Goal: Check status

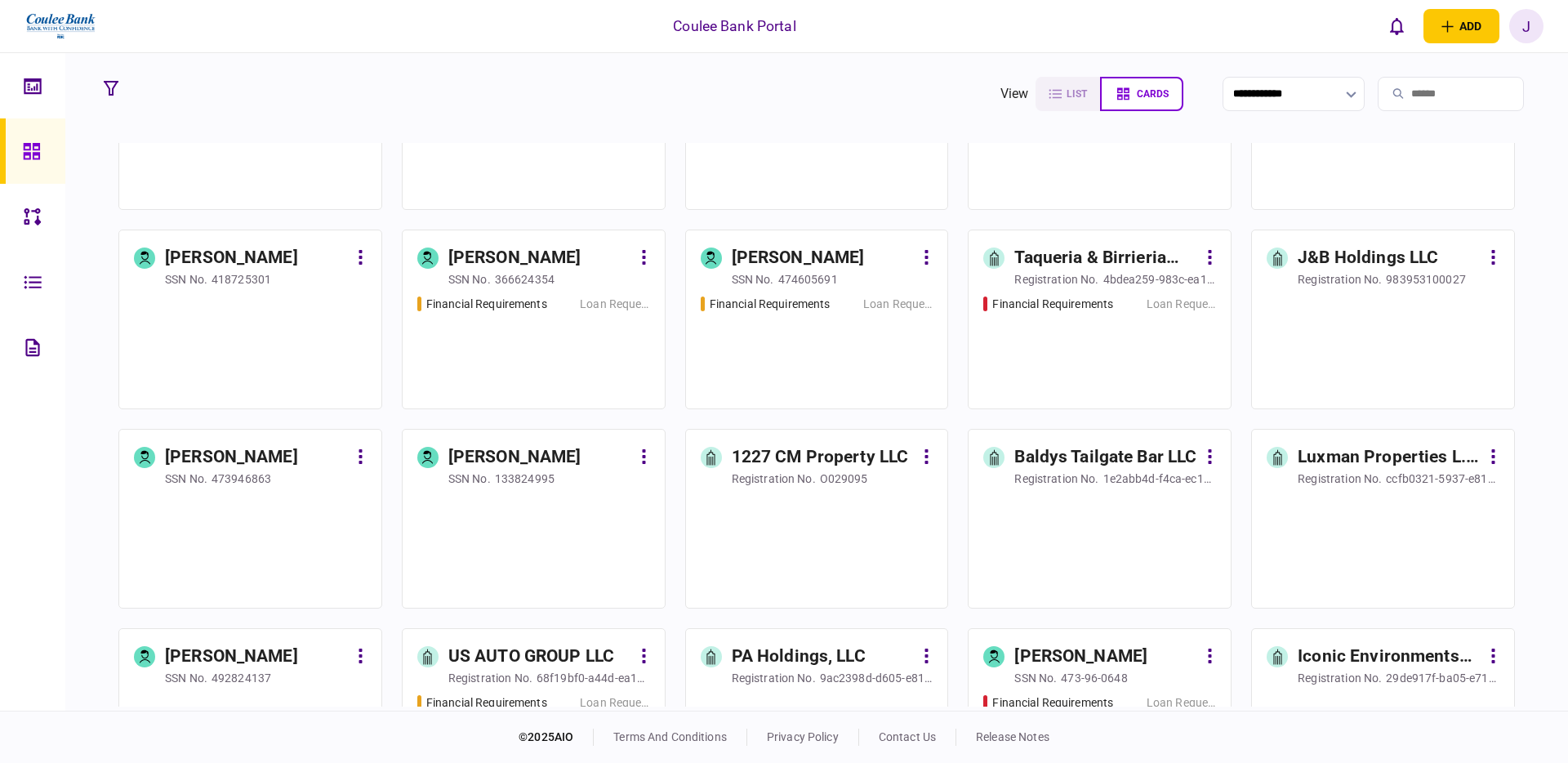
scroll to position [1527, 0]
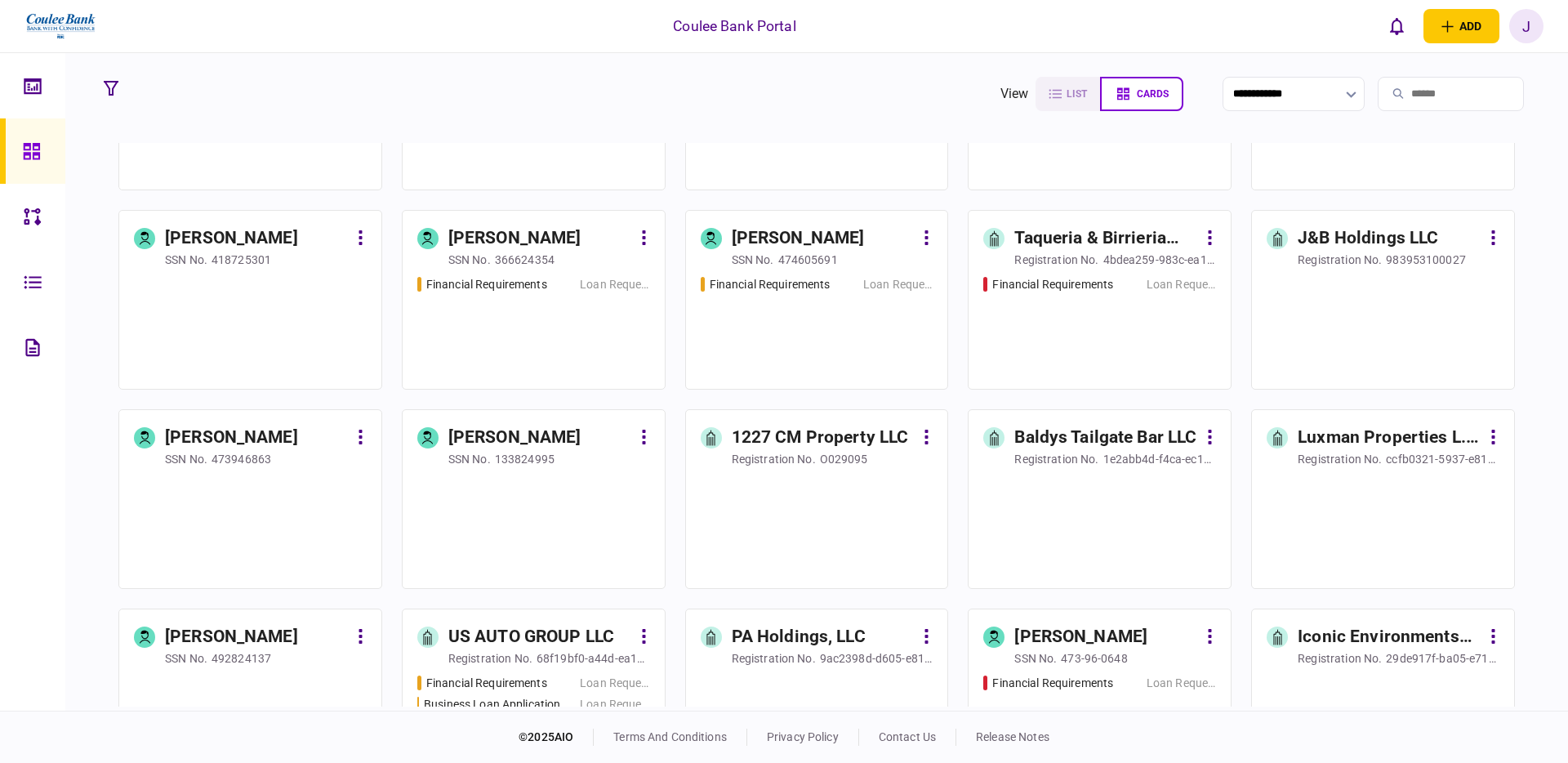
click at [540, 322] on div "Financial Requirements Loan Request" at bounding box center [534, 325] width 233 height 99
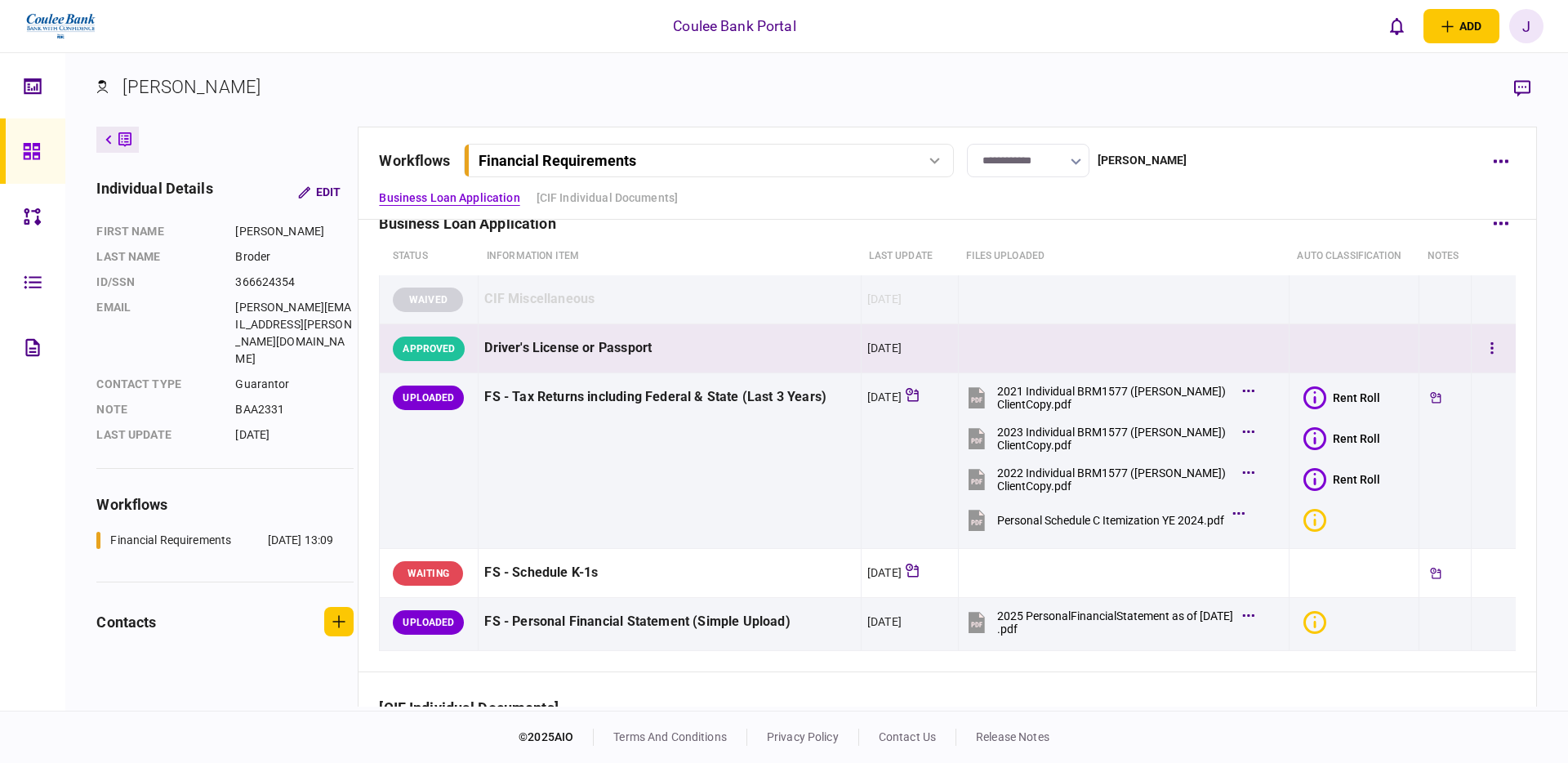
scroll to position [35, 0]
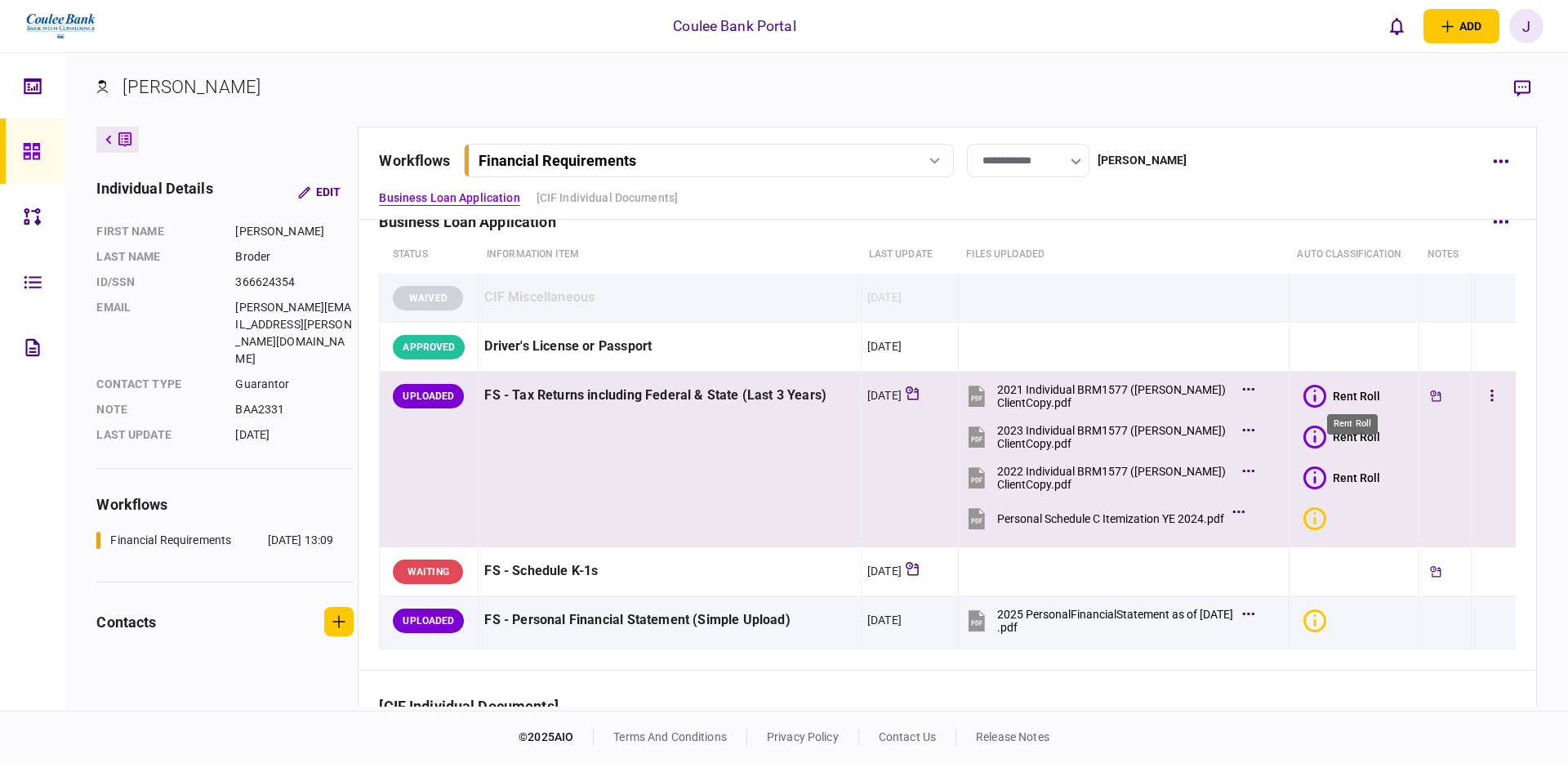
click at [1345, 397] on div "Rent Roll" at bounding box center [1355, 396] width 47 height 13
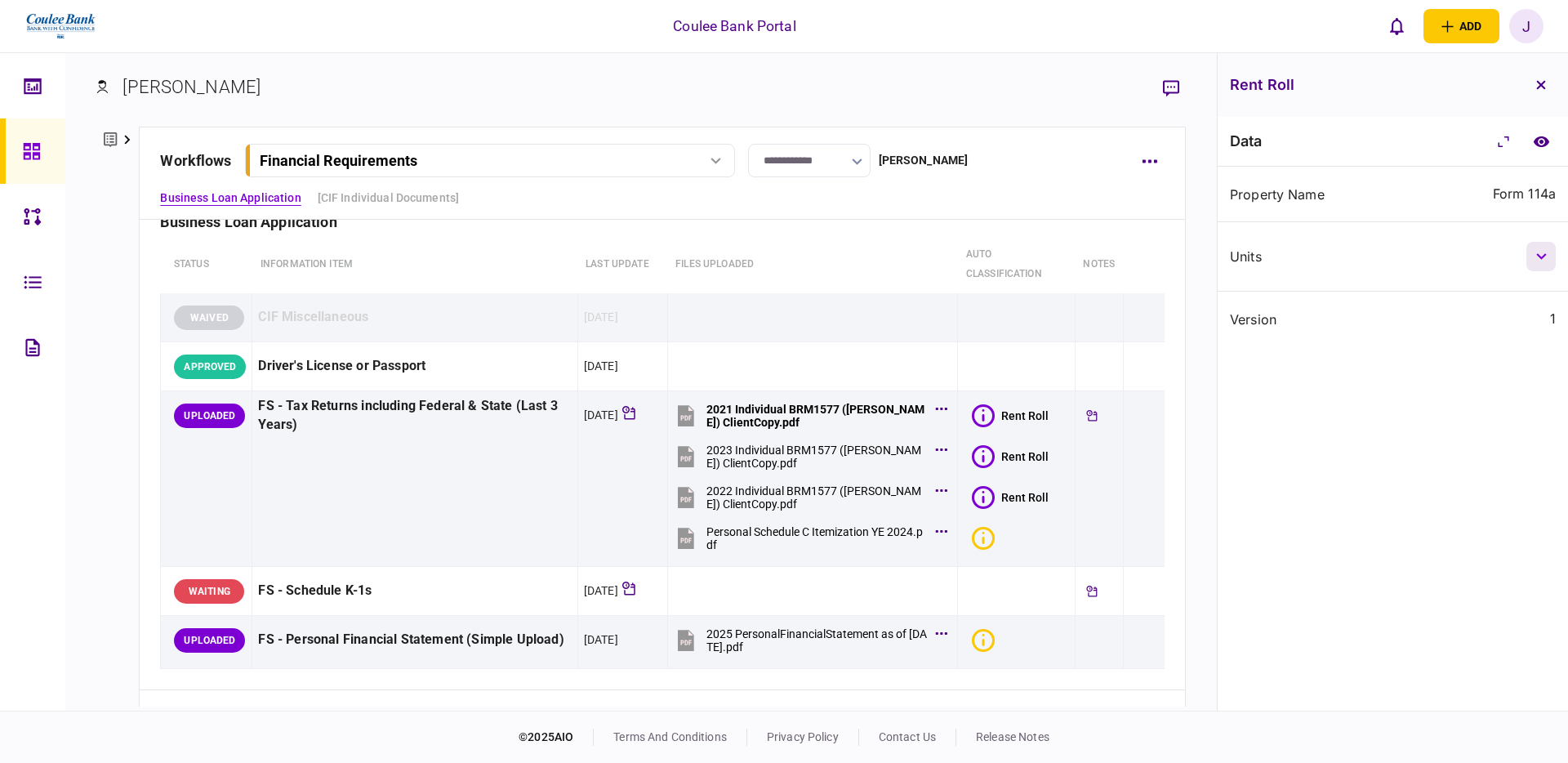
click at [1536, 255] on icon "button" at bounding box center [1541, 256] width 10 height 7
click at [1531, 320] on button "button" at bounding box center [1541, 325] width 30 height 30
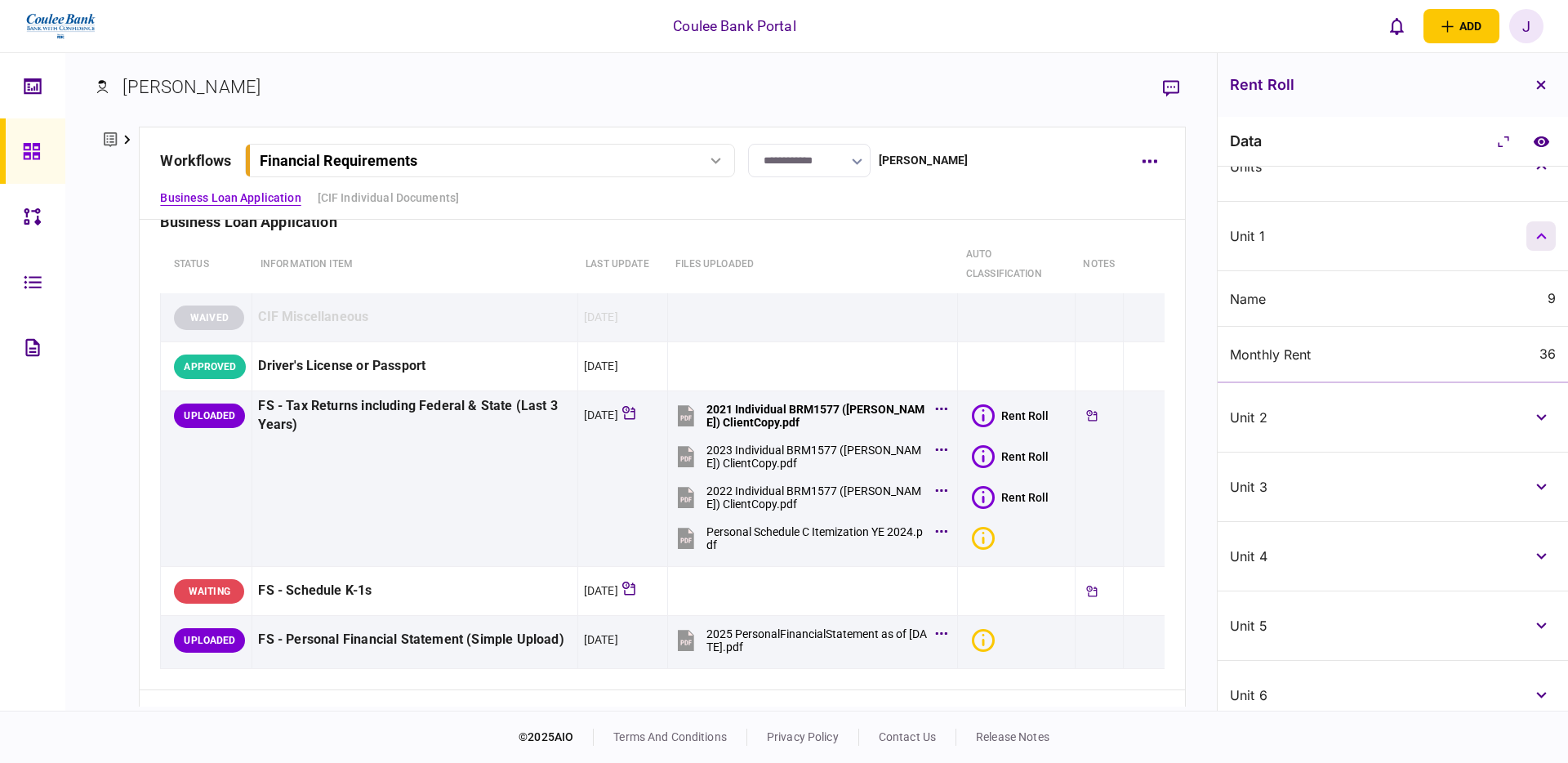
scroll to position [93, 0]
click at [1543, 413] on button "button" at bounding box center [1541, 414] width 30 height 30
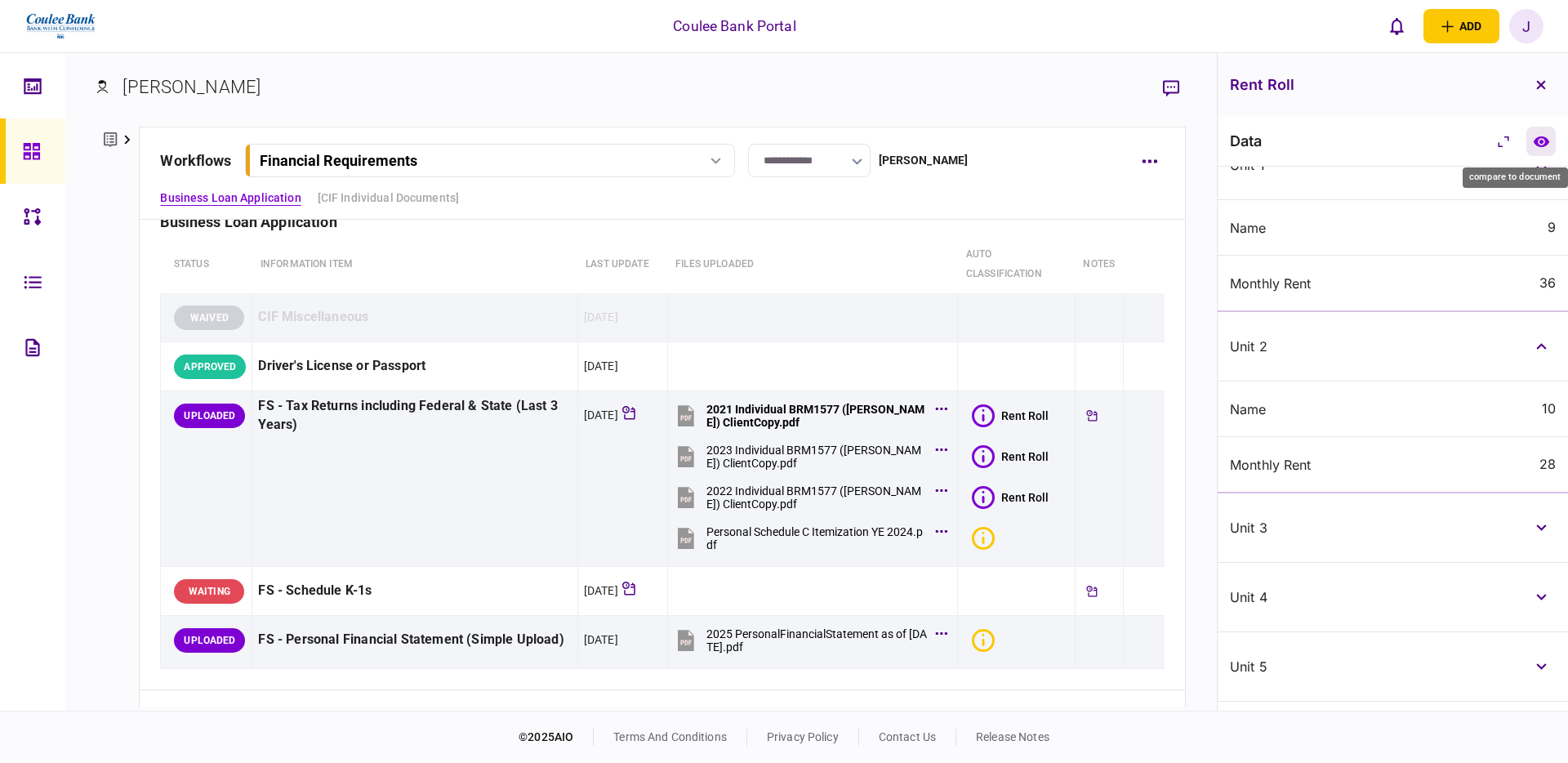
click at [1533, 142] on icon "compare to document" at bounding box center [1540, 140] width 15 height 11
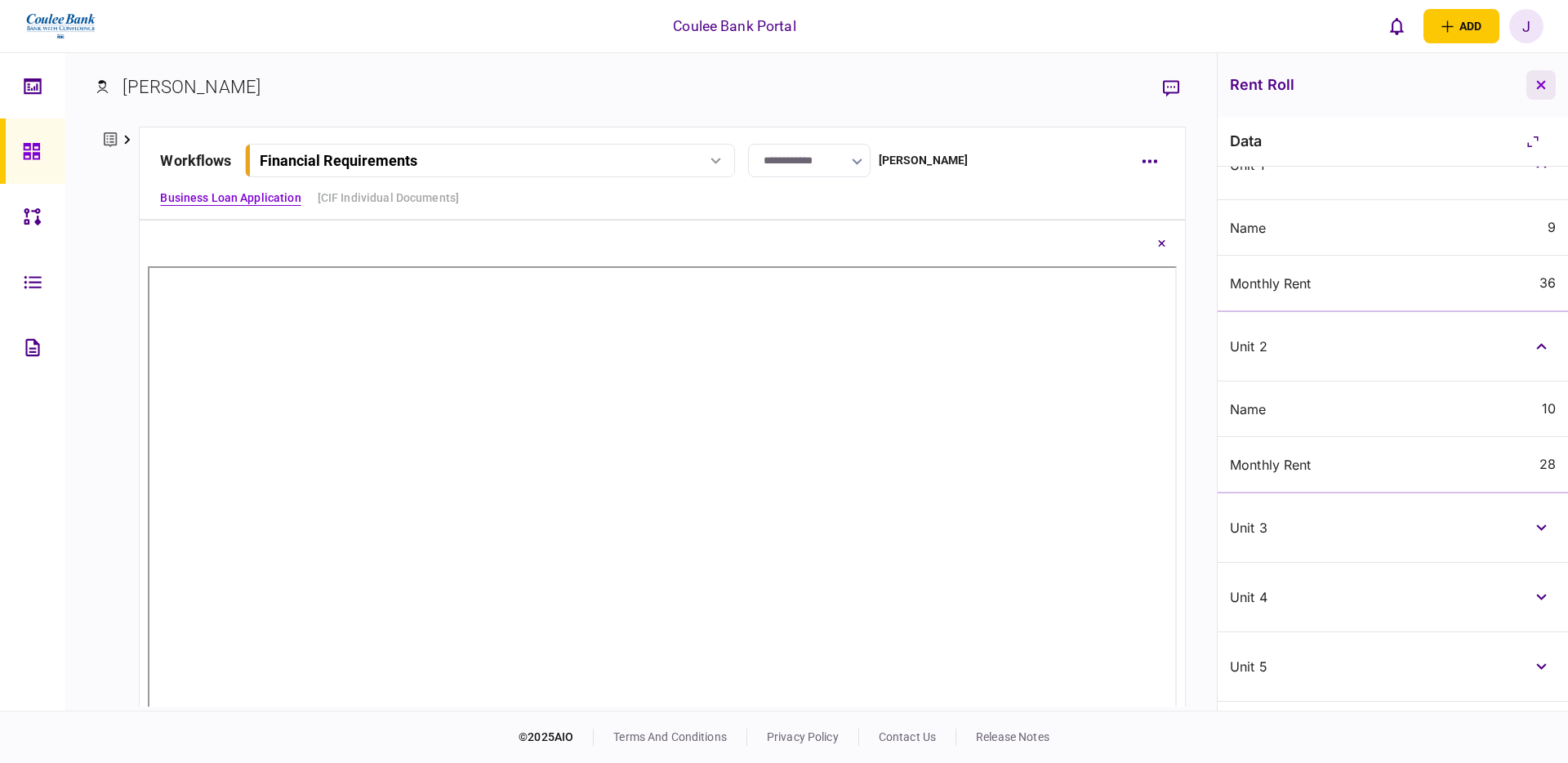
click at [1545, 87] on icon "button" at bounding box center [1541, 85] width 10 height 10
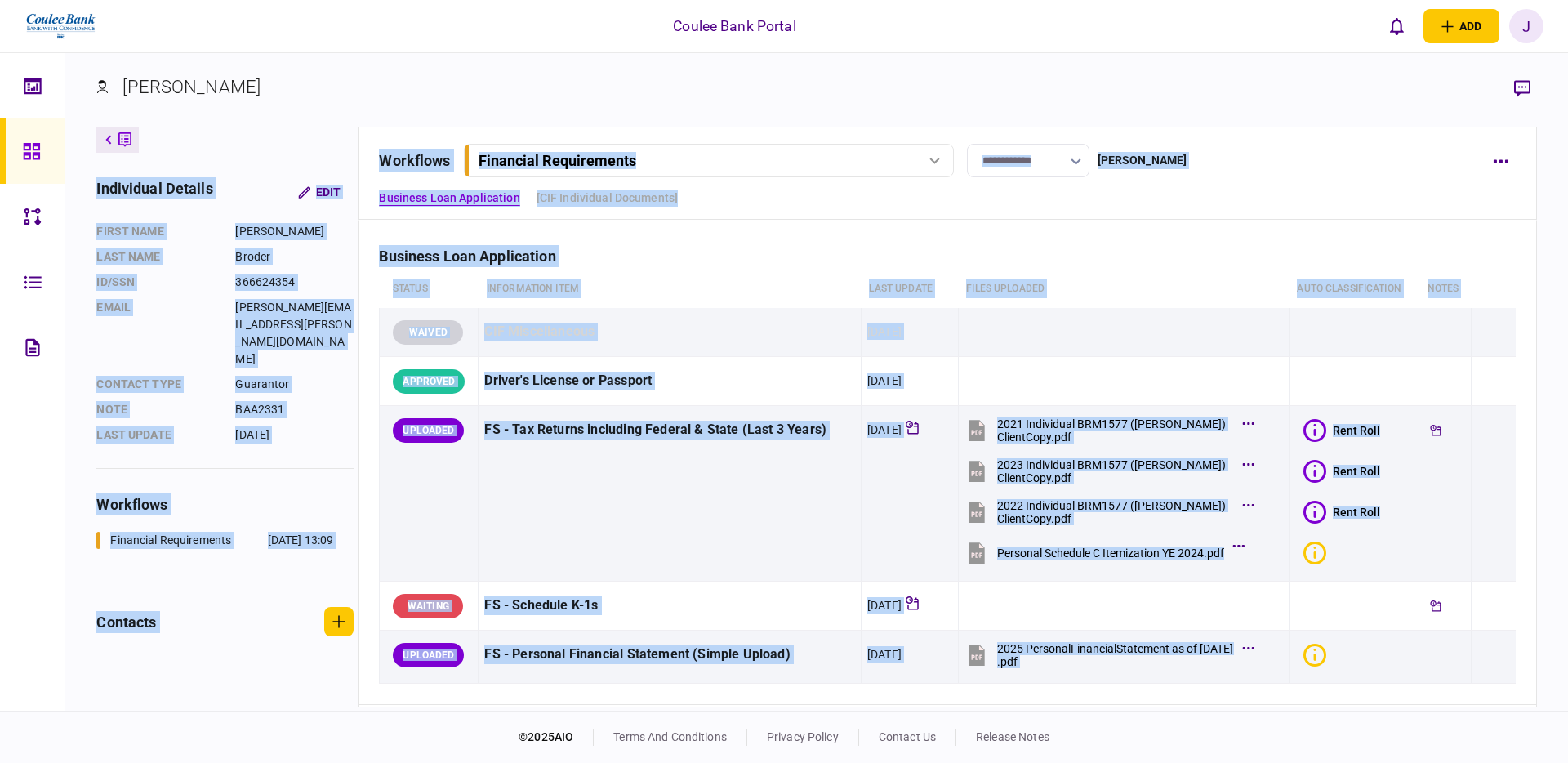
click at [1545, 87] on section "**********" at bounding box center [817, 381] width 1503 height 657
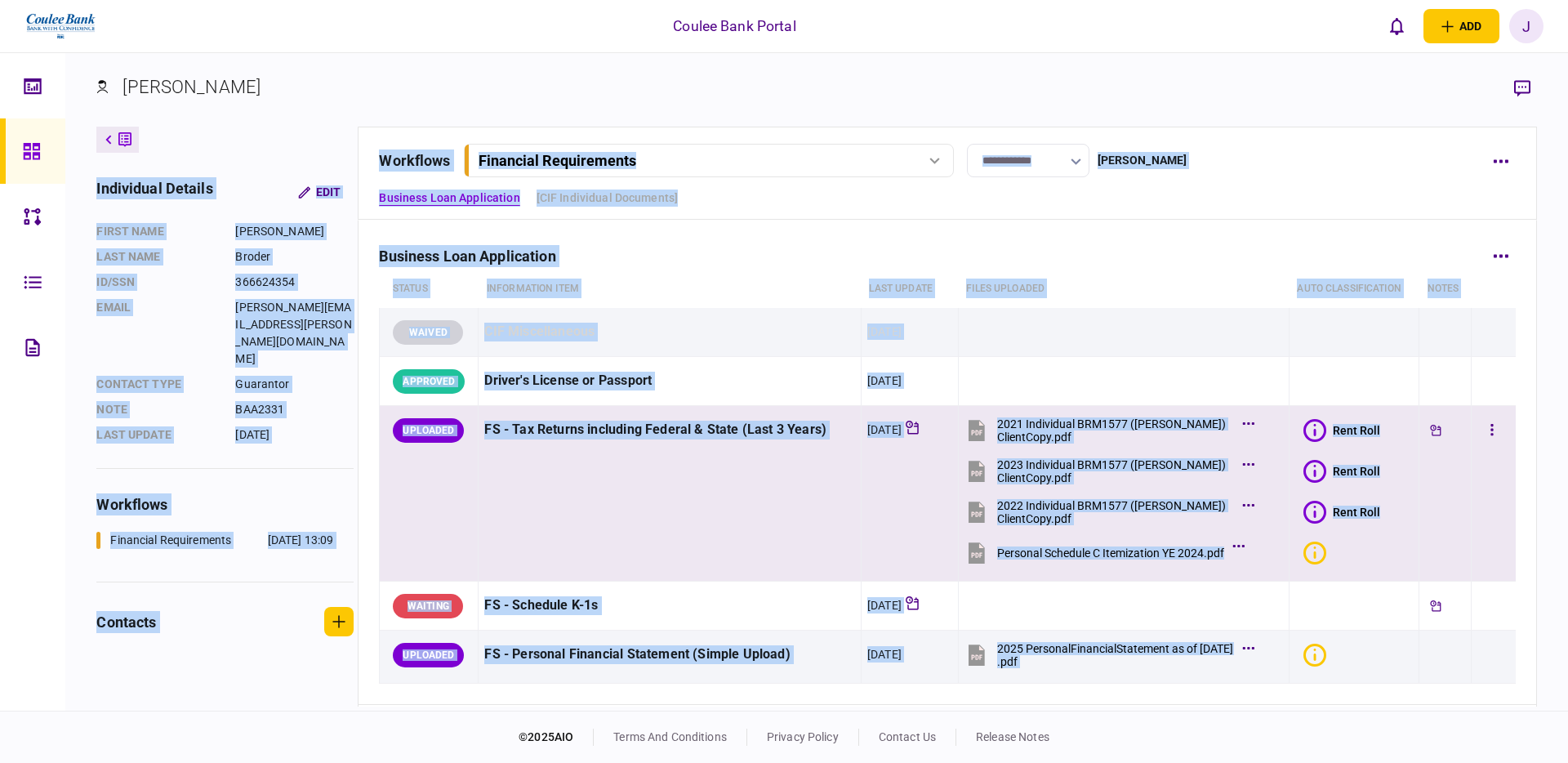
click at [1440, 414] on div at bounding box center [1435, 430] width 21 height 37
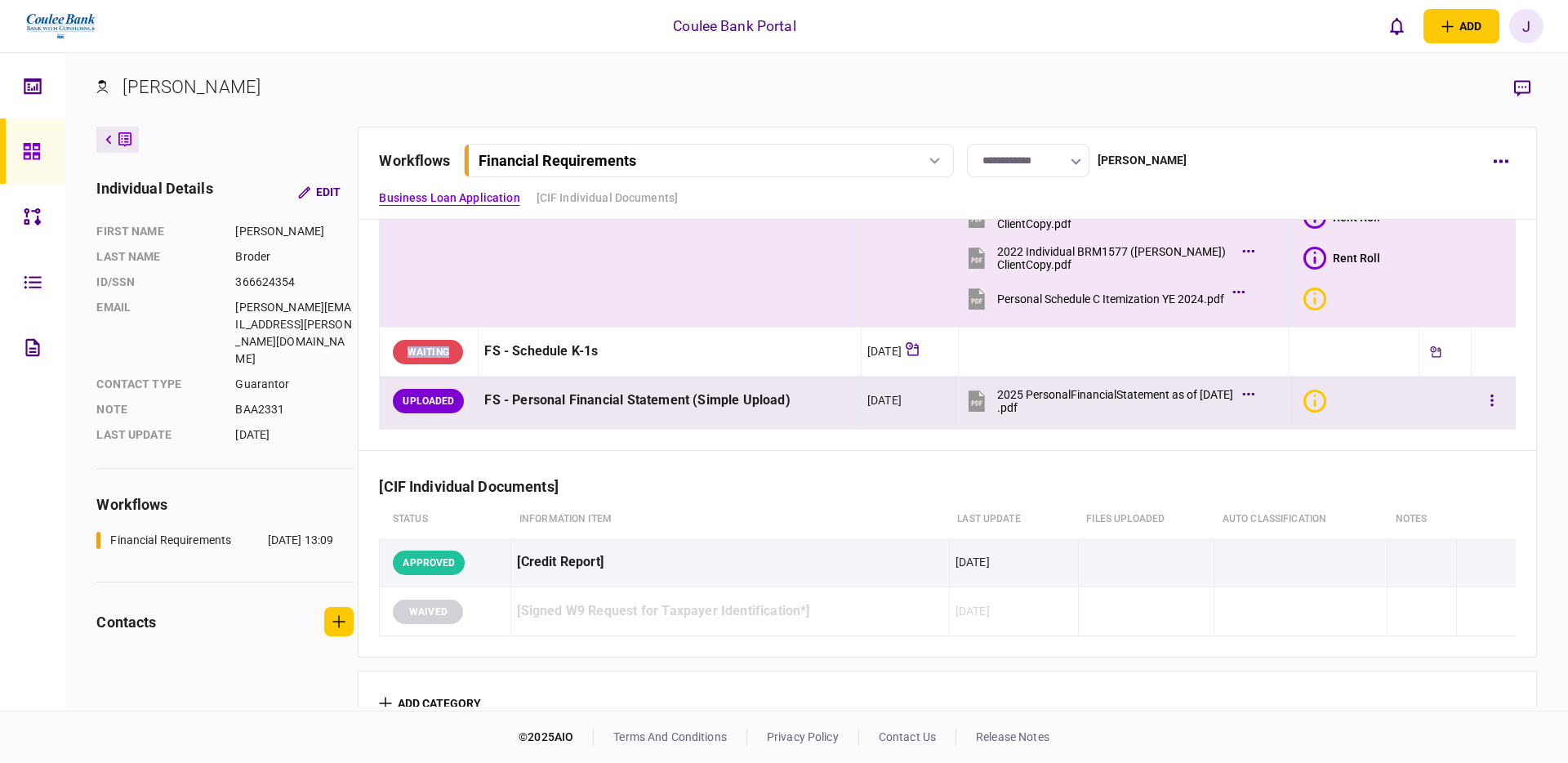
scroll to position [289, 0]
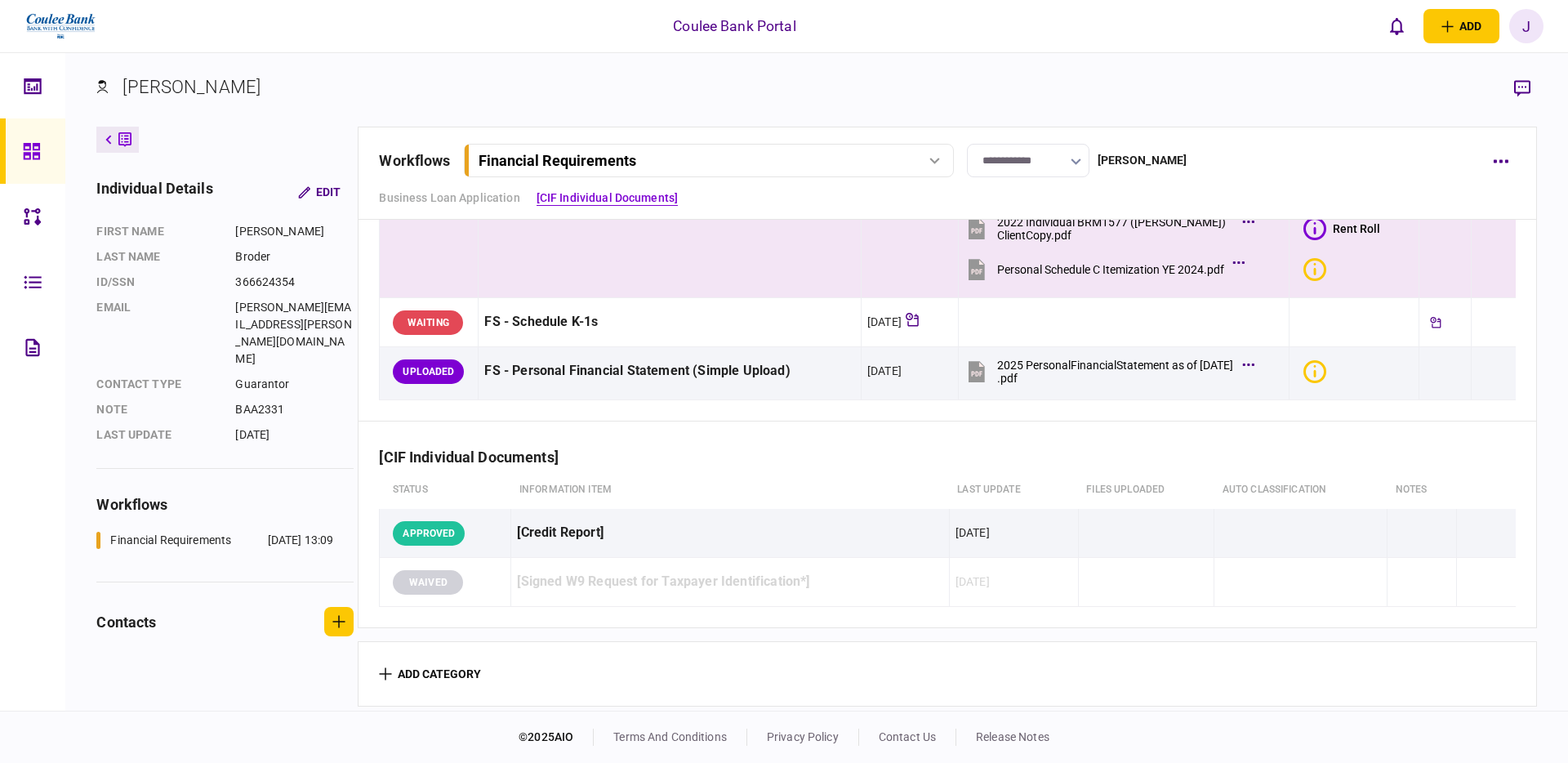
click at [525, 31] on div "Coulee Bank Portal add business identity individual identity J J [PERSON_NAME] …" at bounding box center [784, 26] width 1568 height 52
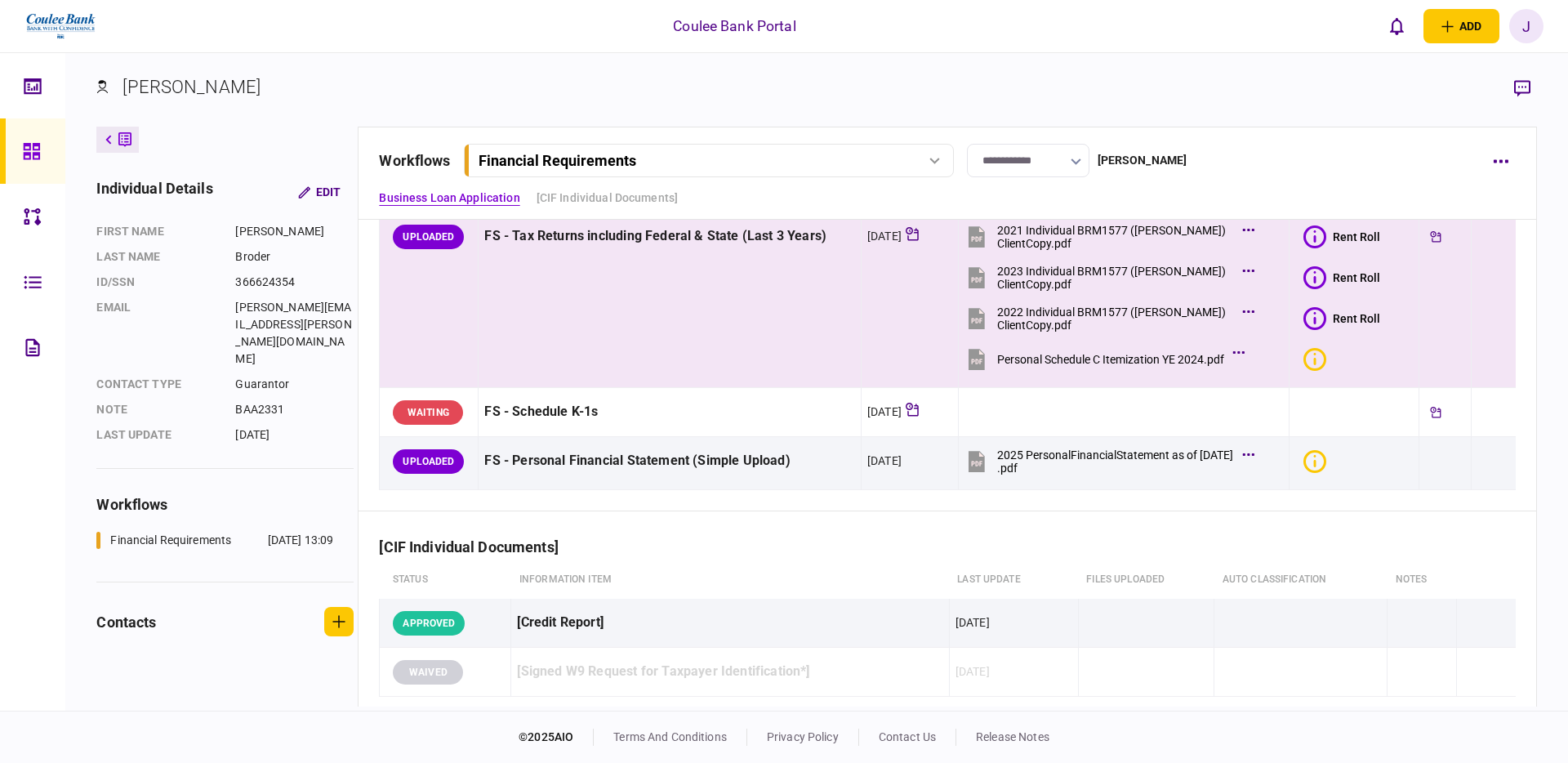
scroll to position [200, 0]
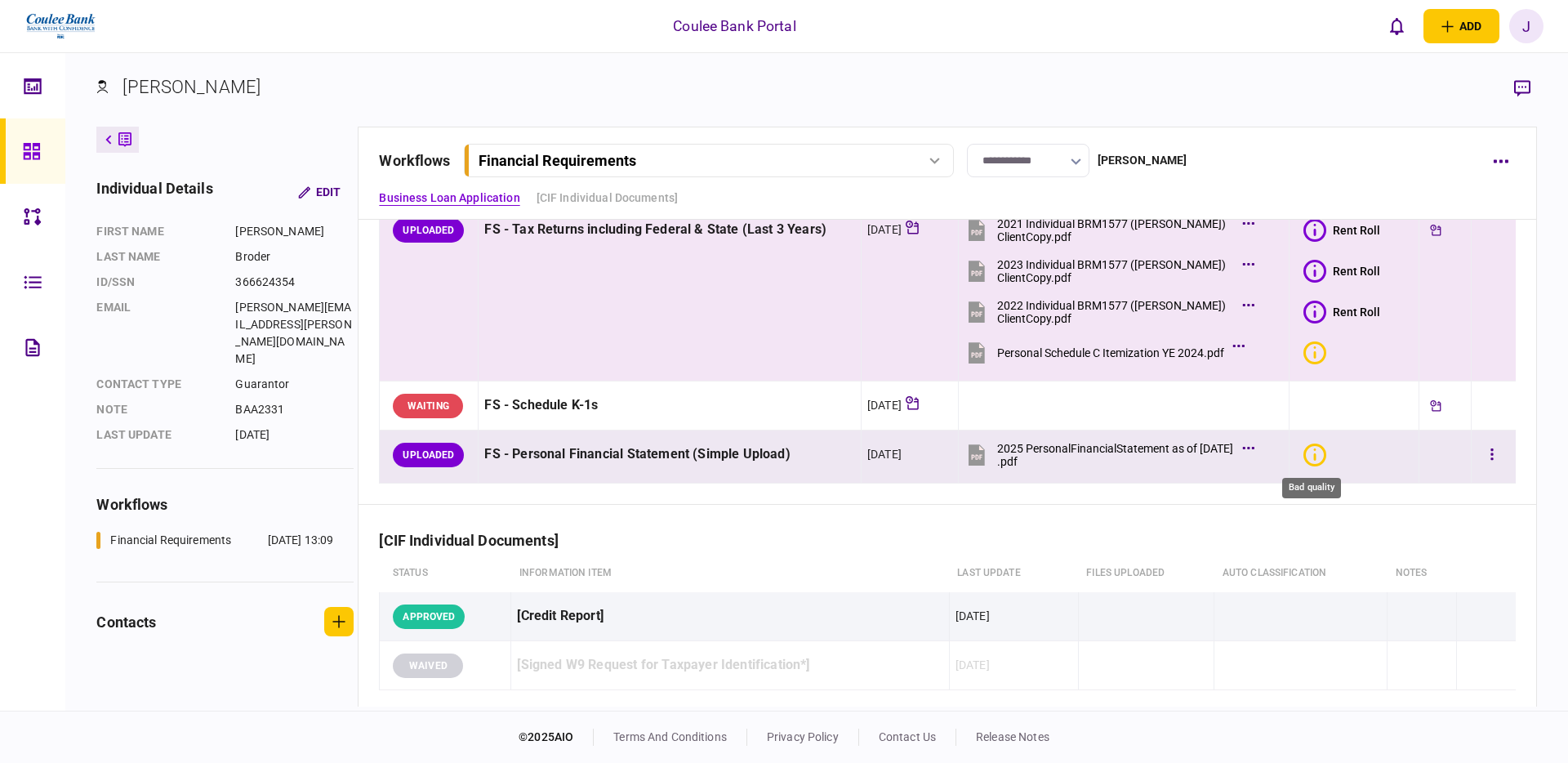
click at [1319, 458] on icon "Bad quality" at bounding box center [1315, 455] width 23 height 23
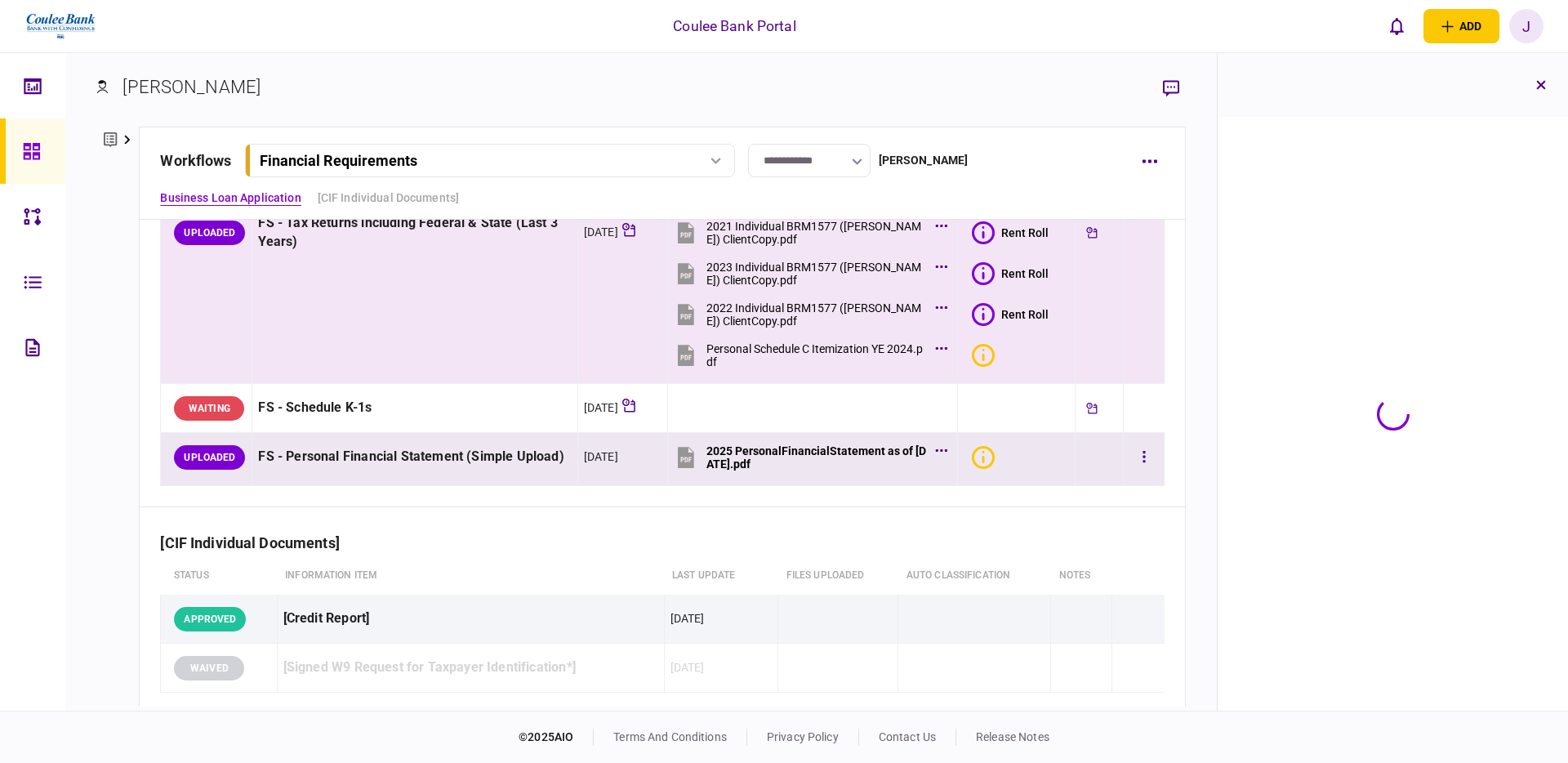
scroll to position [216, 0]
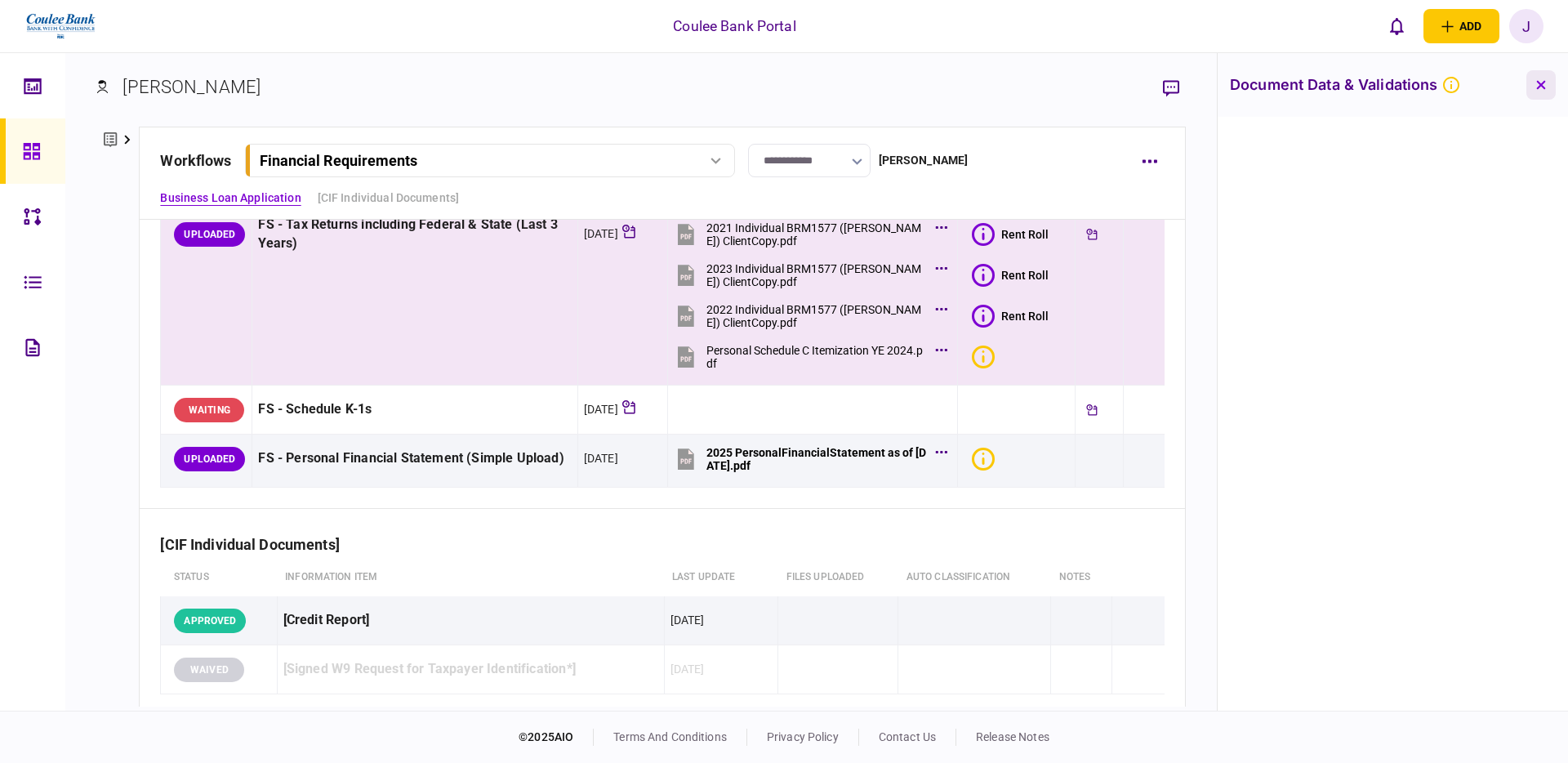
click at [1544, 89] on button "button" at bounding box center [1541, 85] width 30 height 30
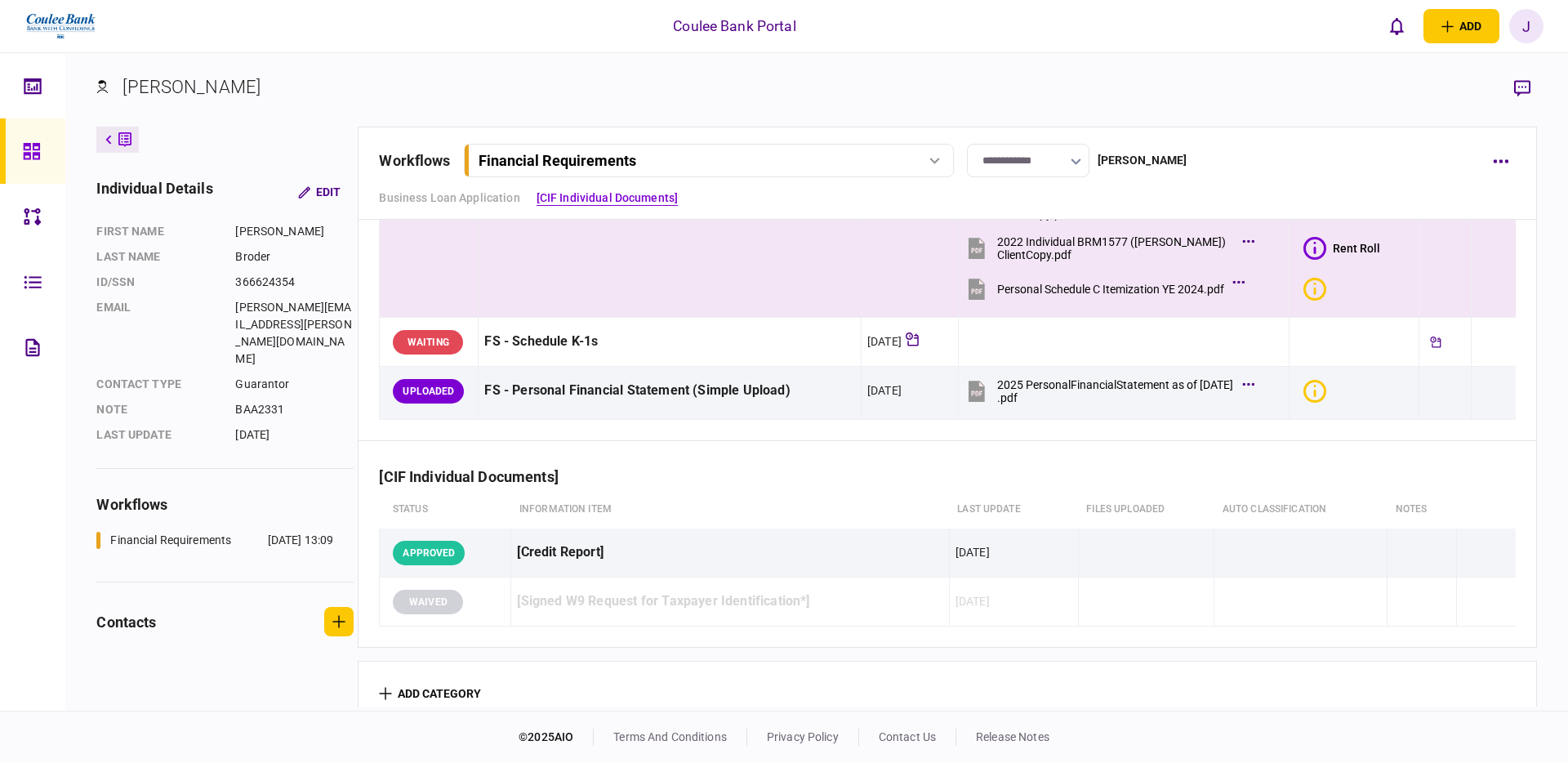
scroll to position [289, 0]
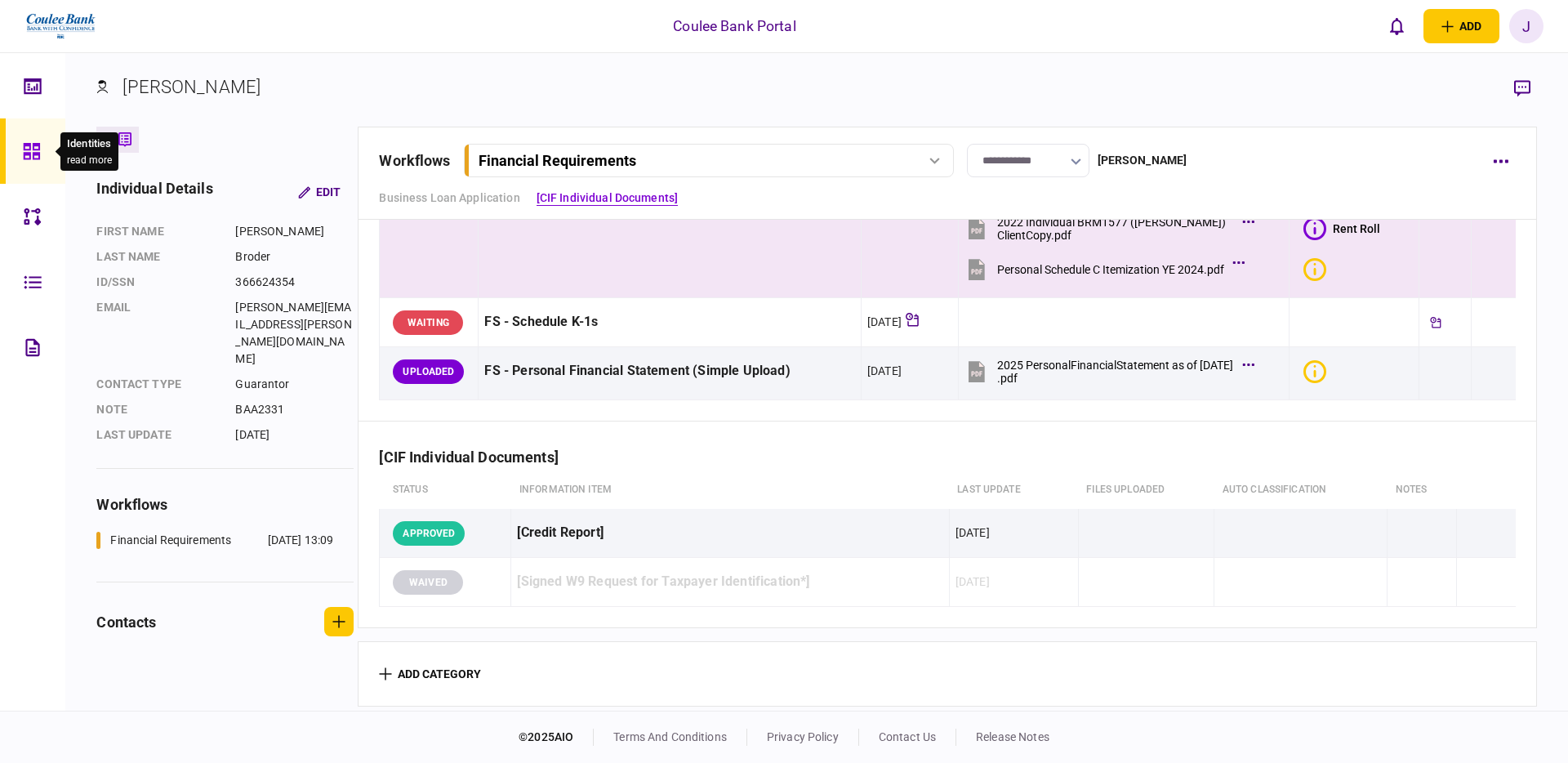
click at [36, 159] on icon at bounding box center [31, 151] width 16 height 16
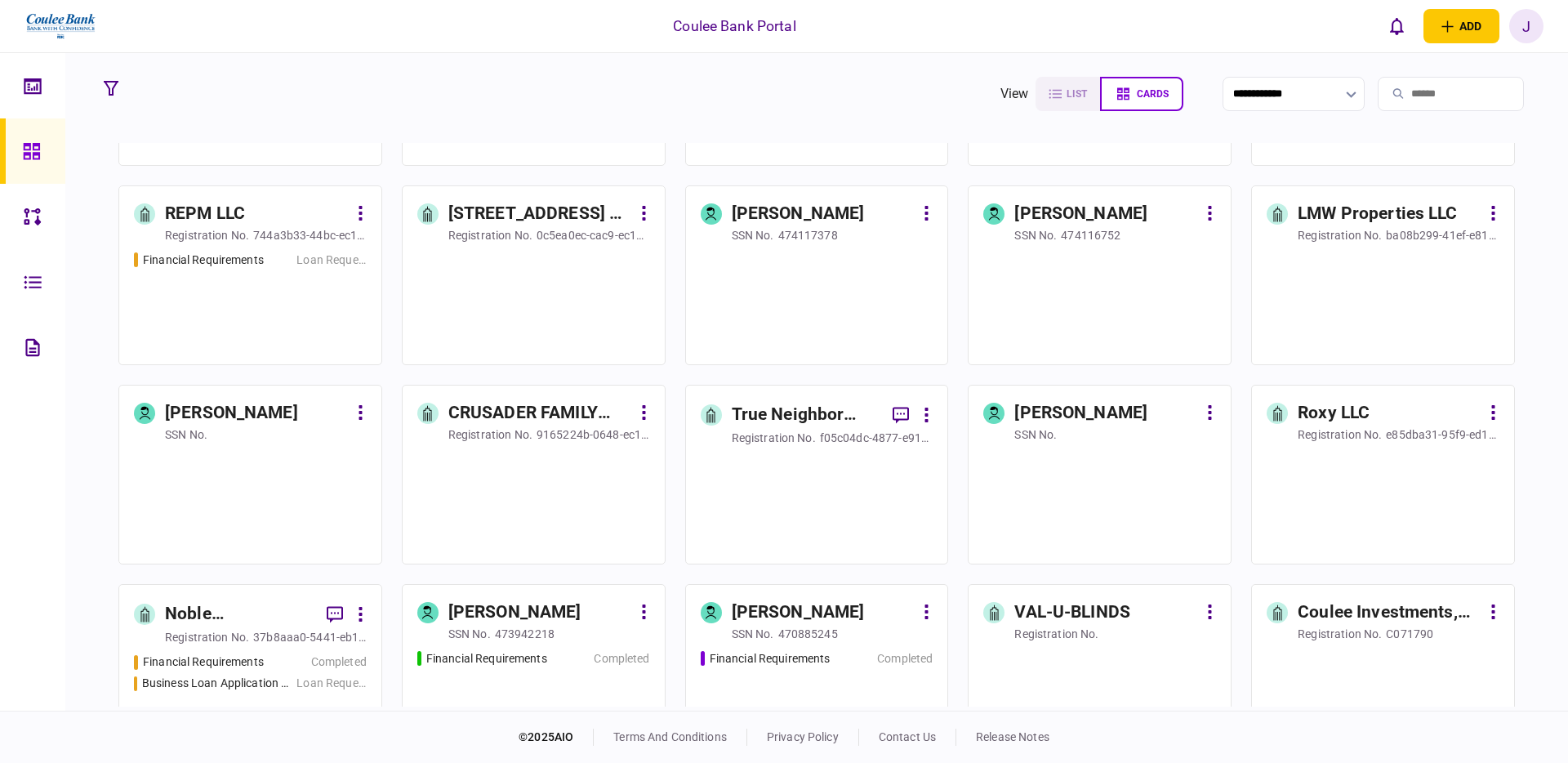
scroll to position [361, 0]
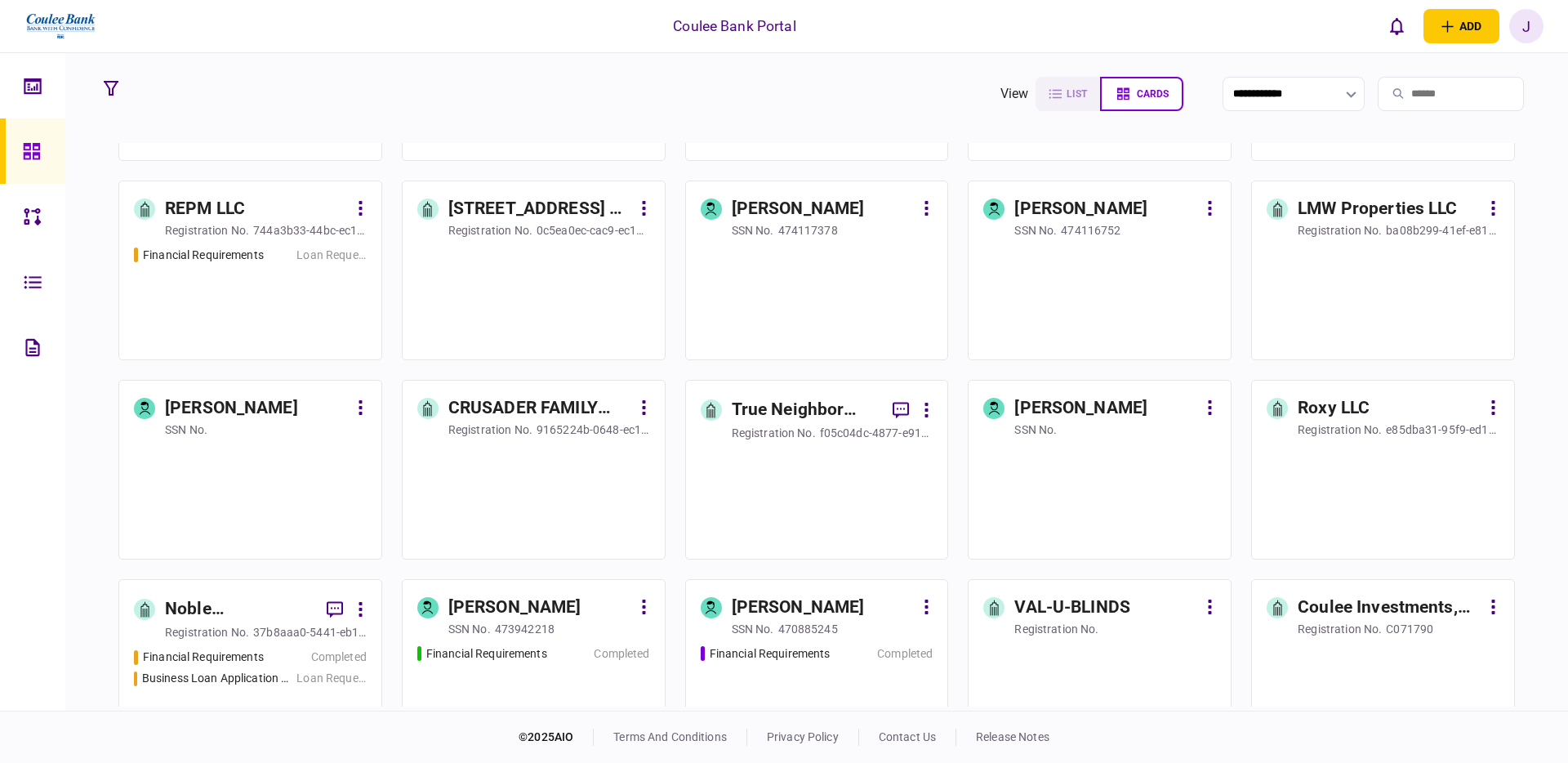
click at [209, 284] on div "Financial Requirements Loan Request" at bounding box center [250, 295] width 233 height 99
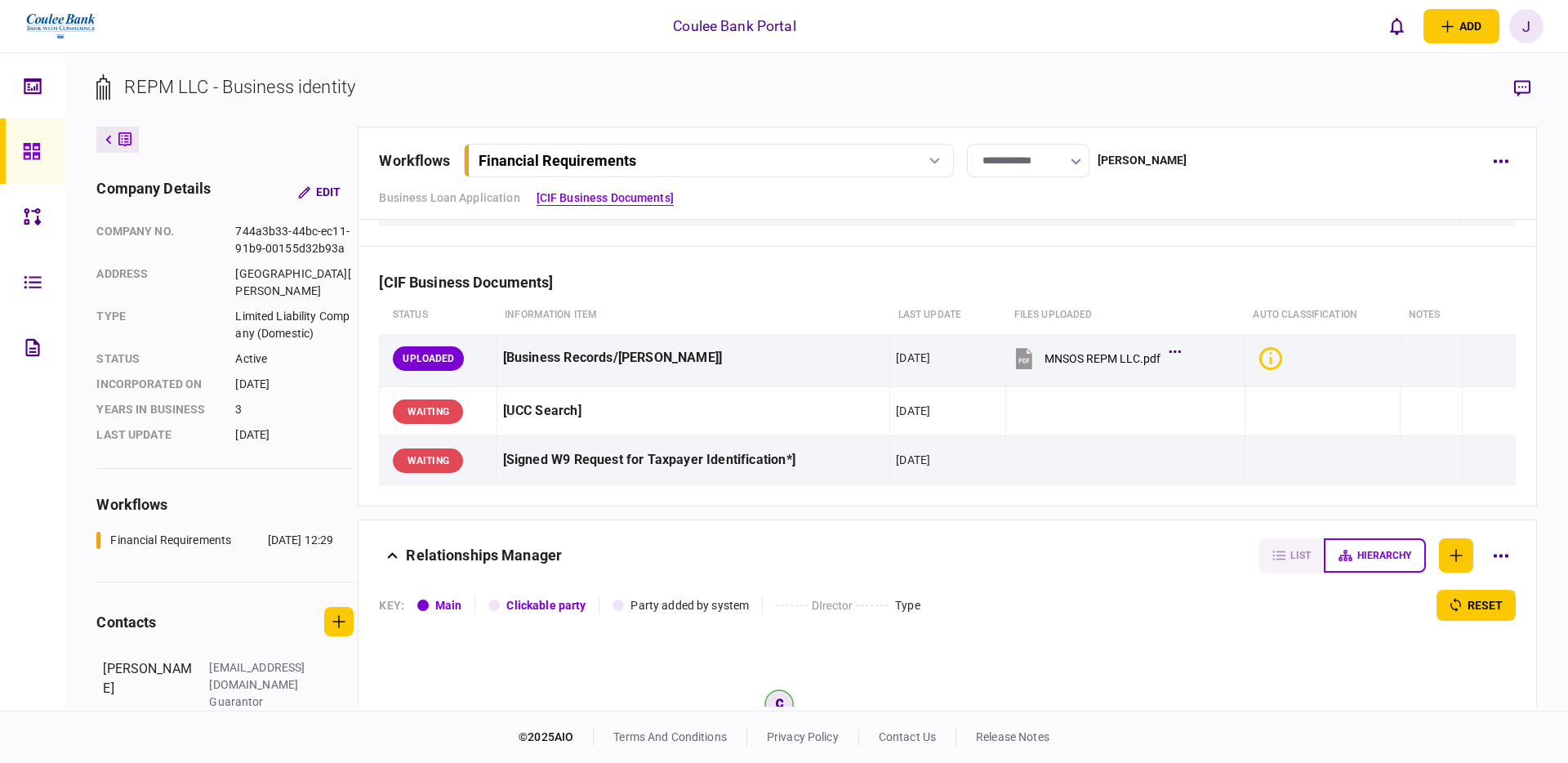
scroll to position [330, 0]
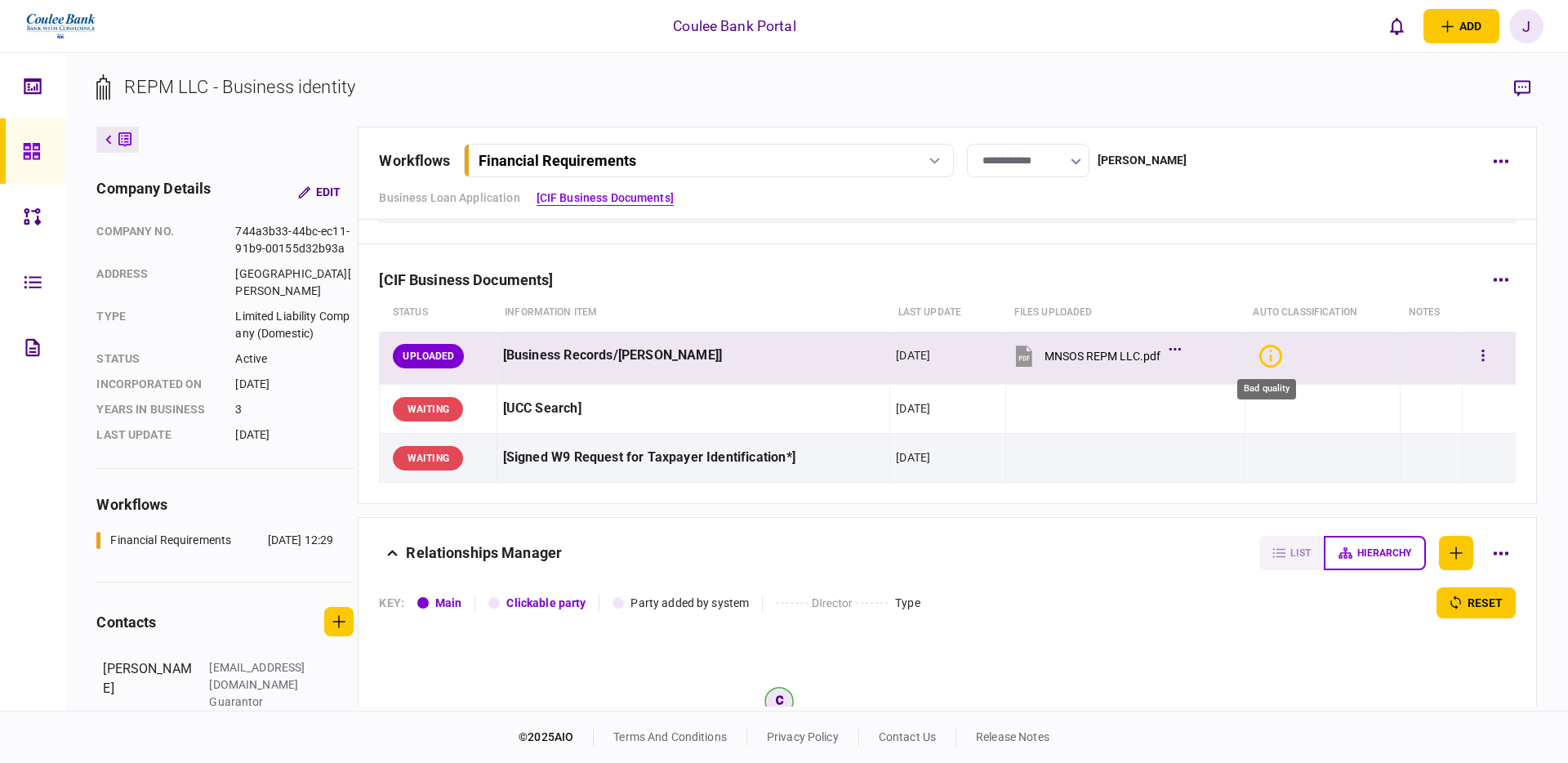
click at [1269, 359] on icon "Bad quality" at bounding box center [1270, 355] width 3 height 13
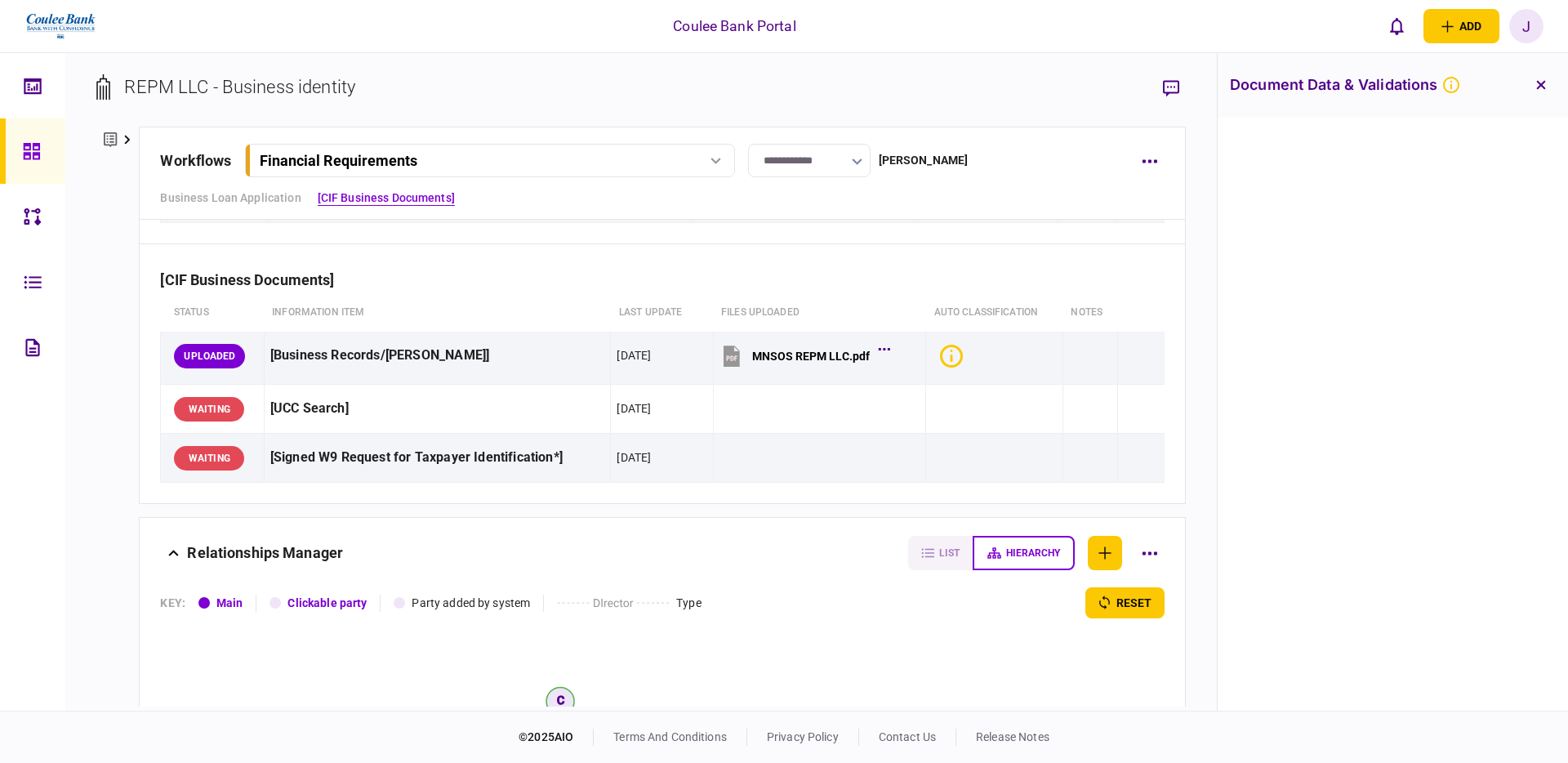
click at [1540, 89] on icon "button" at bounding box center [1541, 85] width 10 height 10
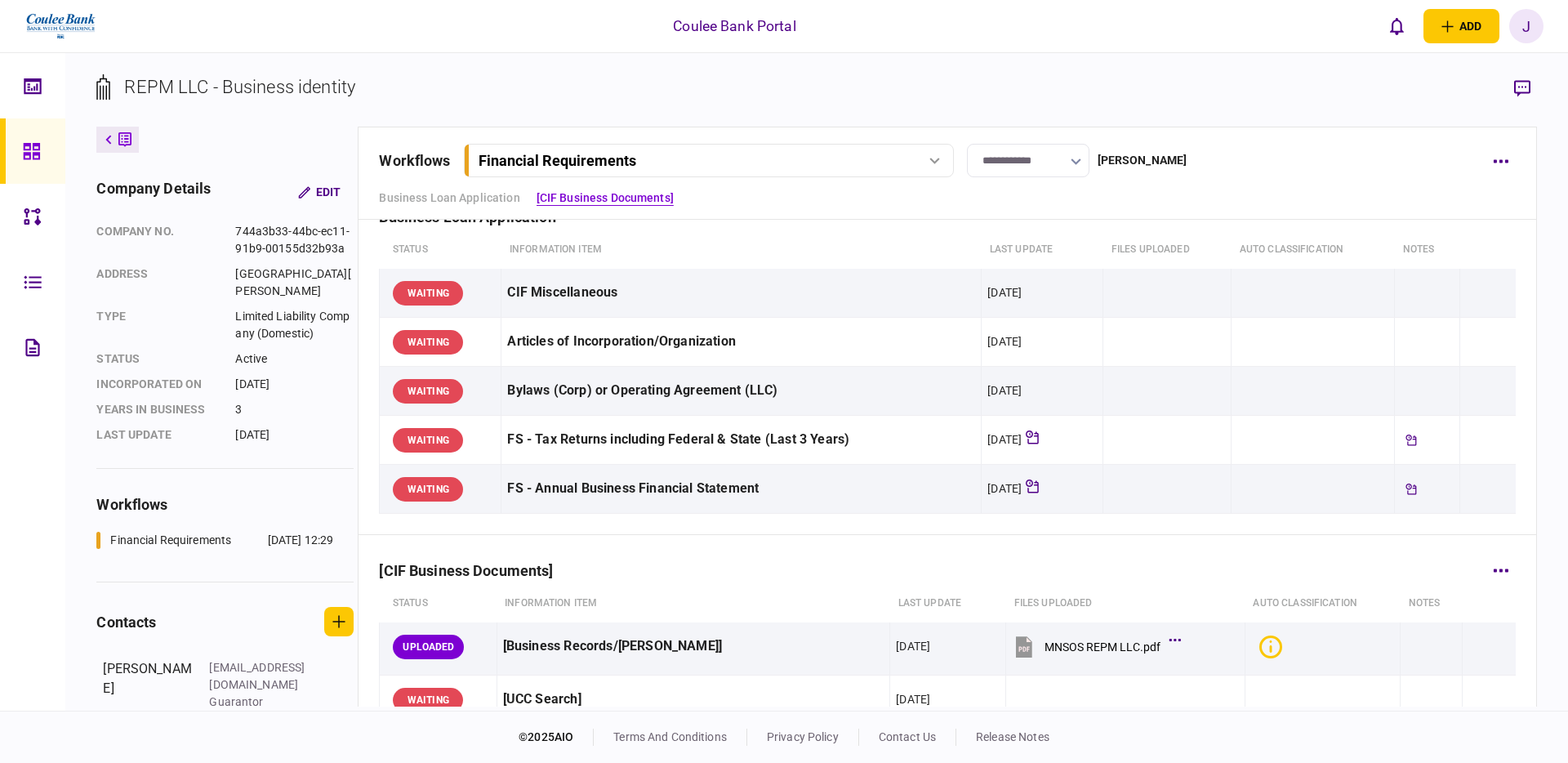
scroll to position [0, 0]
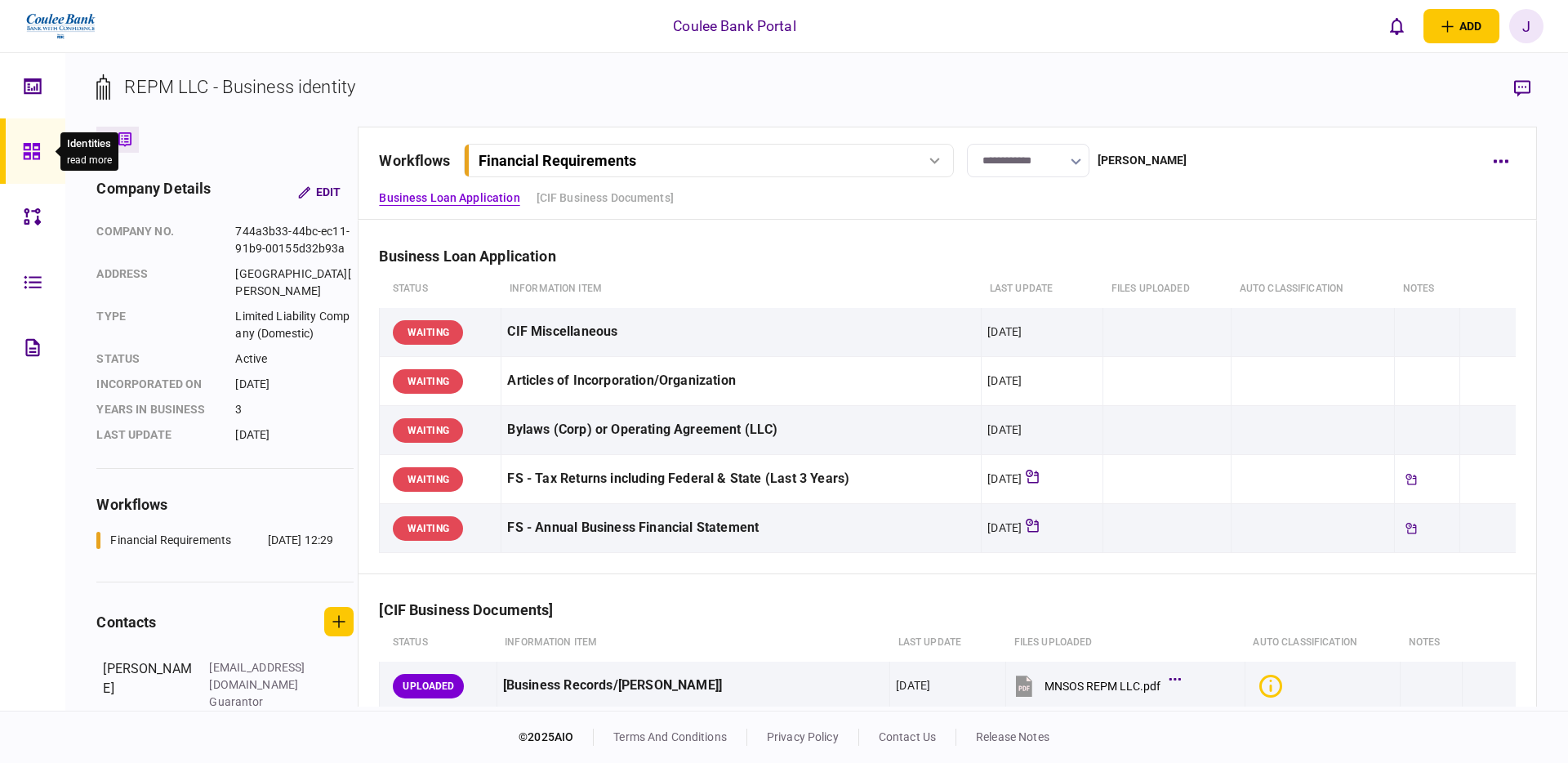
click at [30, 158] on icon at bounding box center [31, 151] width 16 height 16
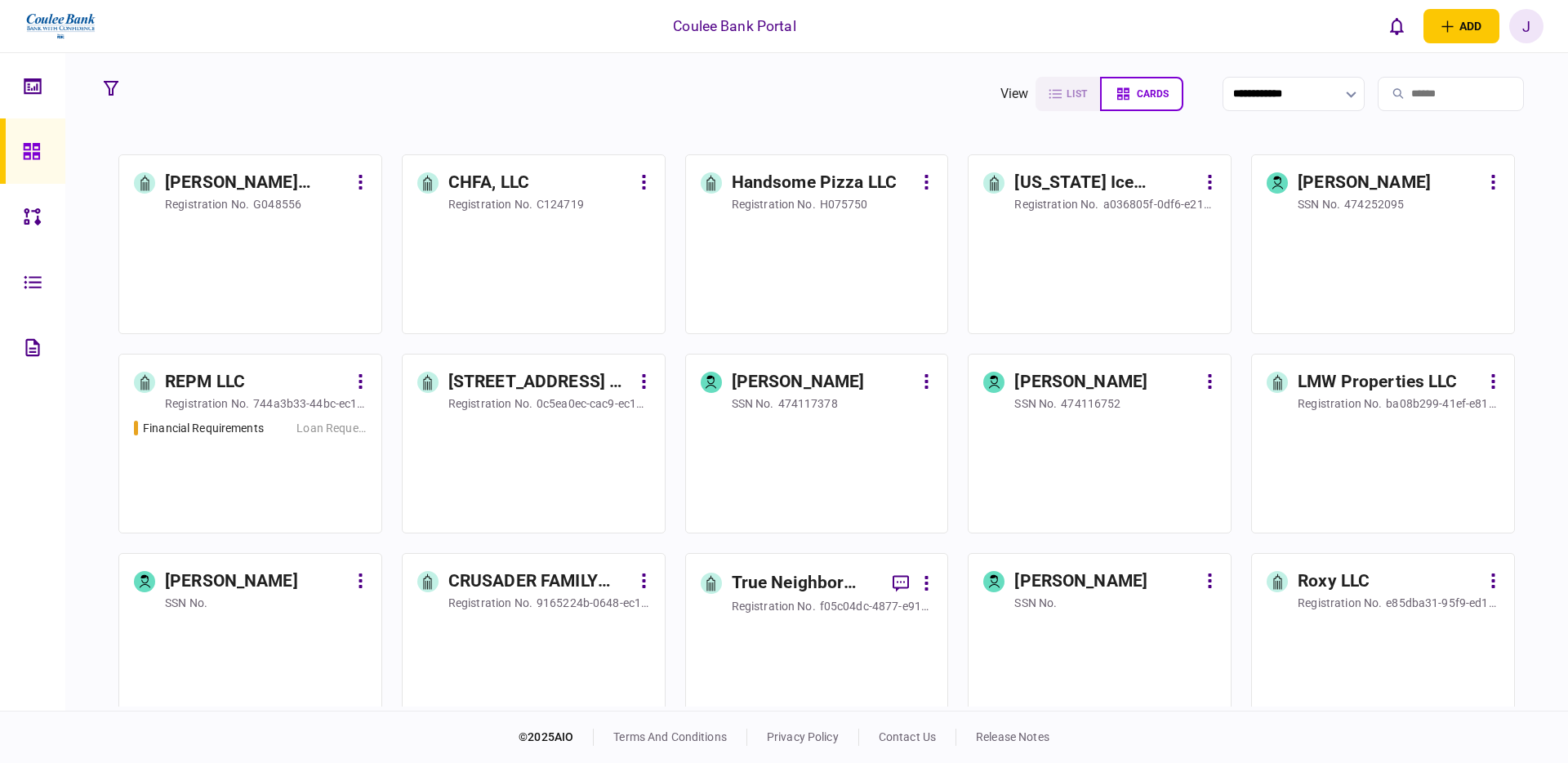
scroll to position [200, 0]
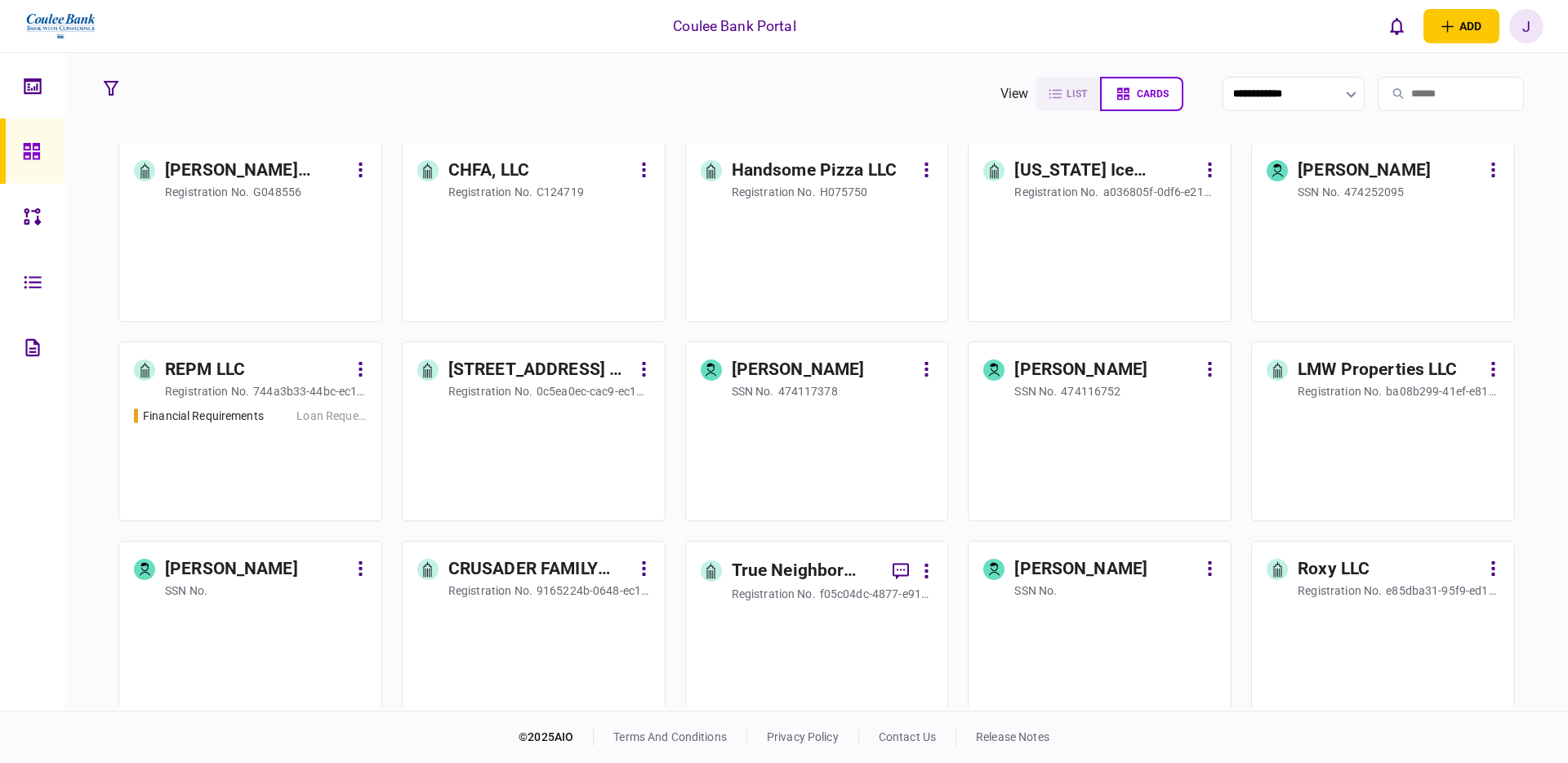
click at [824, 258] on div at bounding box center [817, 257] width 233 height 99
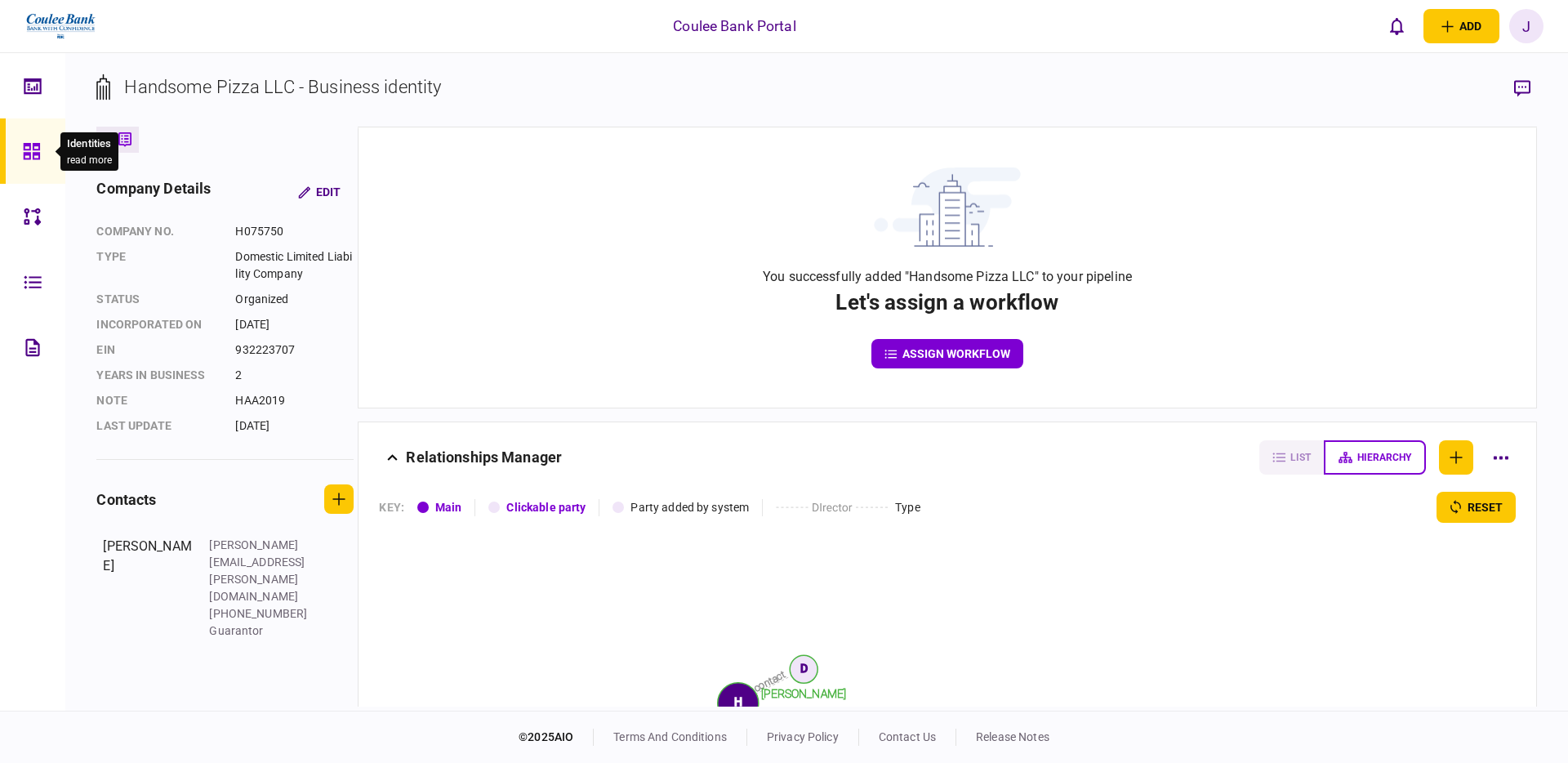
click at [42, 150] on div at bounding box center [36, 151] width 26 height 65
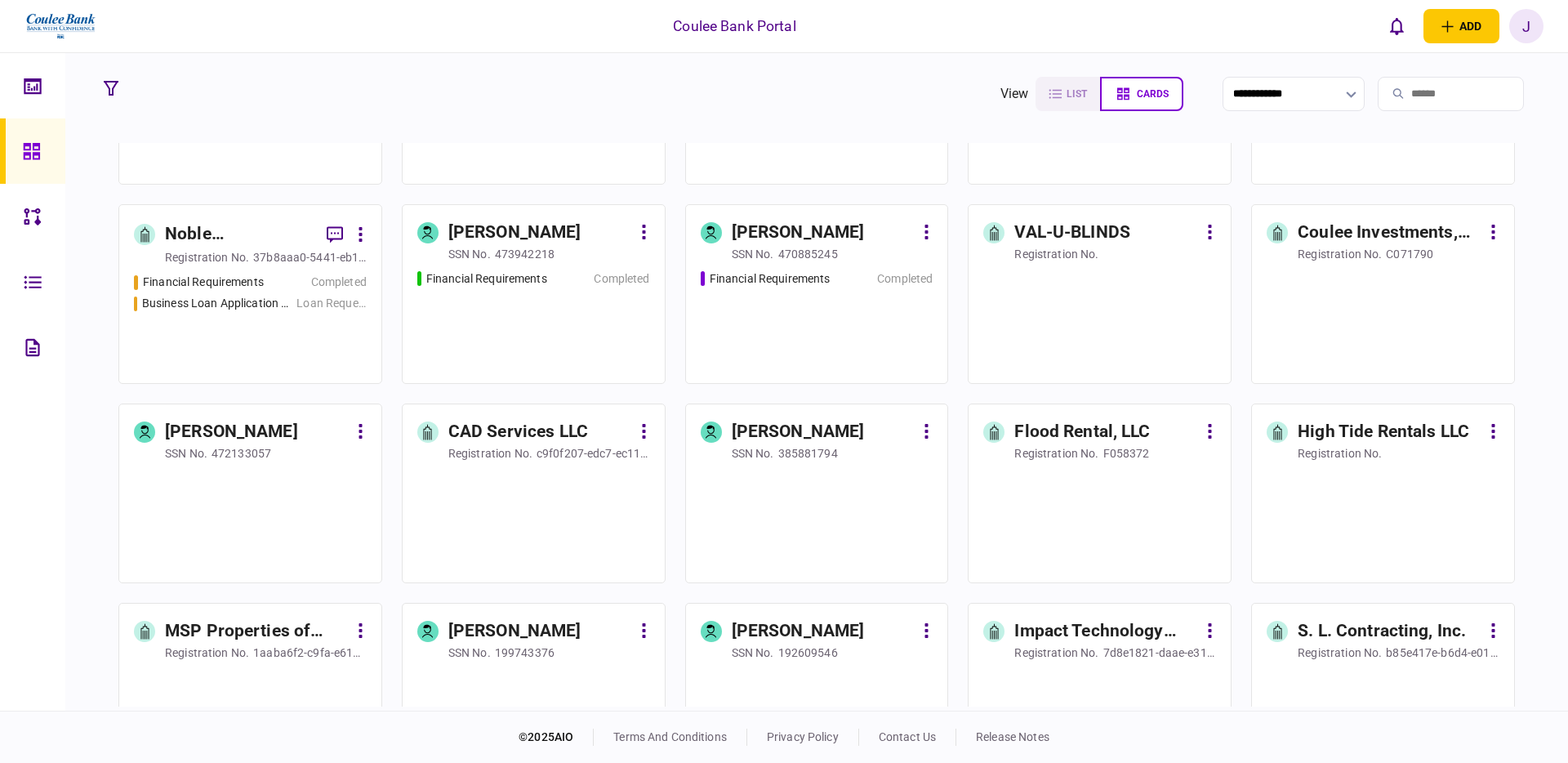
scroll to position [737, 0]
click at [237, 329] on div "Financial Requirements Completed Business Loan Application - 6125840 Loan Reque…" at bounding box center [250, 320] width 233 height 94
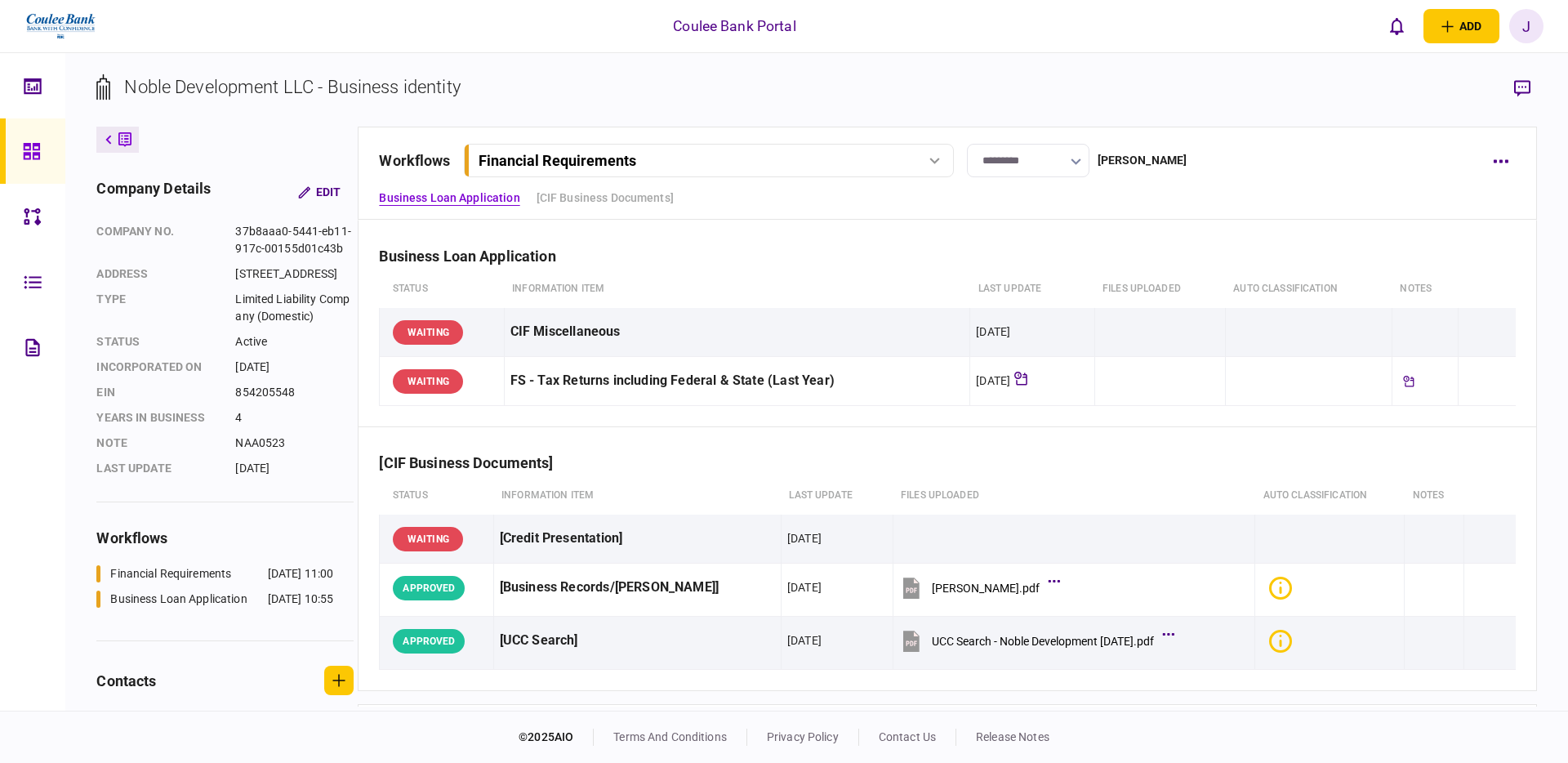
click at [949, 169] on button "Financial Requirements" at bounding box center [708, 160] width 490 height 34
click at [744, 224] on link "Business Loan Application - 6125840 [DATE] 10:55" at bounding box center [711, 228] width 468 height 34
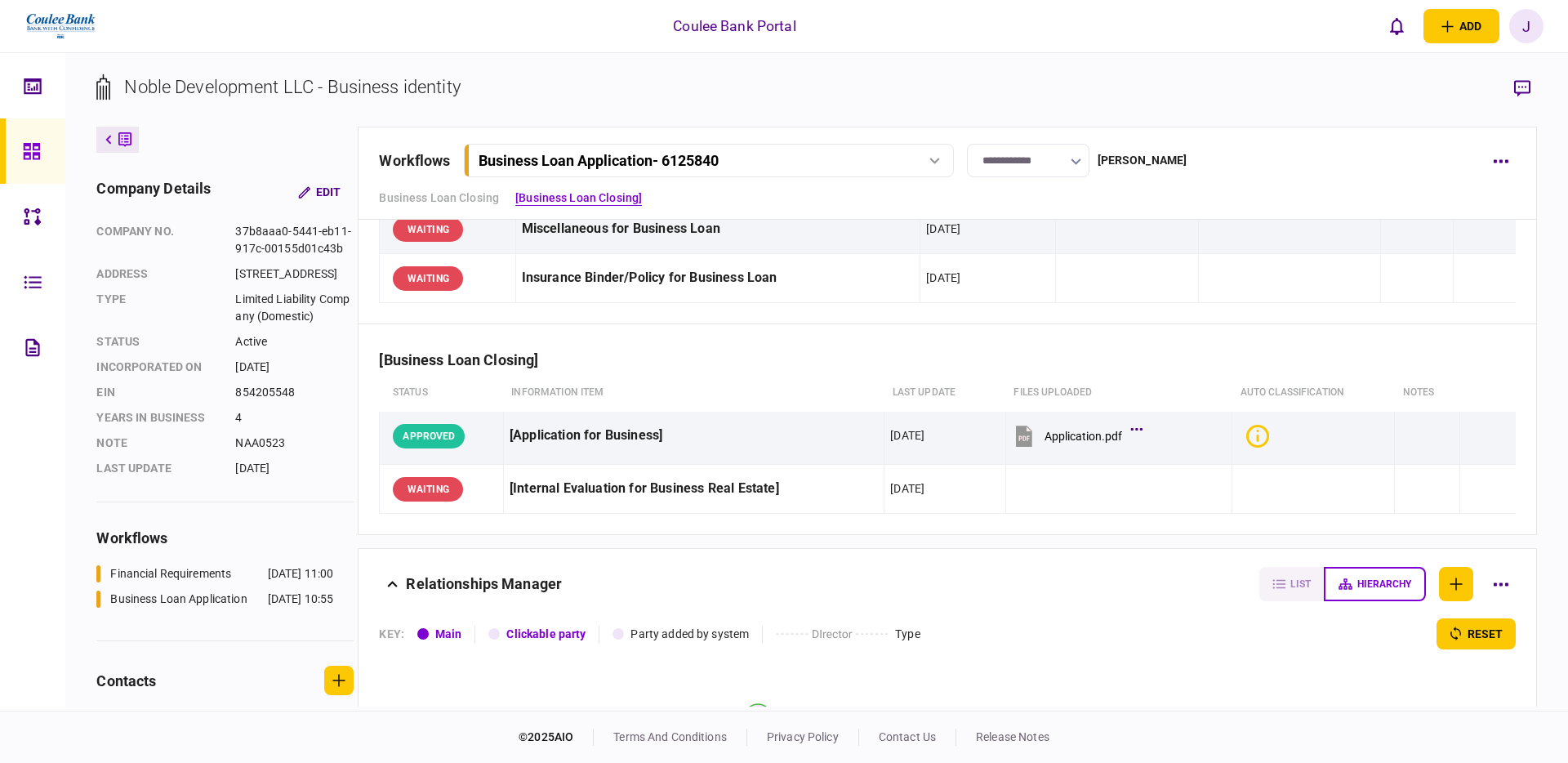
scroll to position [111, 0]
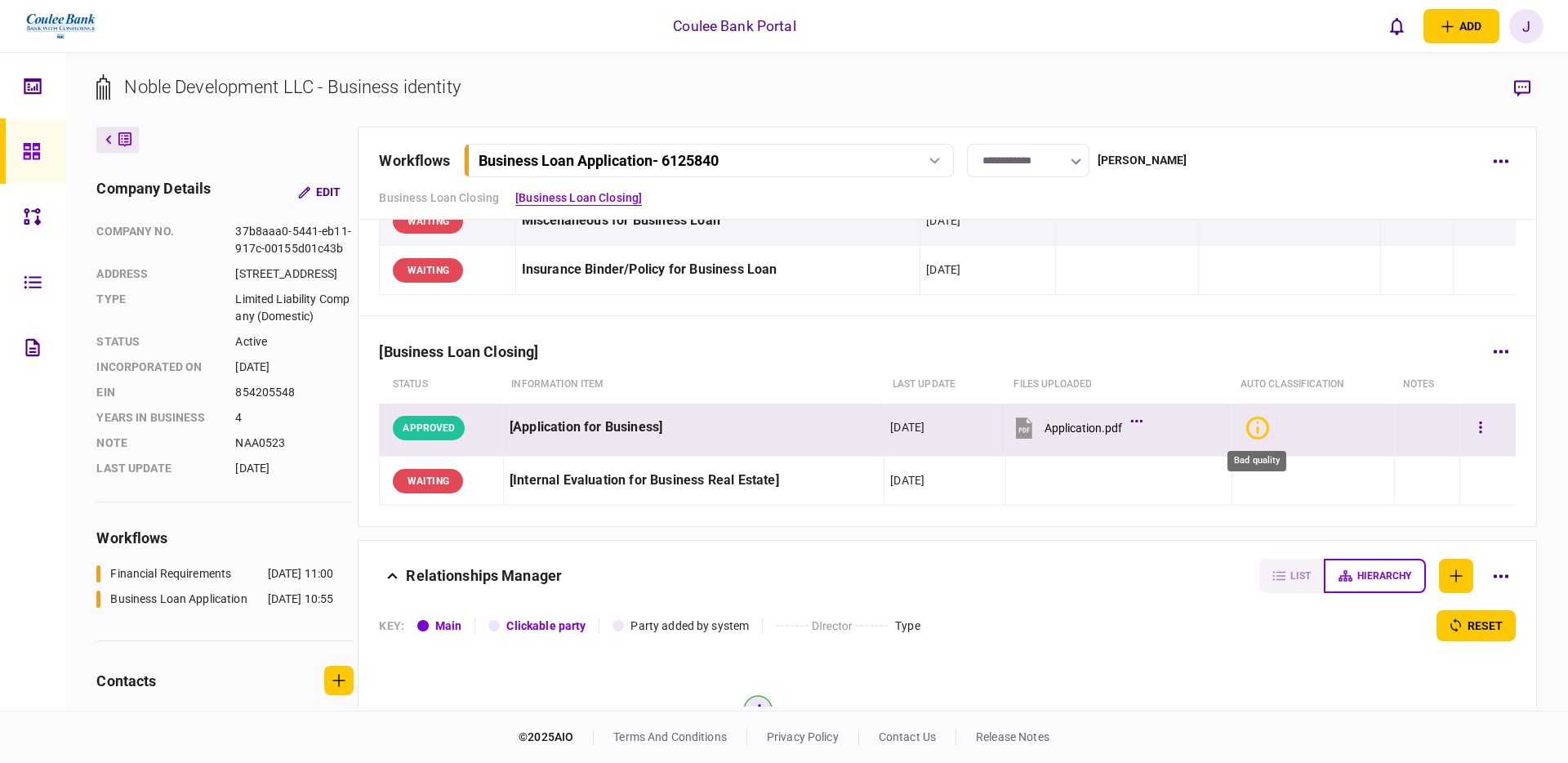
click at [1261, 424] on icon "Bad quality" at bounding box center [1257, 428] width 23 height 23
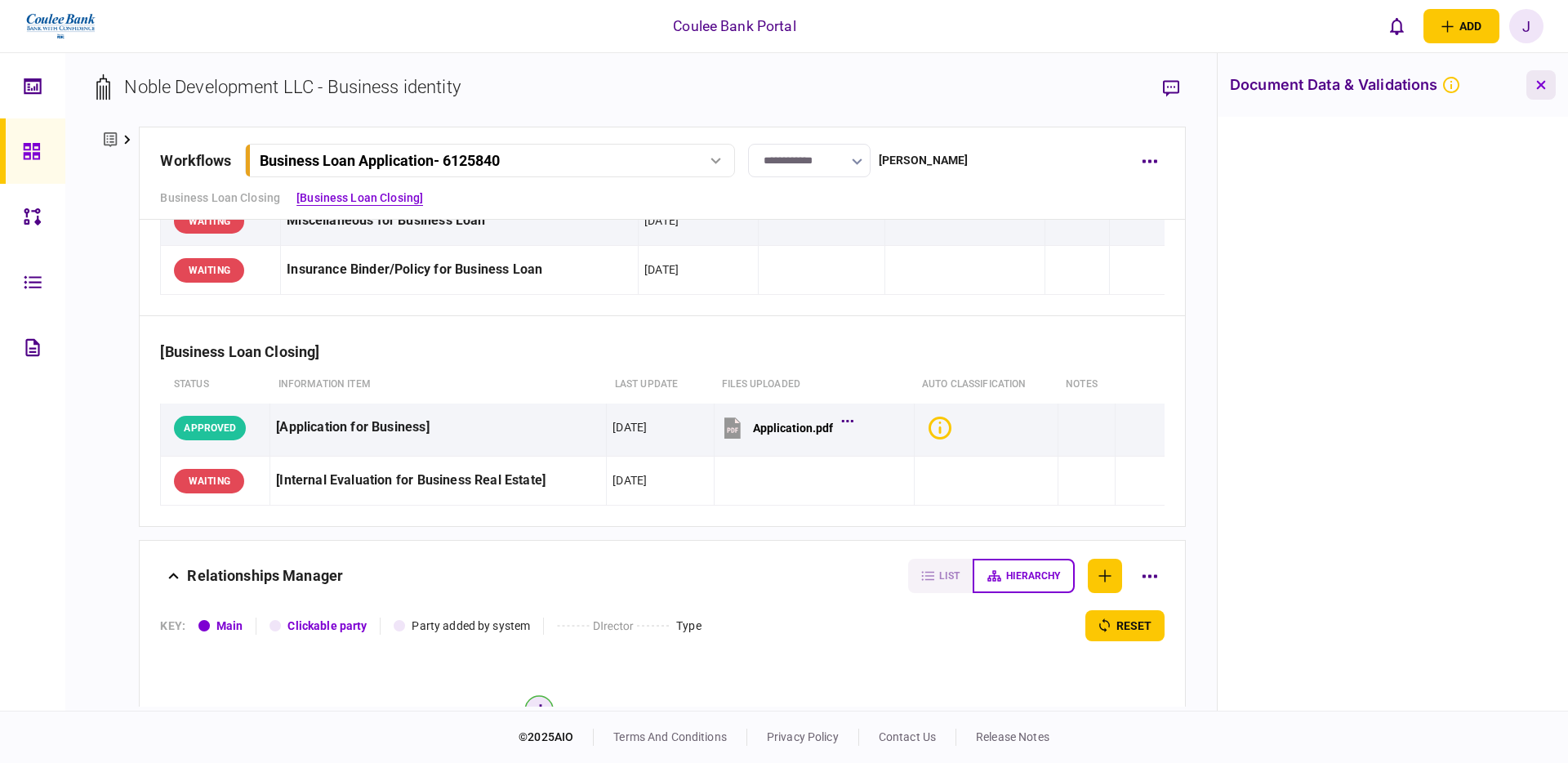
click at [1536, 89] on button "button" at bounding box center [1541, 85] width 30 height 30
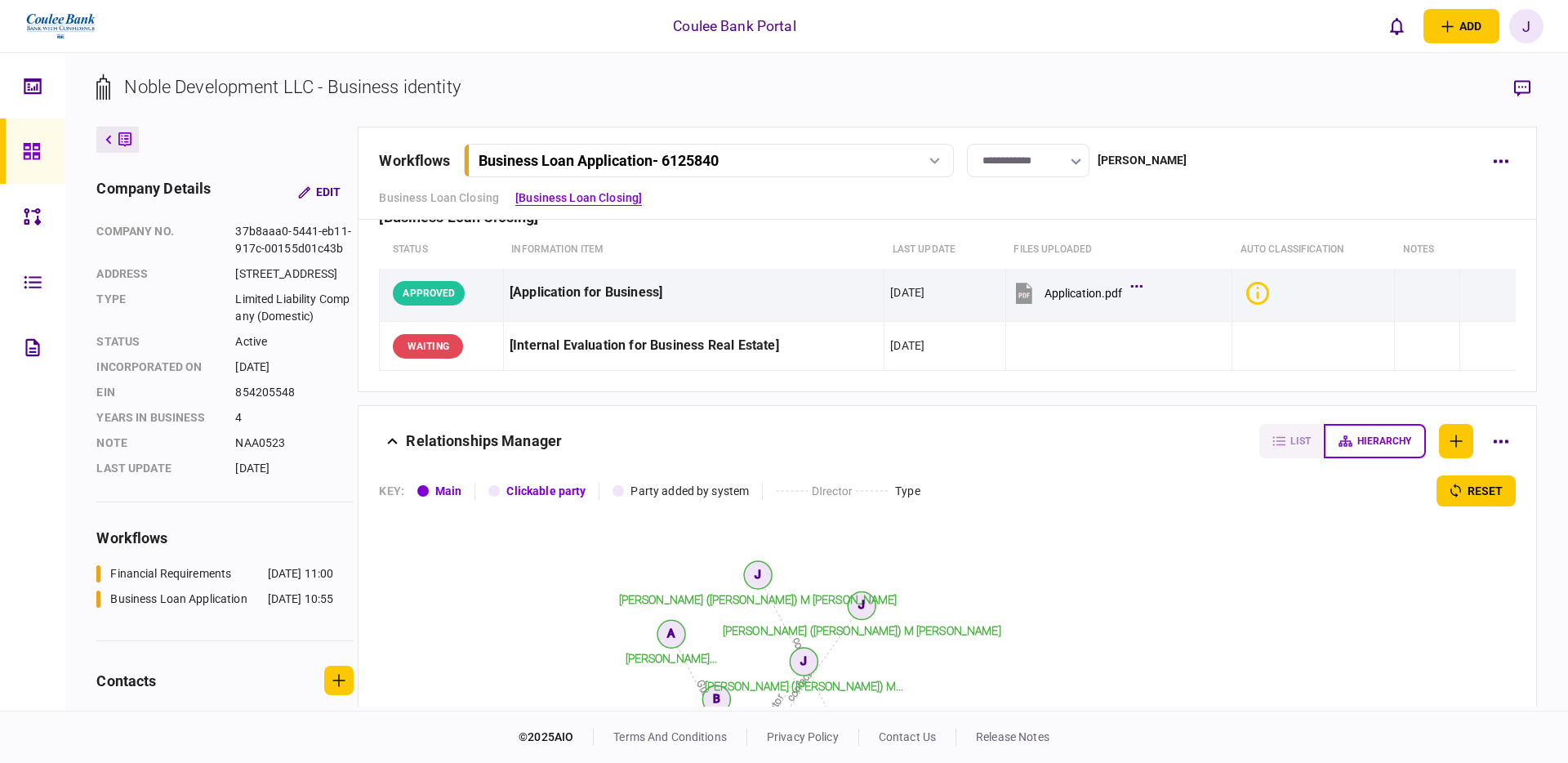
scroll to position [0, 0]
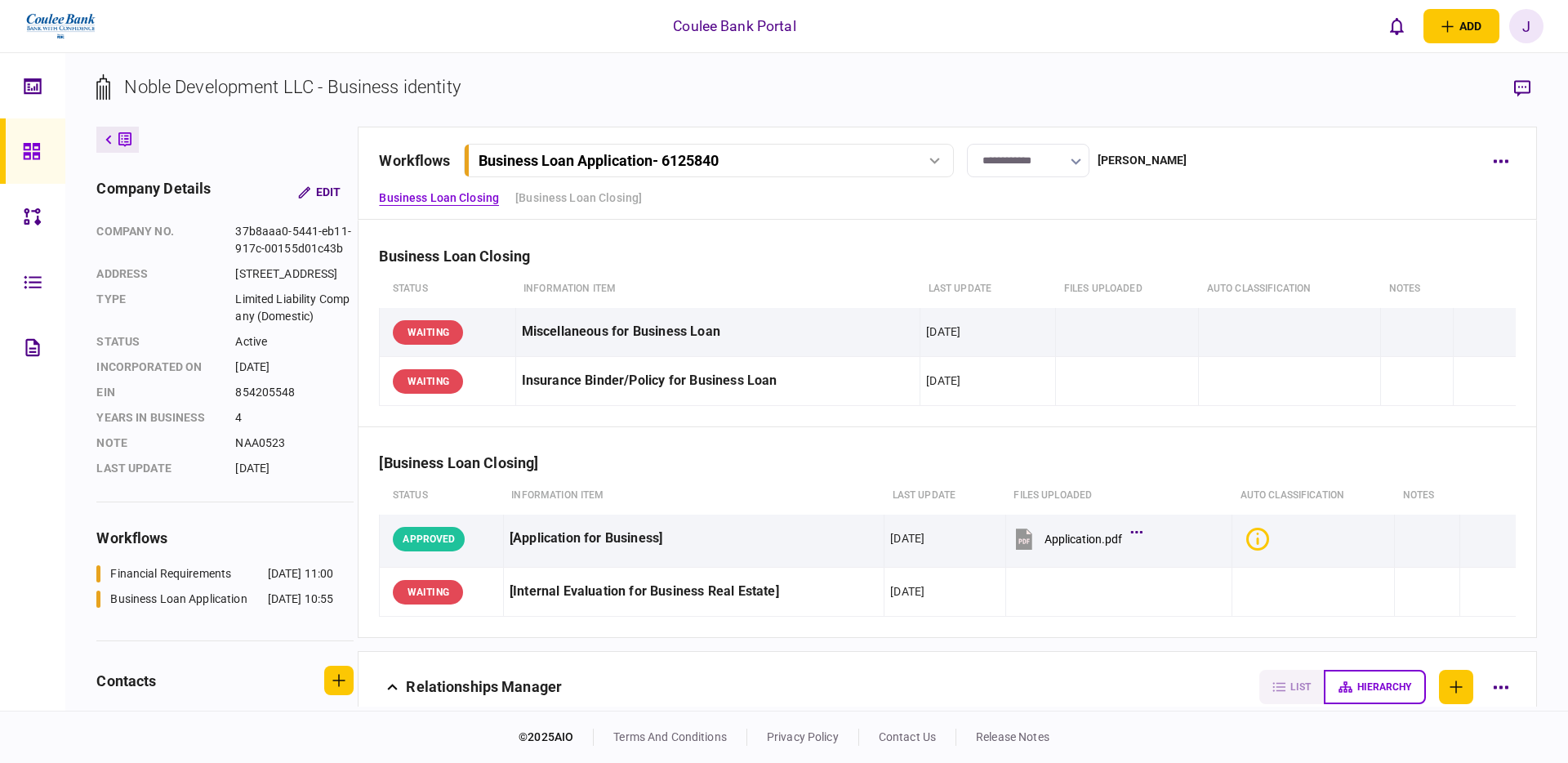
click at [30, 154] on icon at bounding box center [32, 152] width 18 height 19
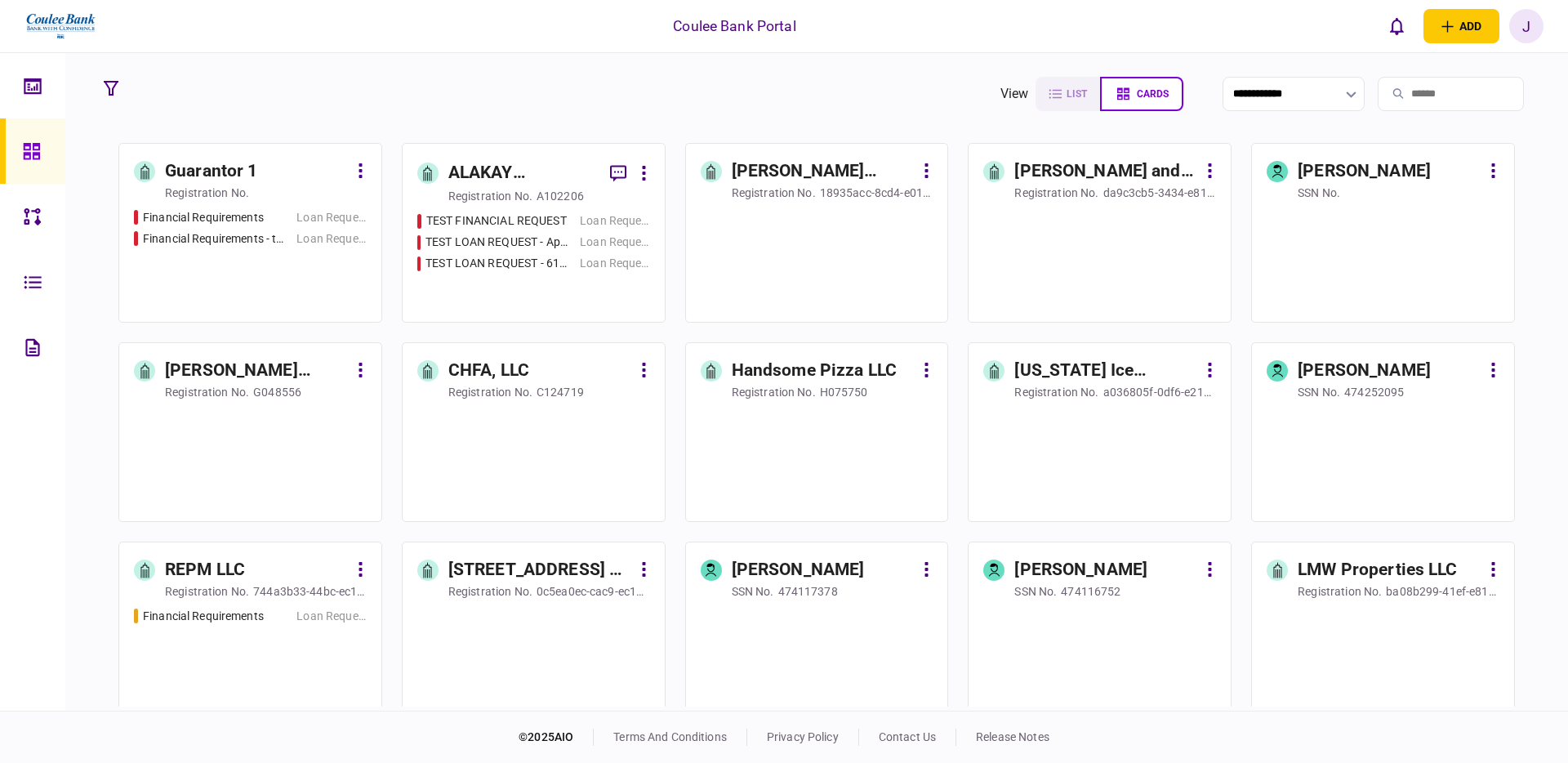
click at [505, 251] on div "TEST FINANCIAL REQUEST Loan Request TEST LOAN REQUEST - App #9999 Loan Request …" at bounding box center [534, 260] width 233 height 94
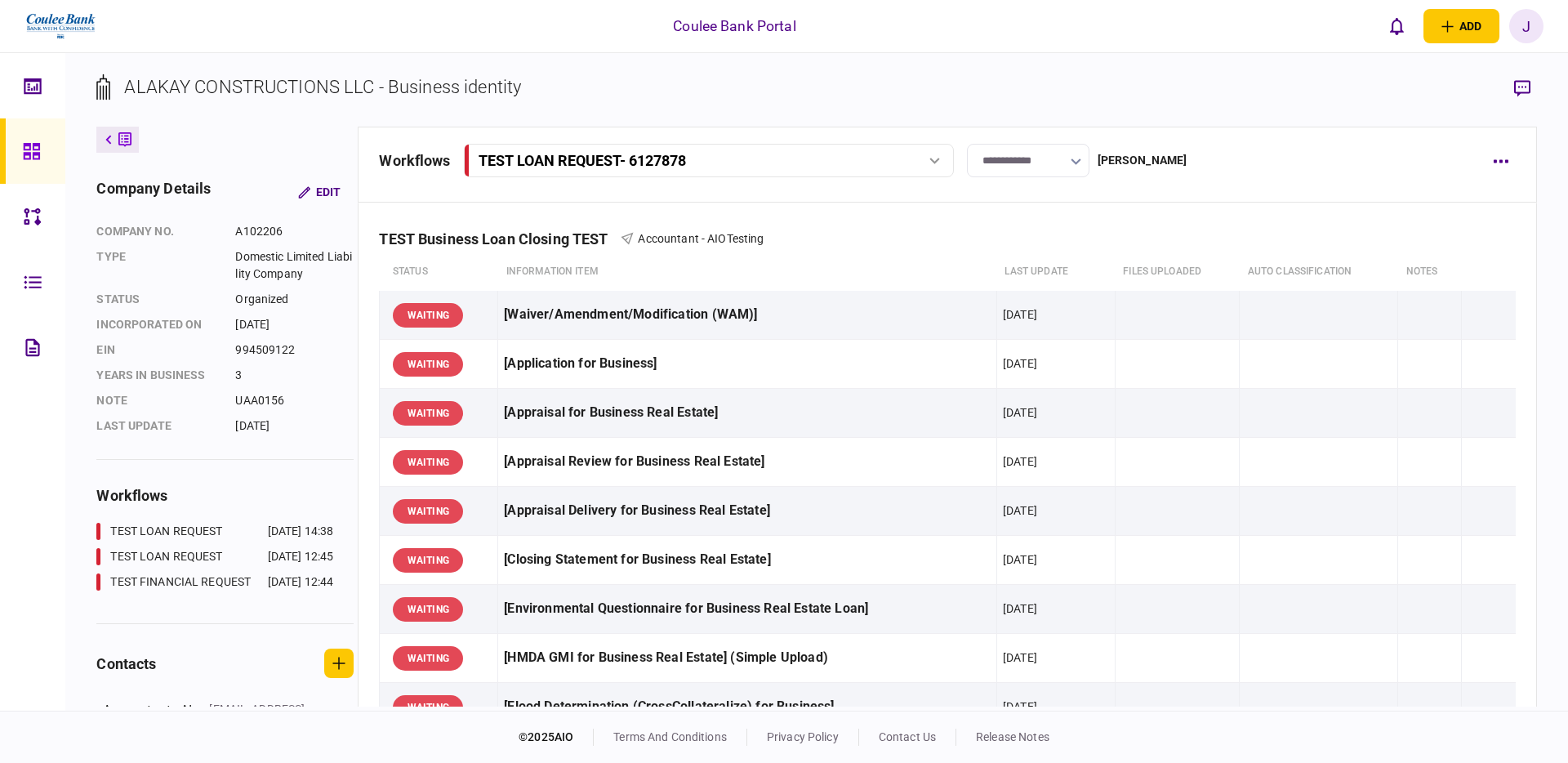
click at [41, 144] on div at bounding box center [36, 151] width 26 height 65
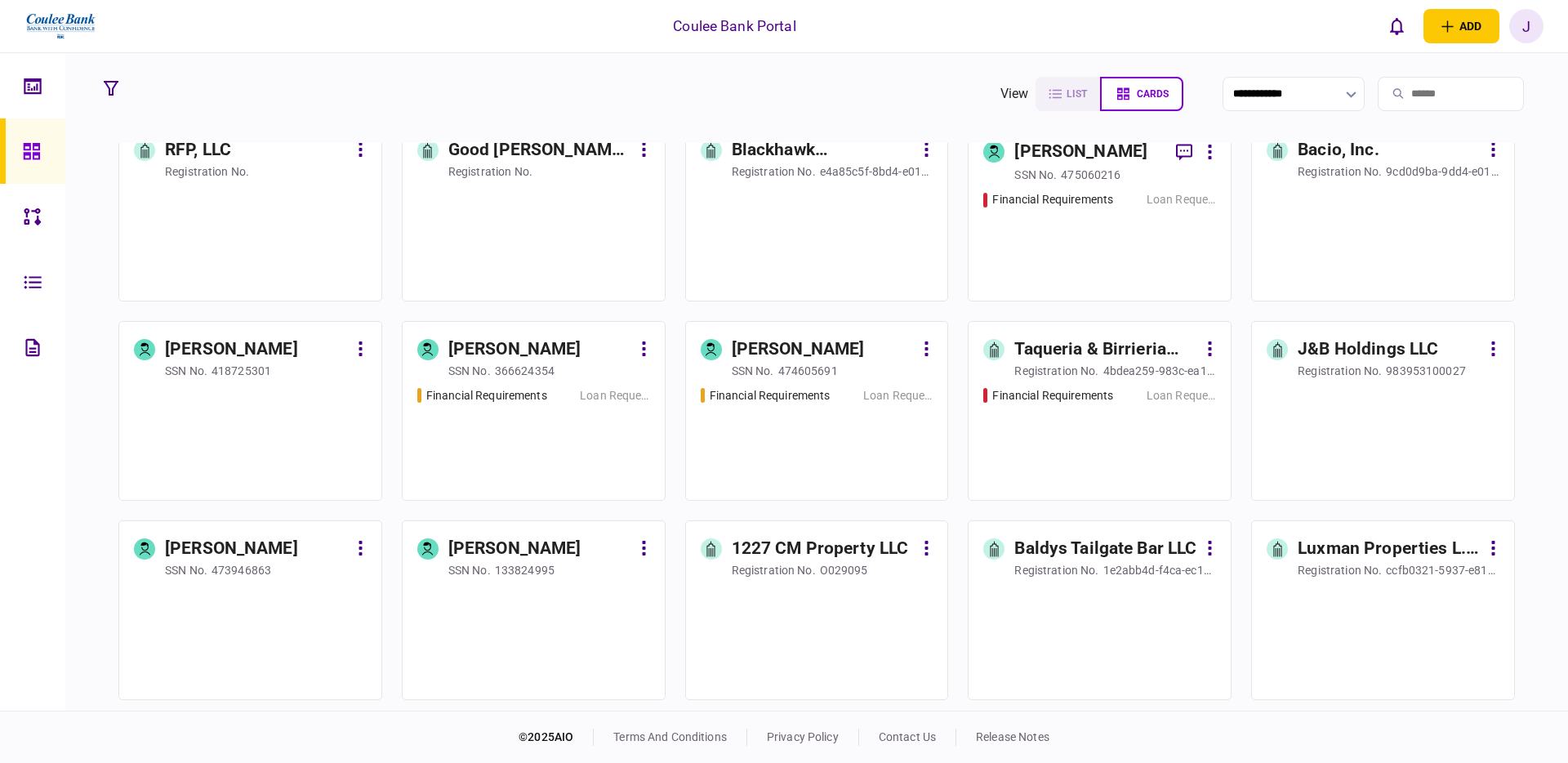
scroll to position [1419, 0]
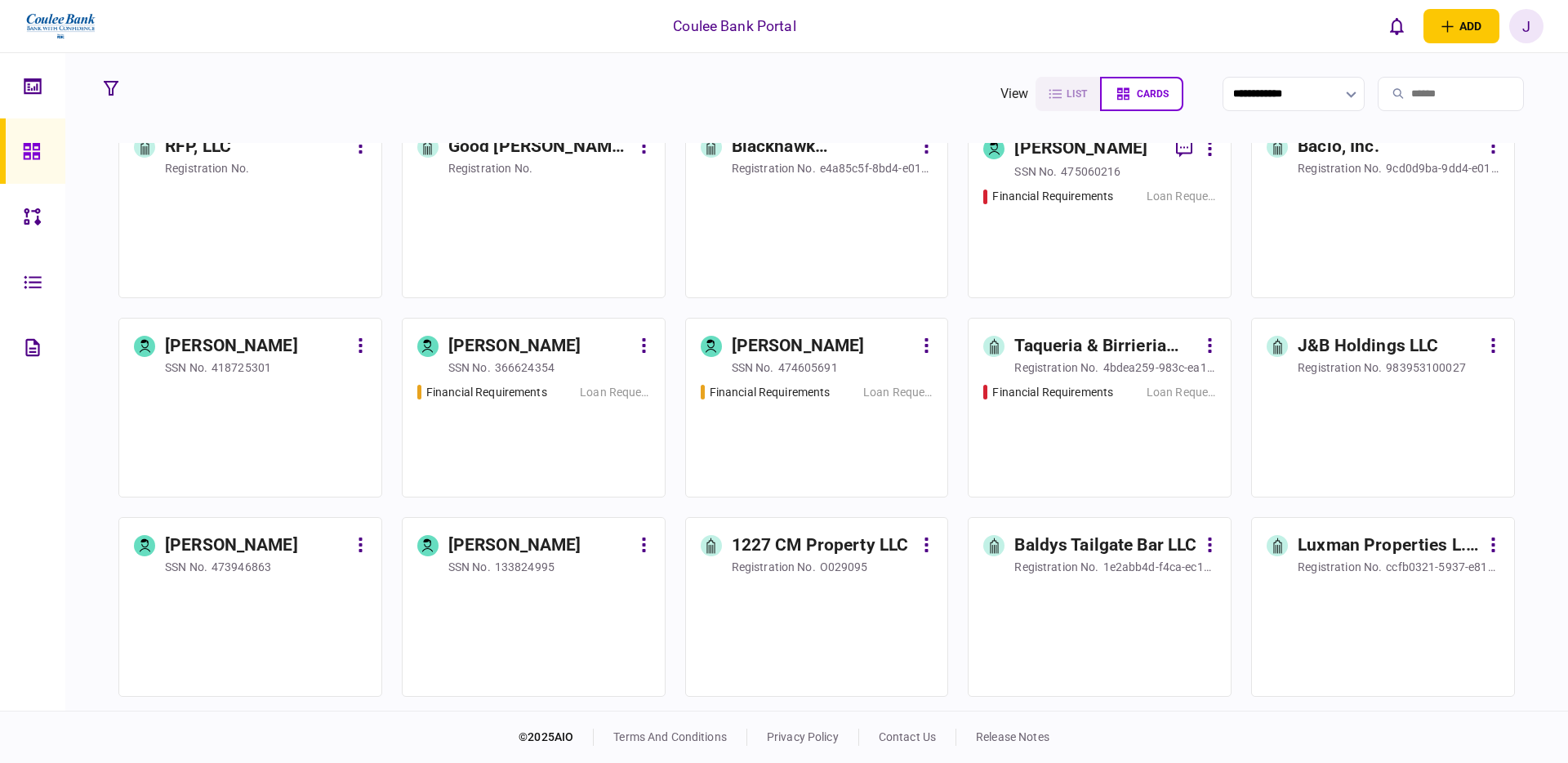
click at [819, 441] on div "Financial Requirements Loan Request" at bounding box center [817, 433] width 233 height 99
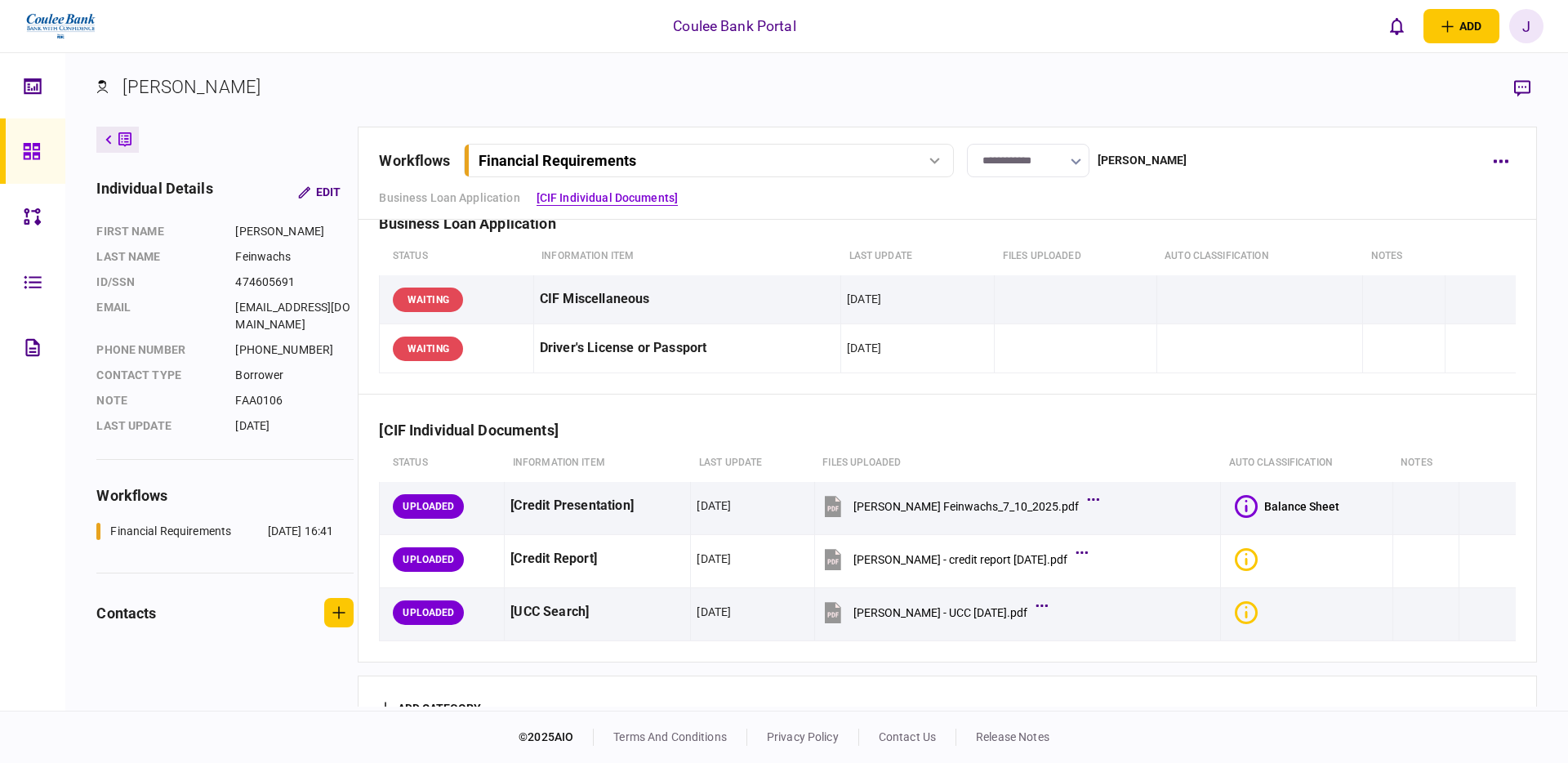
scroll to position [72, 0]
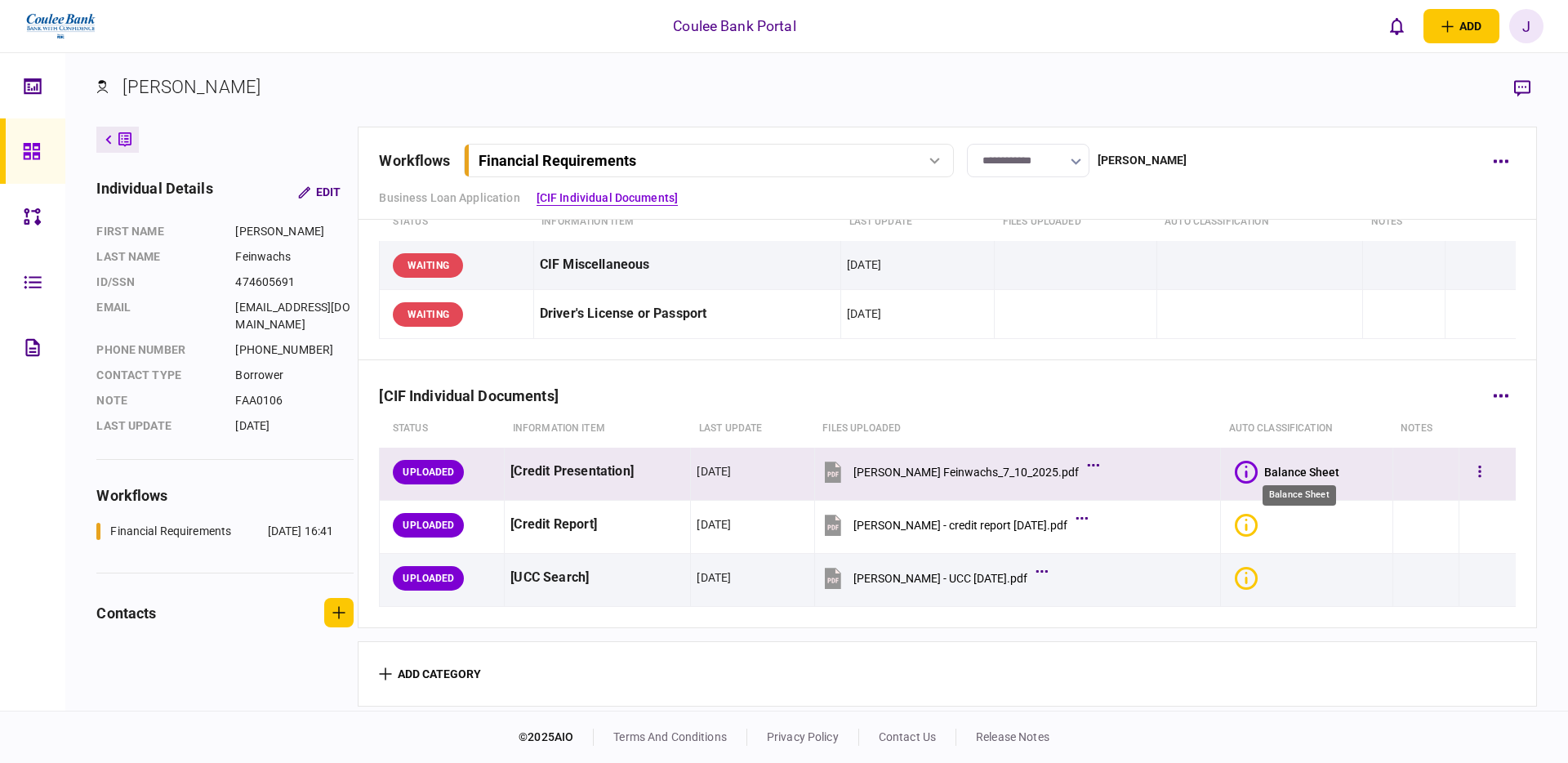
click at [1316, 470] on div "Balance Sheet" at bounding box center [1302, 472] width 75 height 13
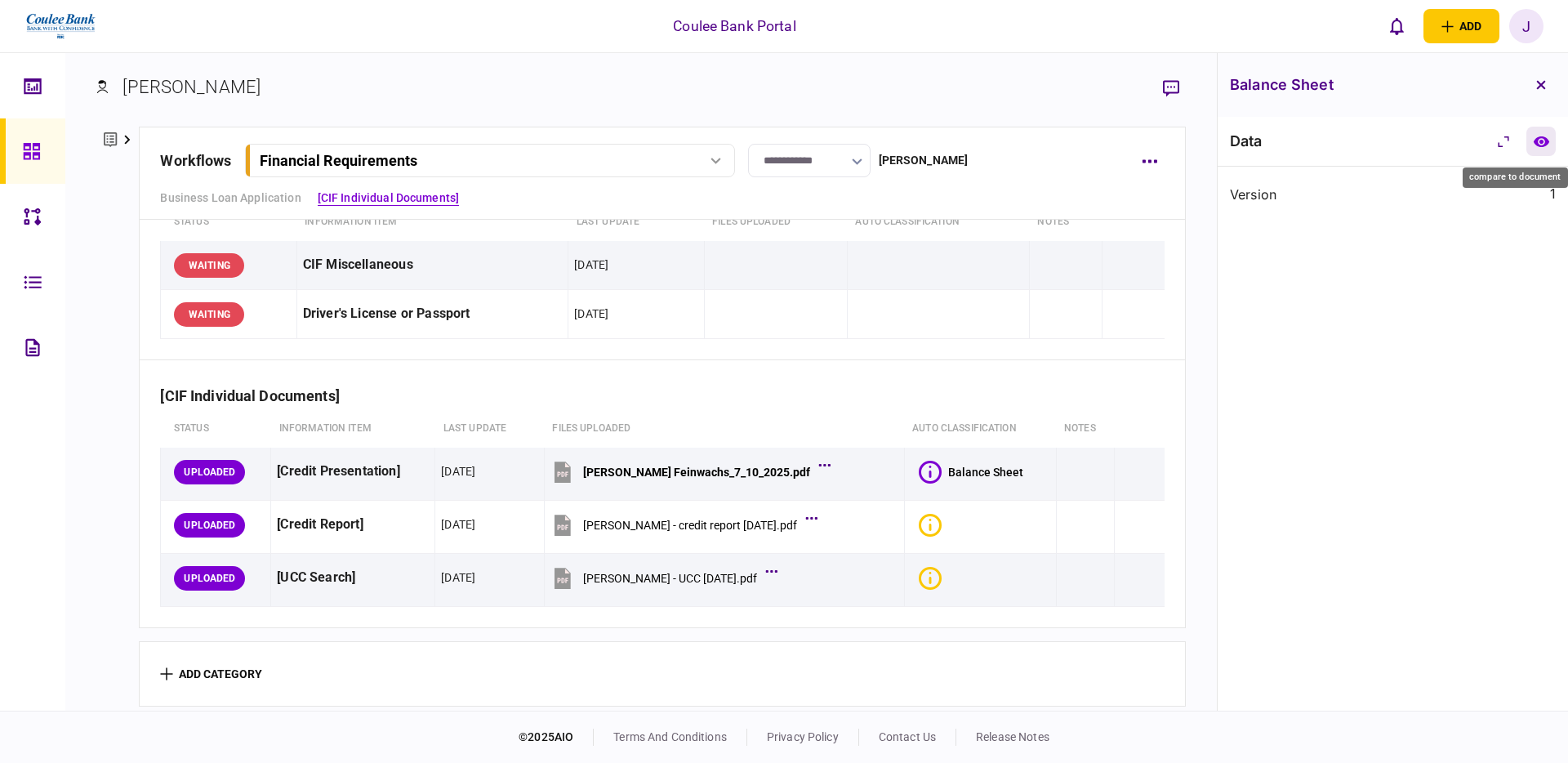
click at [1548, 145] on icon "compare to document" at bounding box center [1541, 141] width 17 height 13
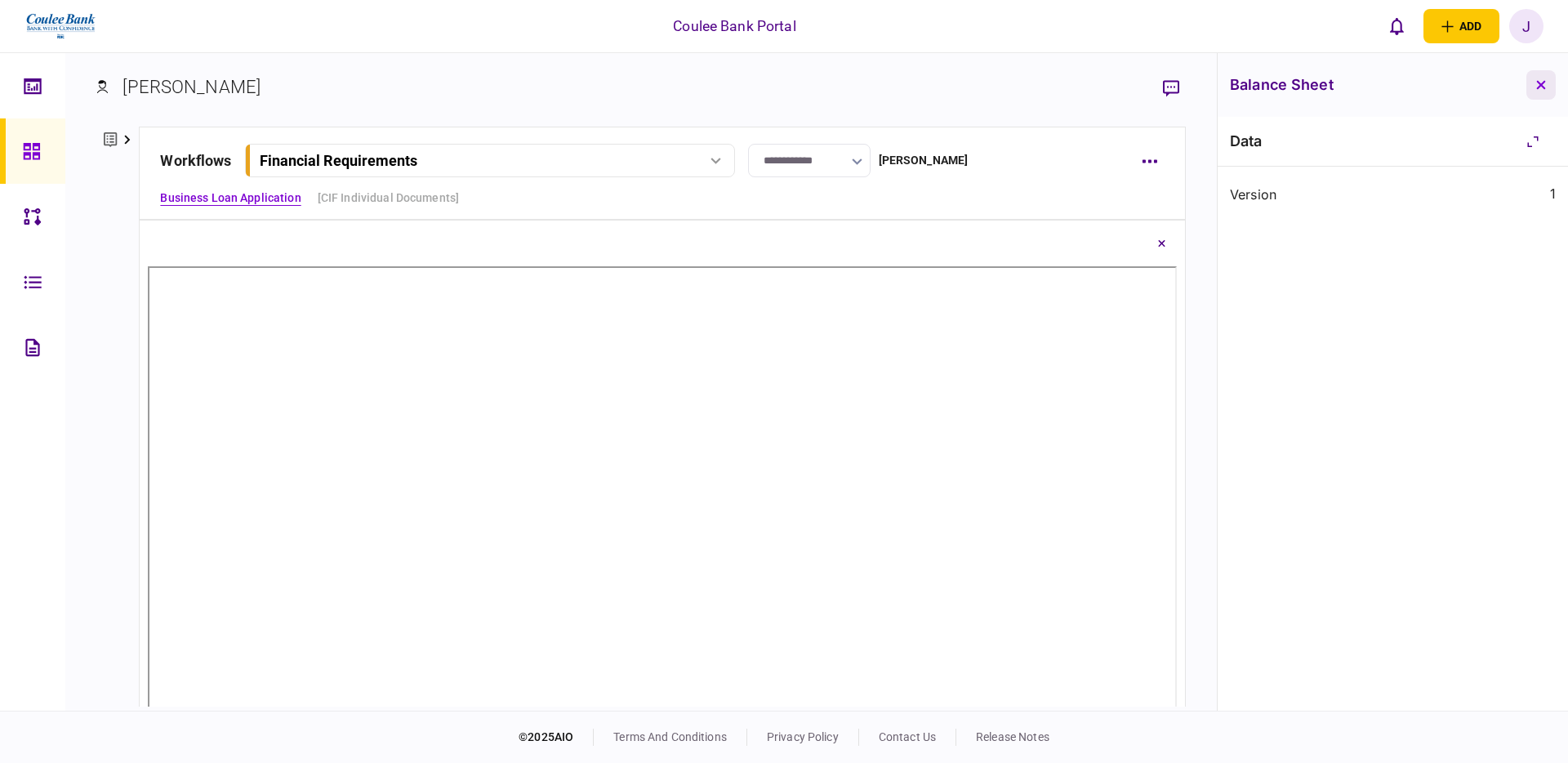
click at [1546, 87] on button "button" at bounding box center [1541, 85] width 30 height 30
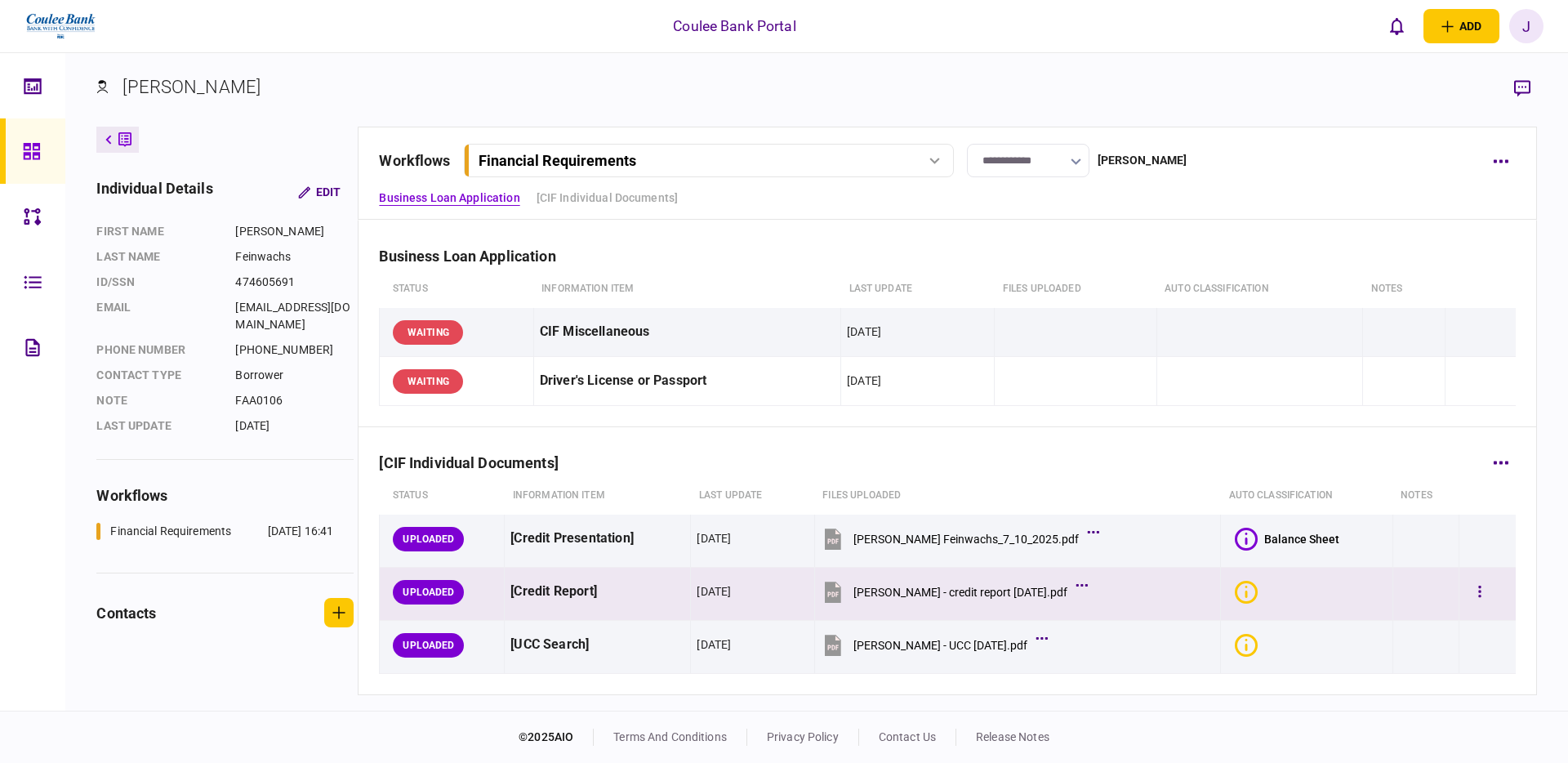
click at [1251, 598] on icon "Bad quality" at bounding box center [1246, 593] width 23 height 23
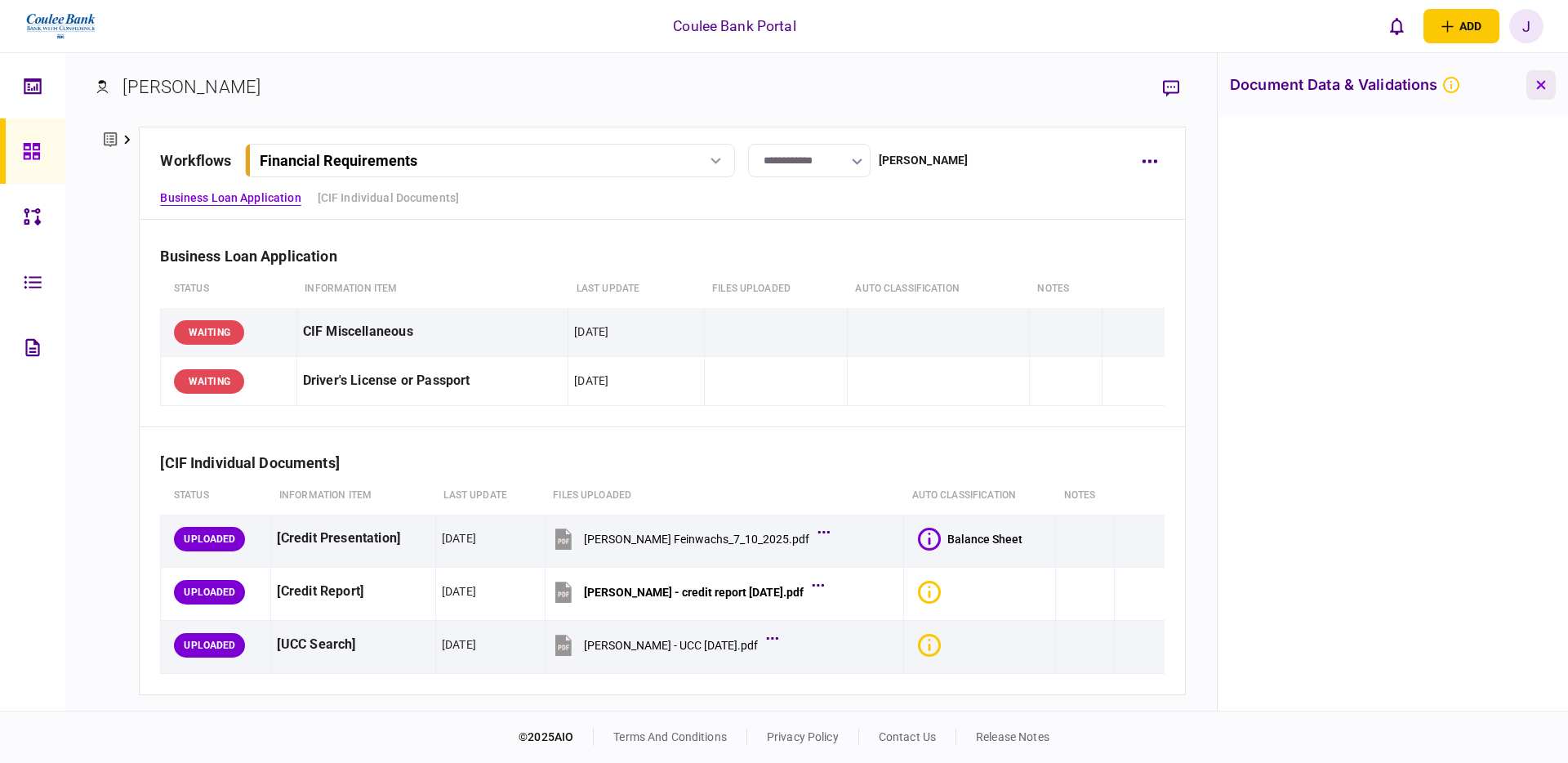
click at [1548, 89] on button "button" at bounding box center [1541, 85] width 30 height 30
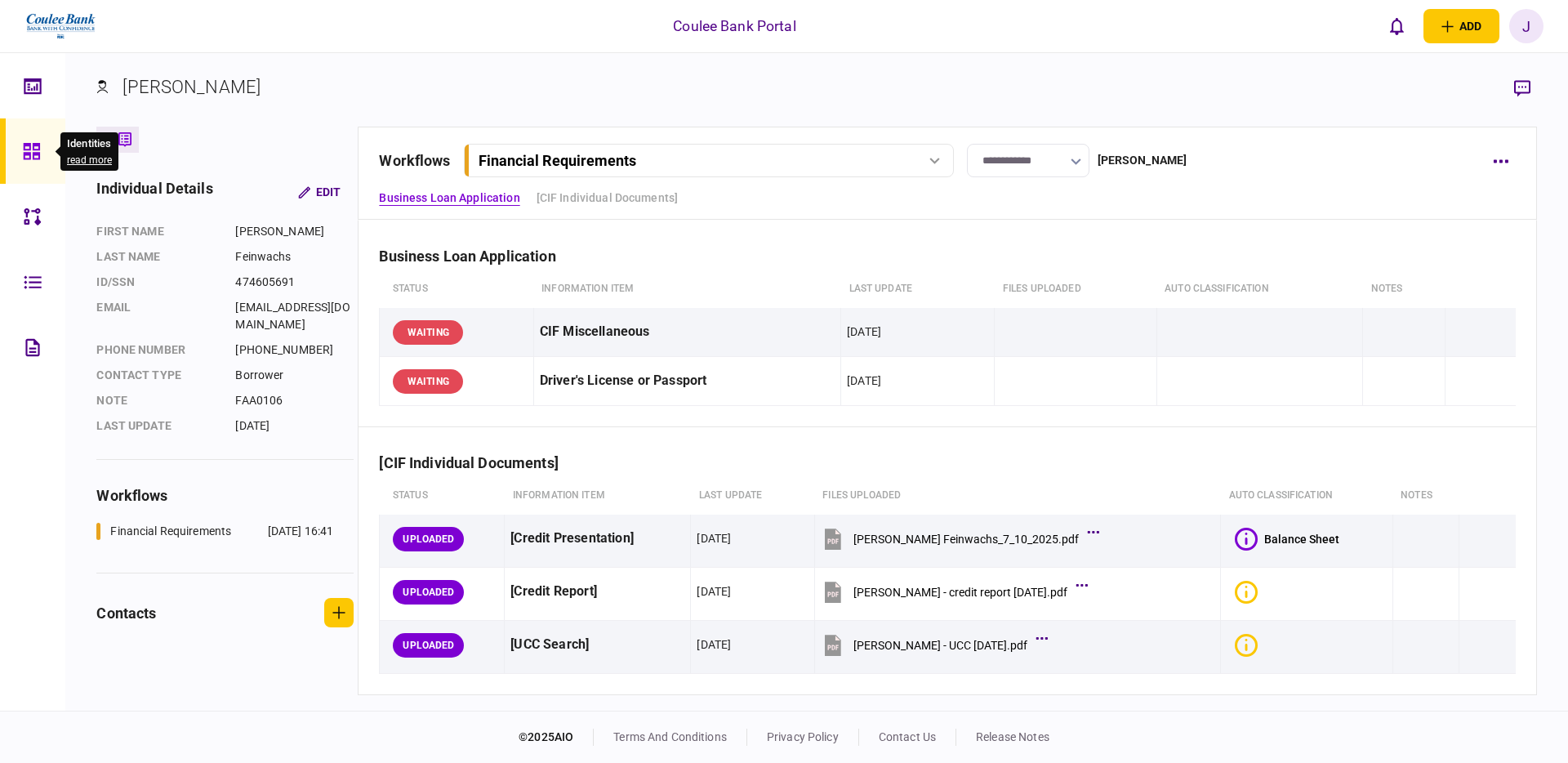
drag, startPoint x: 29, startPoint y: 157, endPoint x: 67, endPoint y: 162, distance: 38.3
click at [28, 157] on icon at bounding box center [32, 152] width 18 height 19
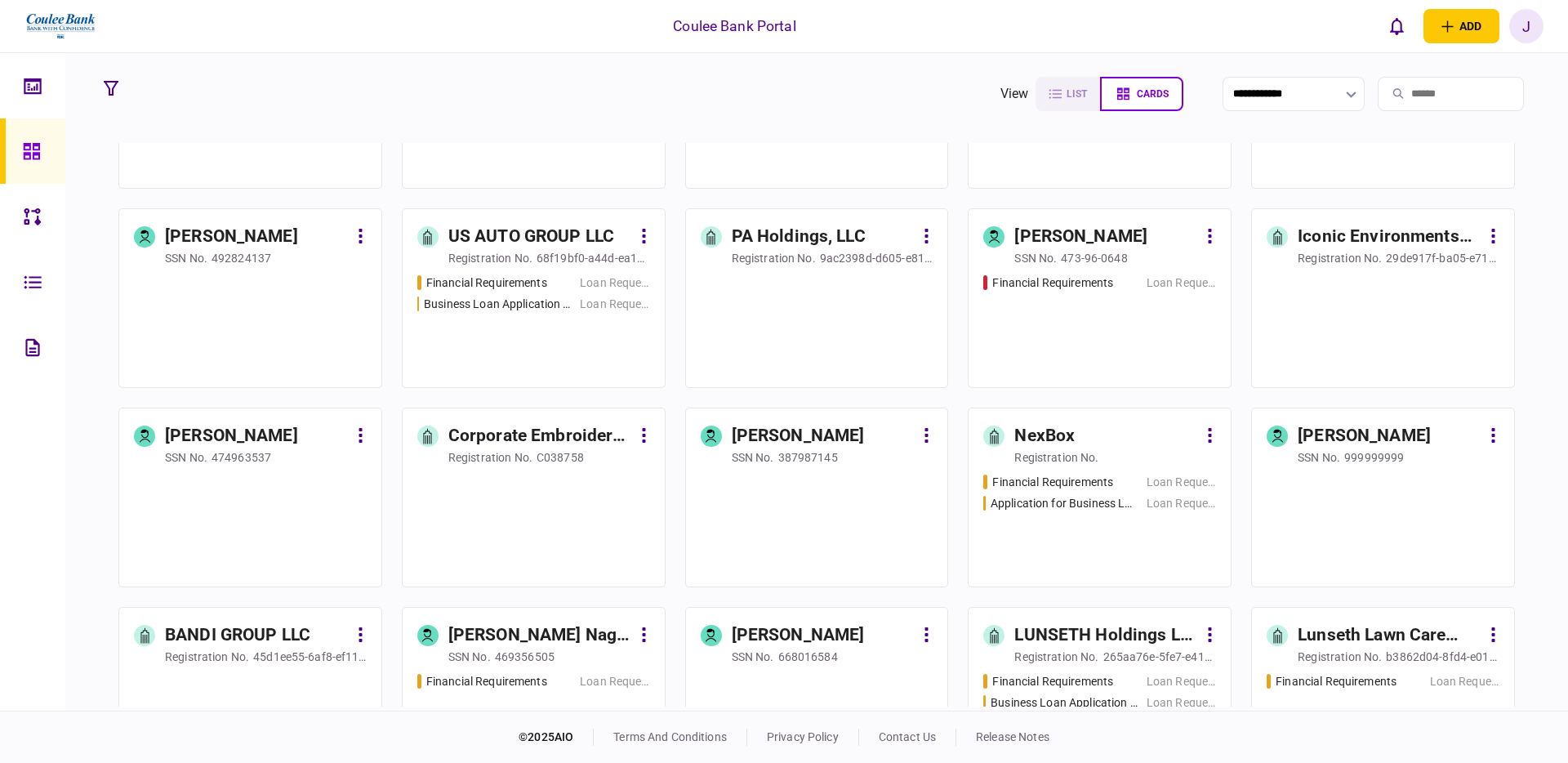
scroll to position [1932, 0]
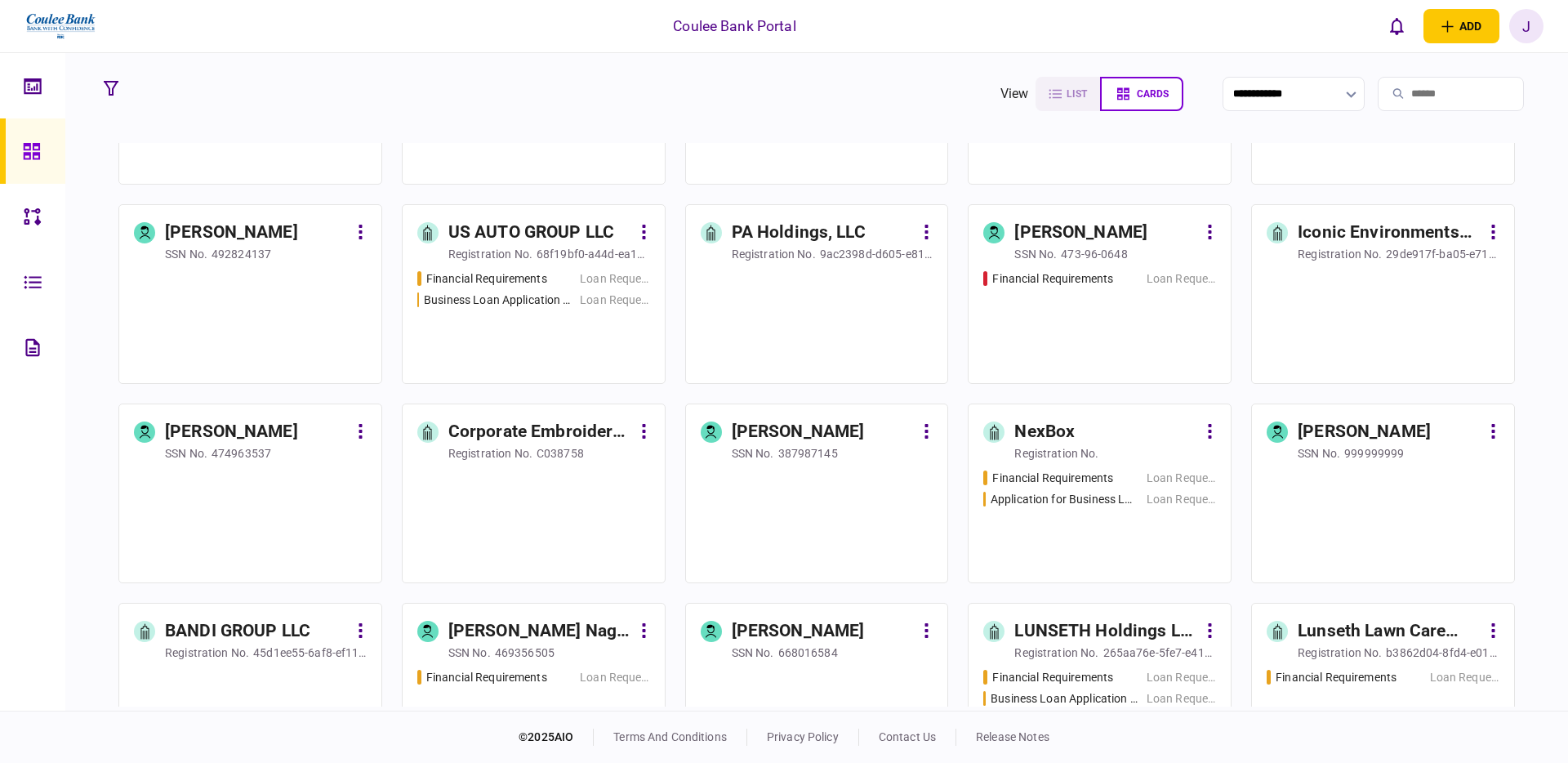
click at [517, 331] on div "Financial Requirements Loan Request Business Loan Application - Property Impr -…" at bounding box center [534, 319] width 233 height 99
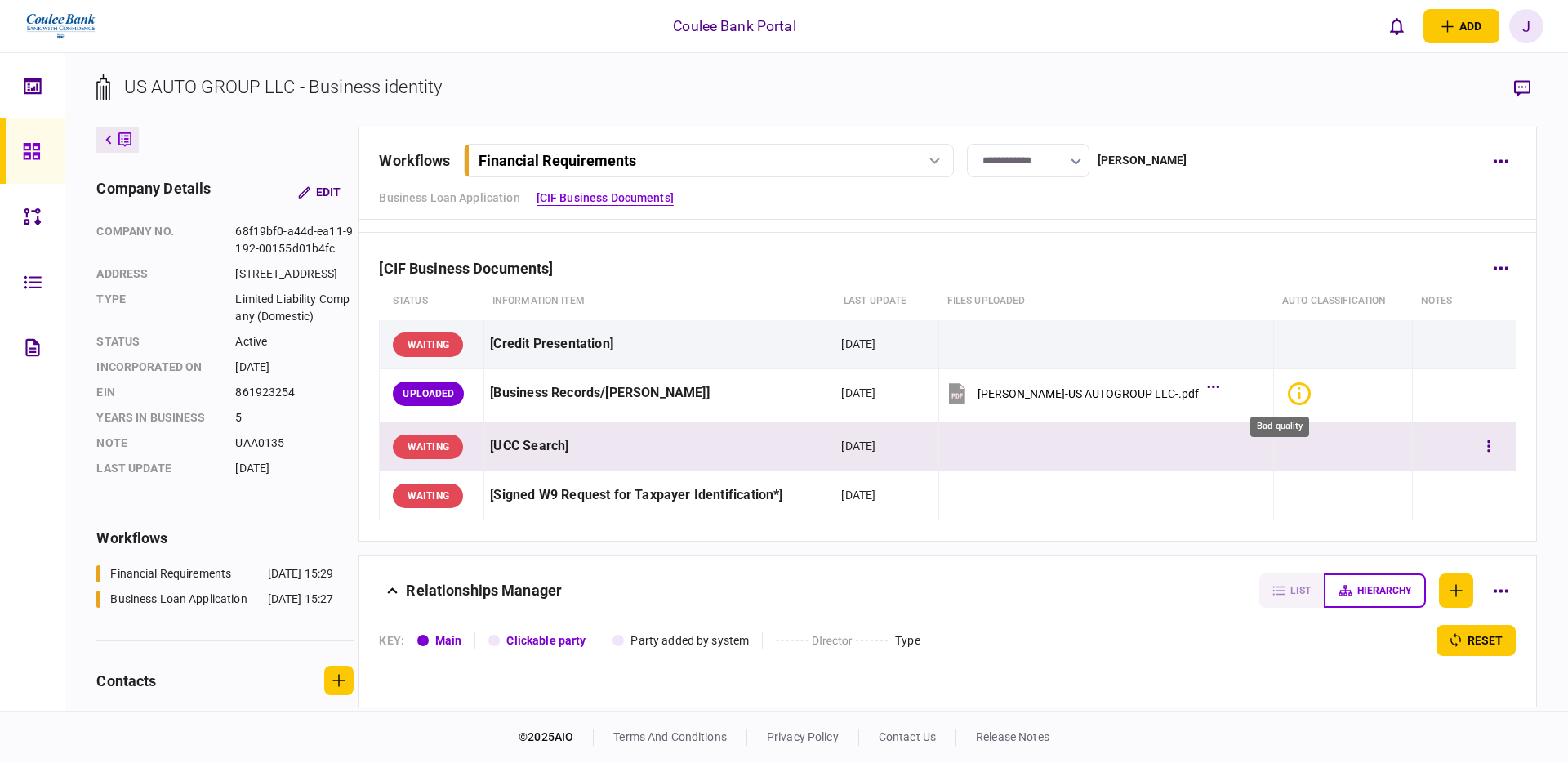
scroll to position [294, 0]
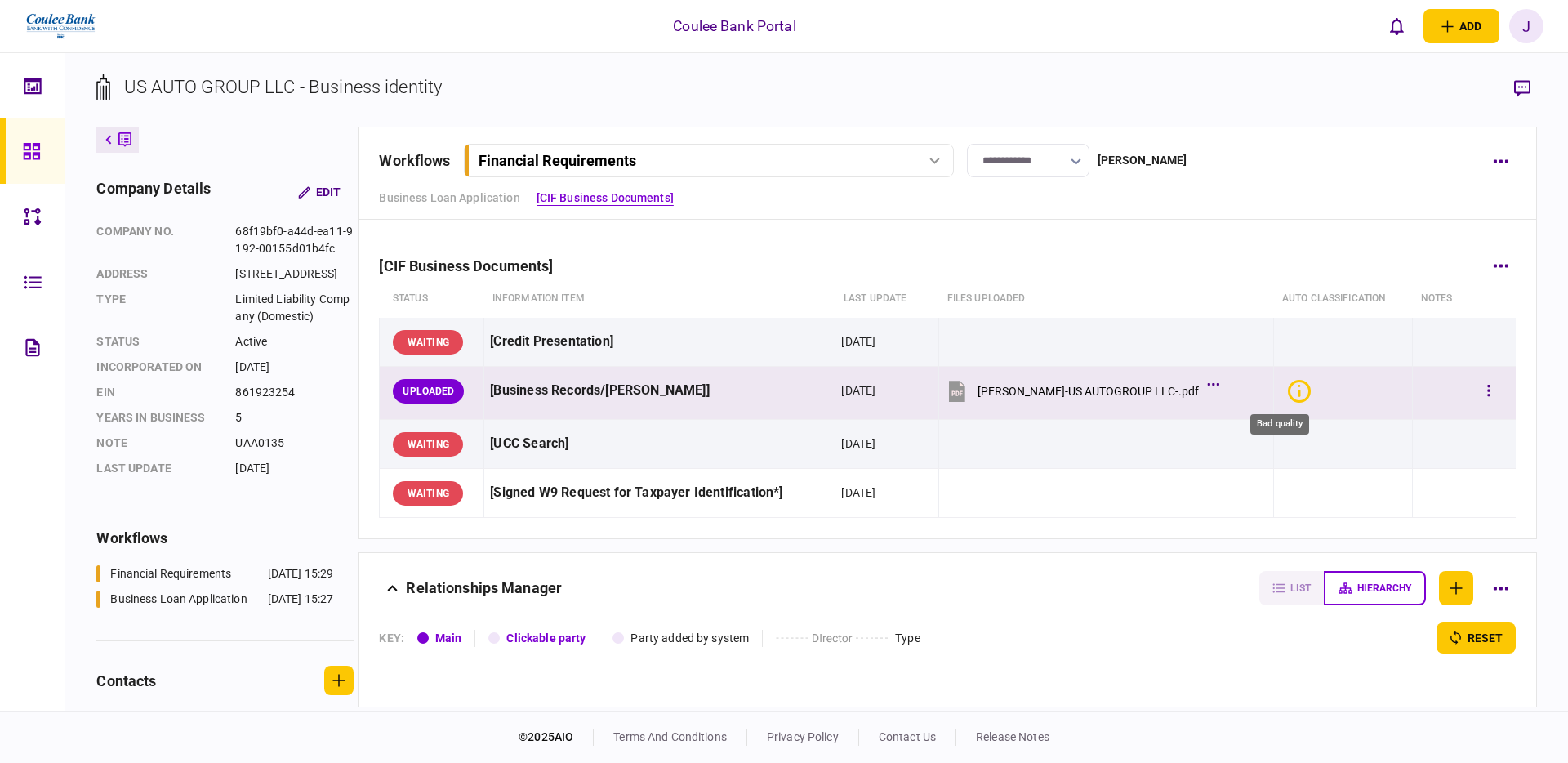
click at [1288, 401] on icon "Bad quality" at bounding box center [1300, 392] width 23 height 23
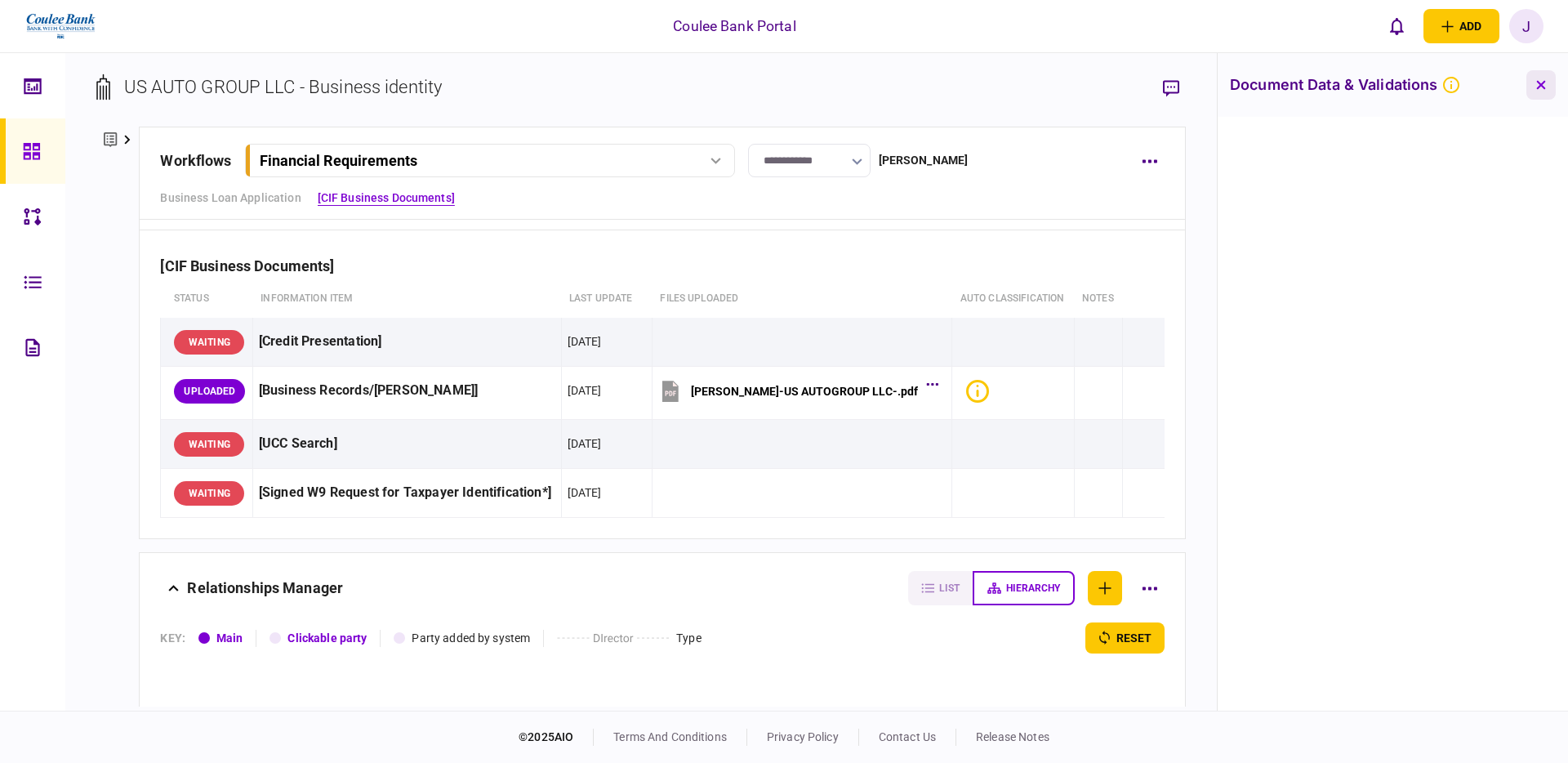
click at [1543, 90] on button "button" at bounding box center [1541, 85] width 30 height 30
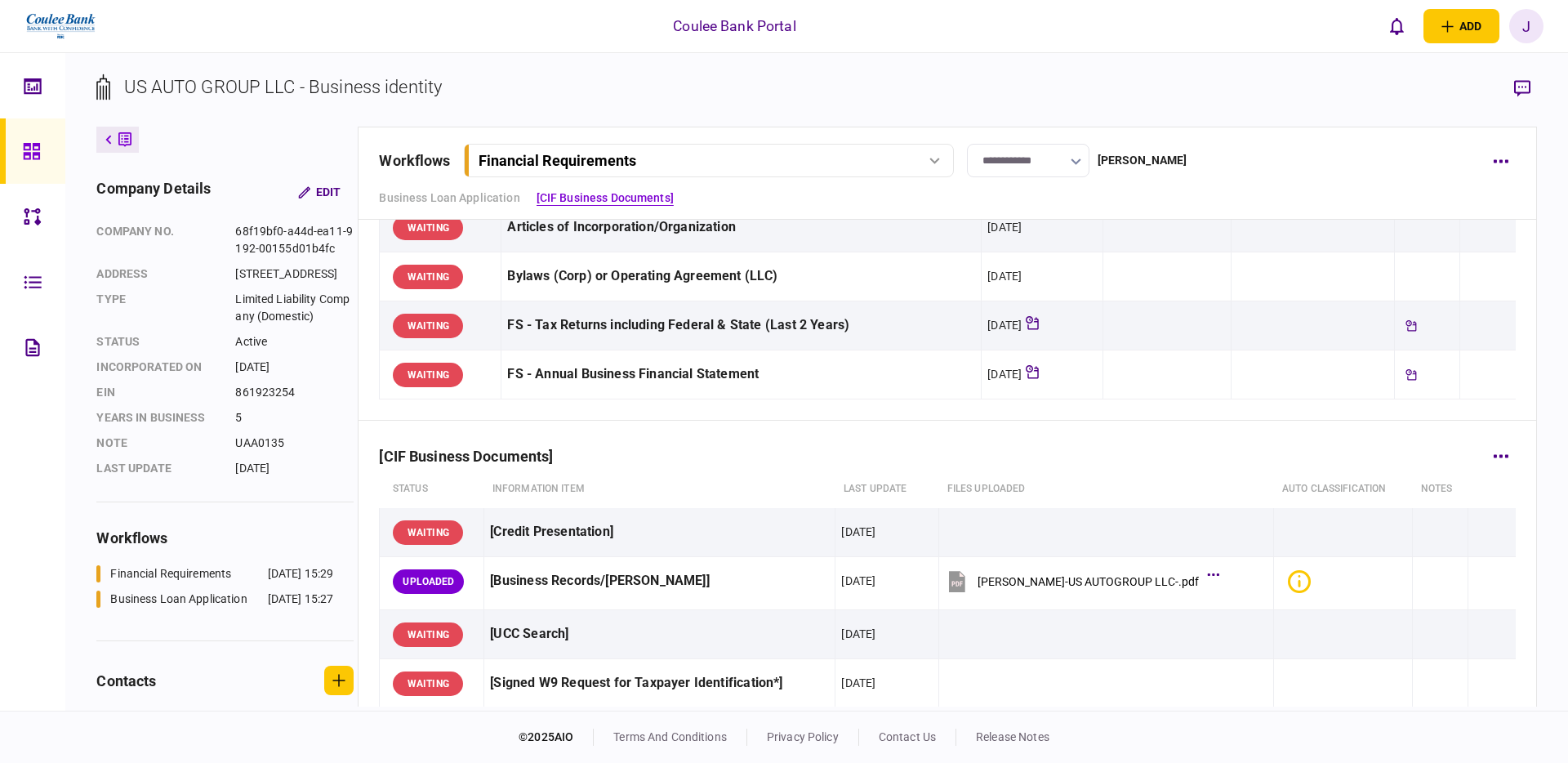
scroll to position [0, 0]
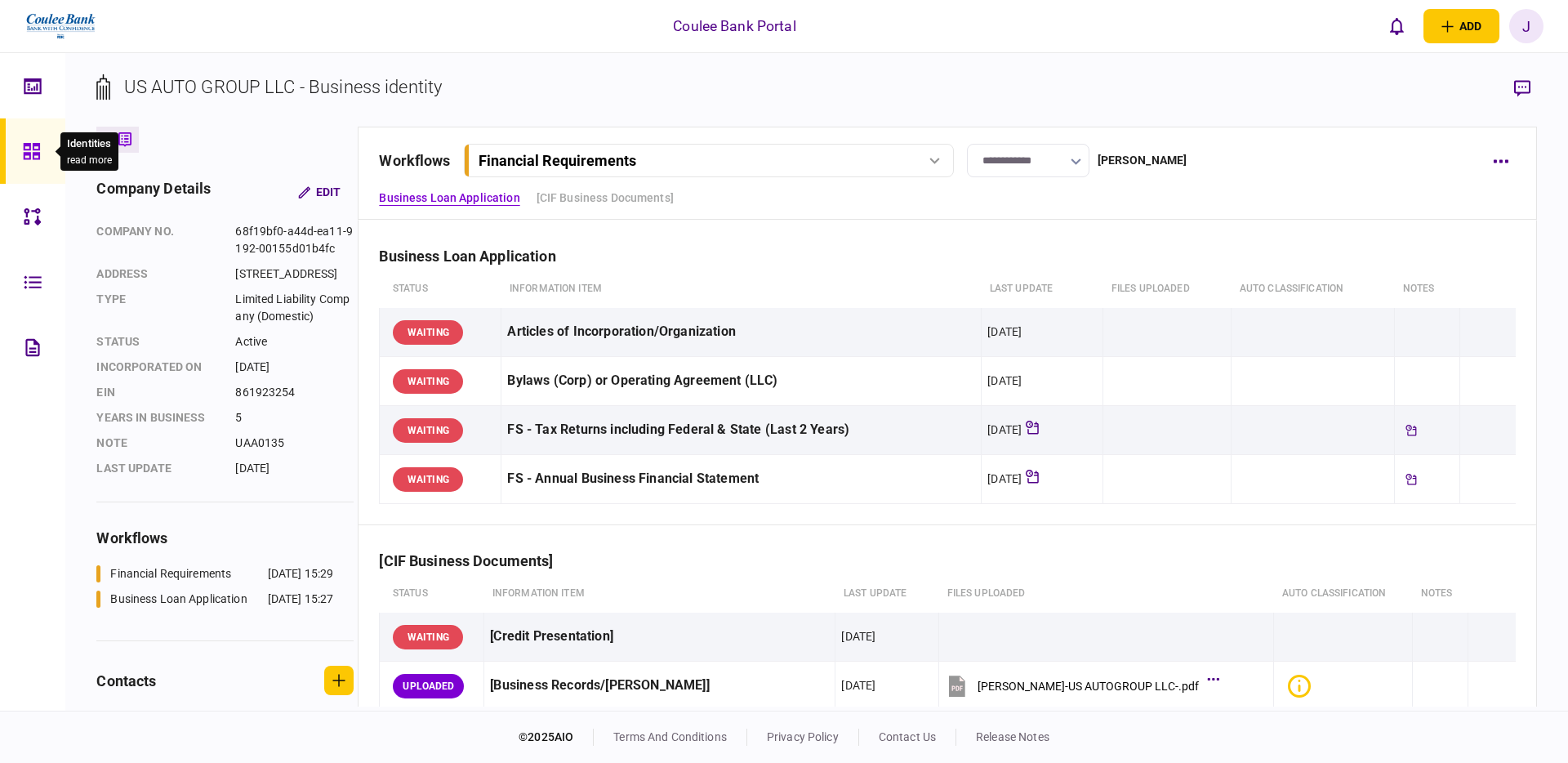
click at [29, 152] on icon at bounding box center [31, 151] width 16 height 16
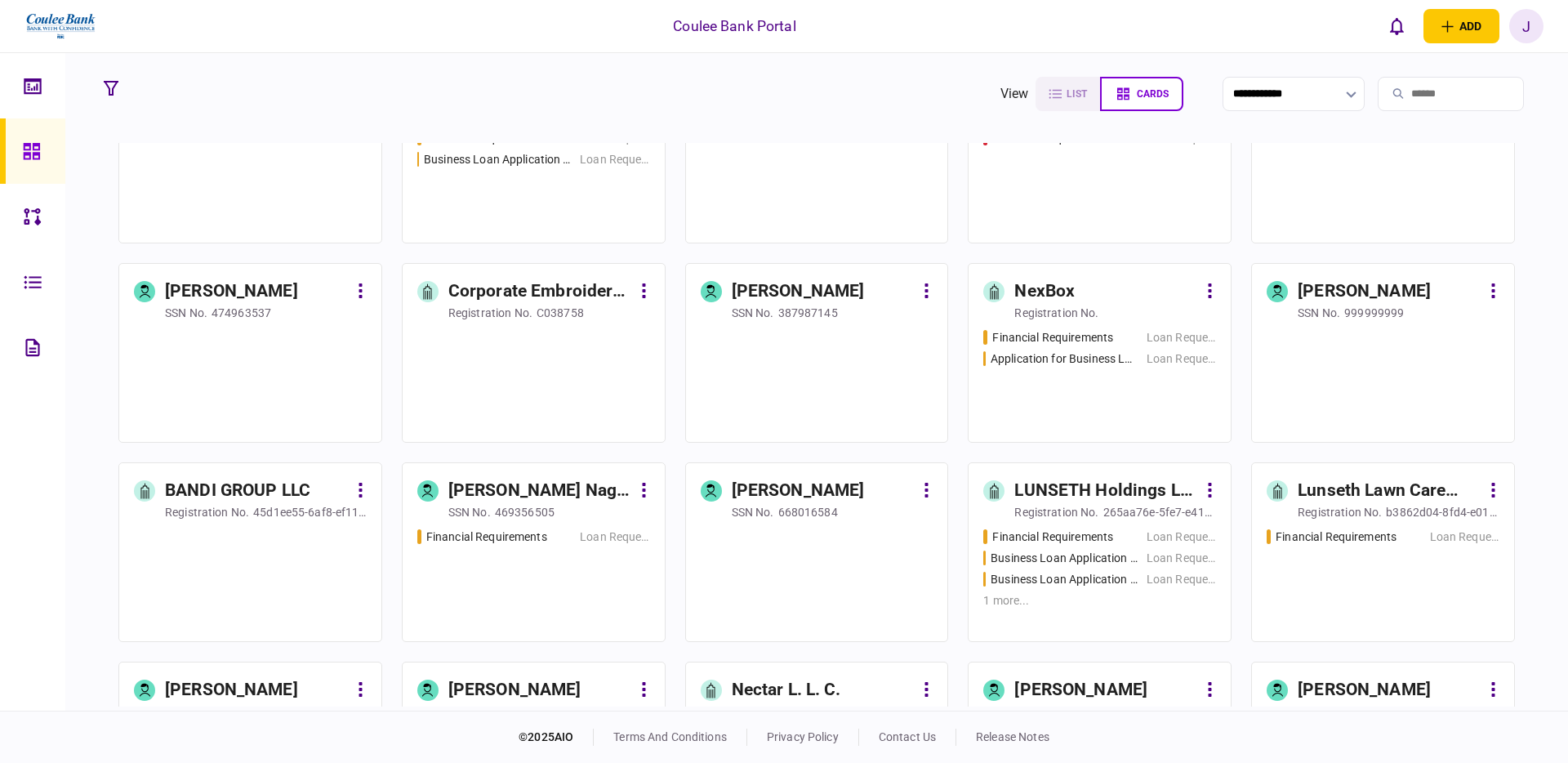
scroll to position [2074, 0]
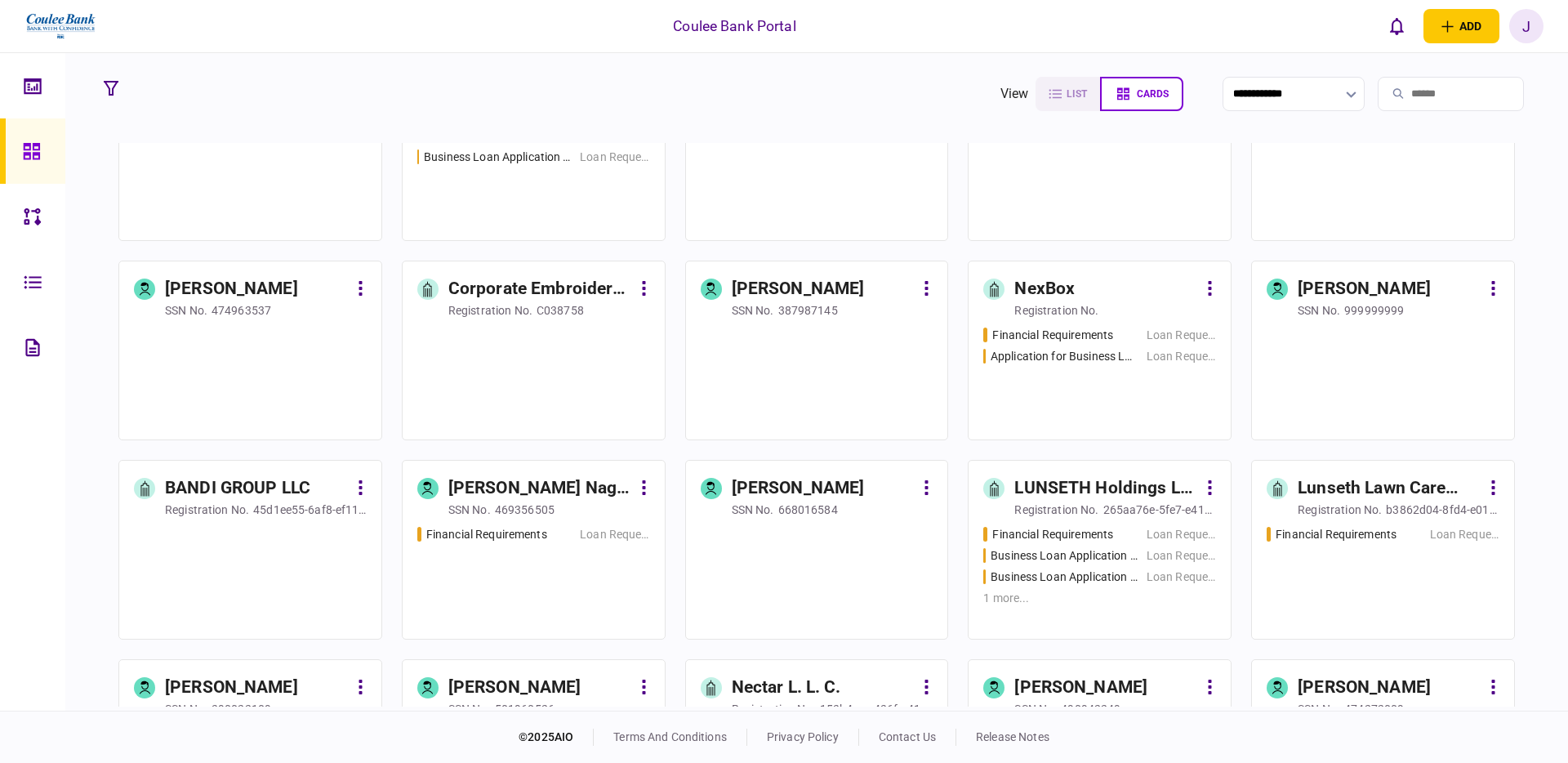
click at [1084, 395] on div "Financial Requirements Loan Request Application for Business Loan - $5,000 for …" at bounding box center [1100, 376] width 233 height 99
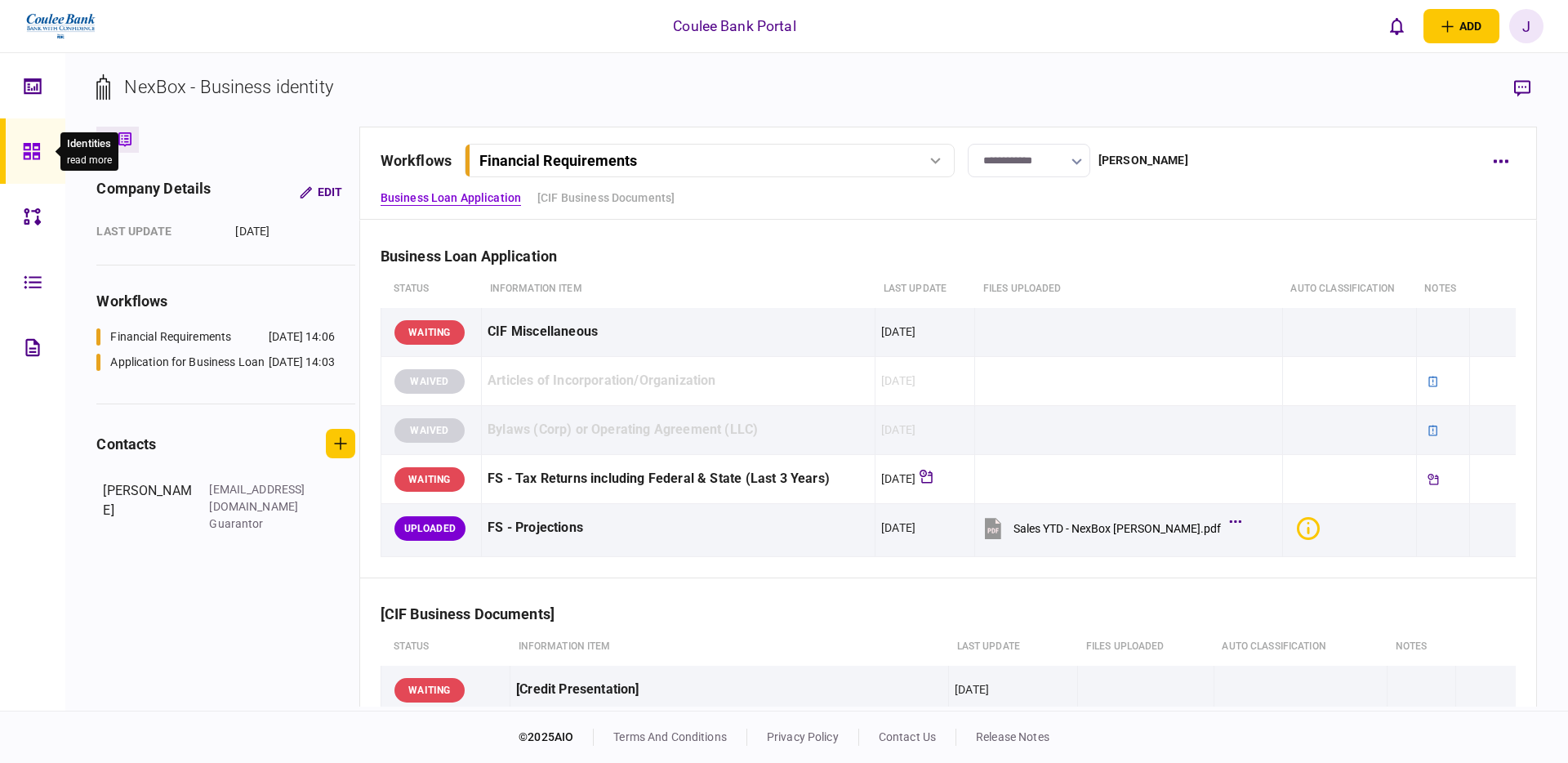
click at [35, 148] on icon at bounding box center [31, 151] width 16 height 16
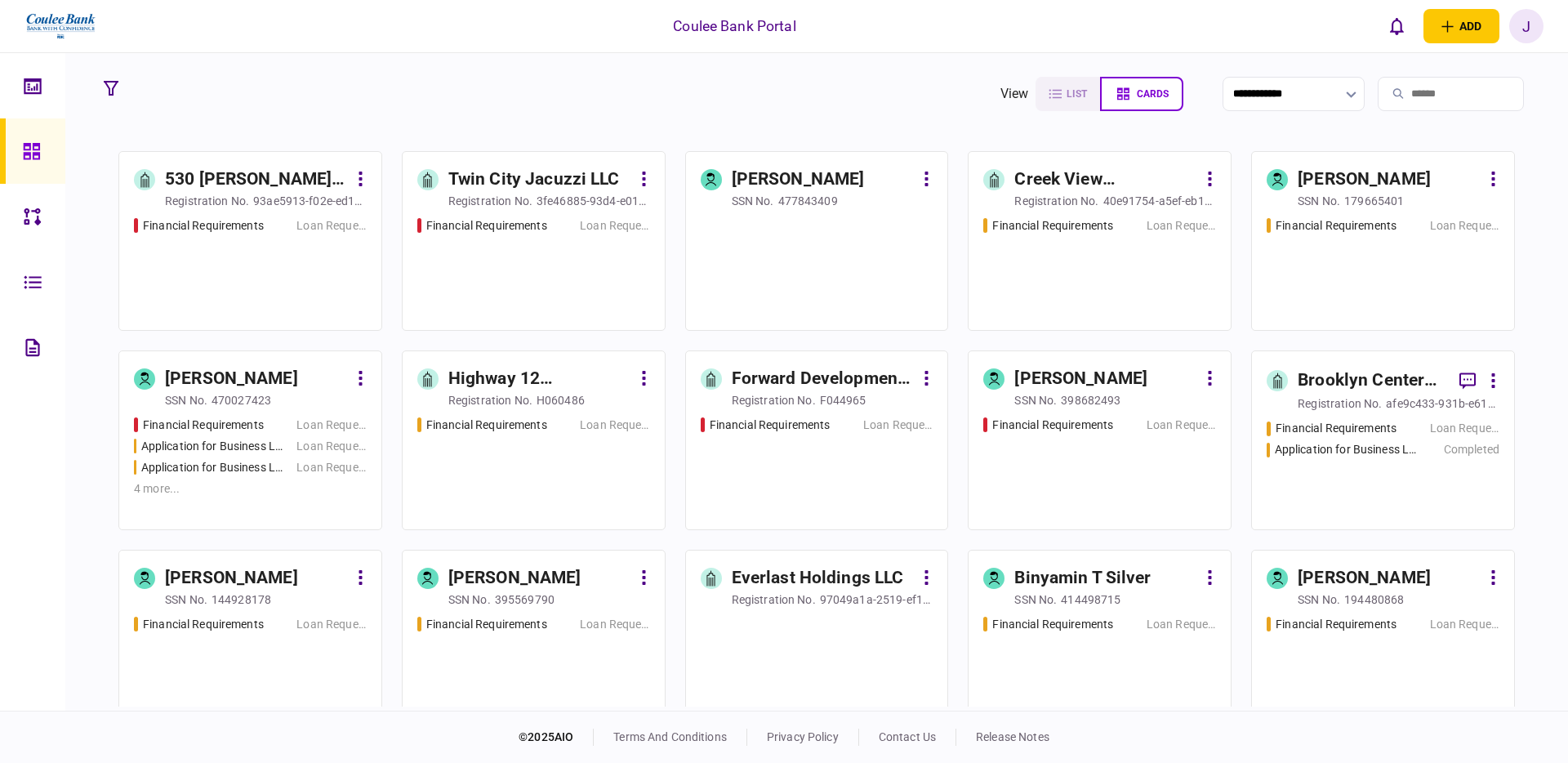
scroll to position [2983, 0]
click at [240, 492] on div "4 more ..." at bounding box center [250, 487] width 233 height 17
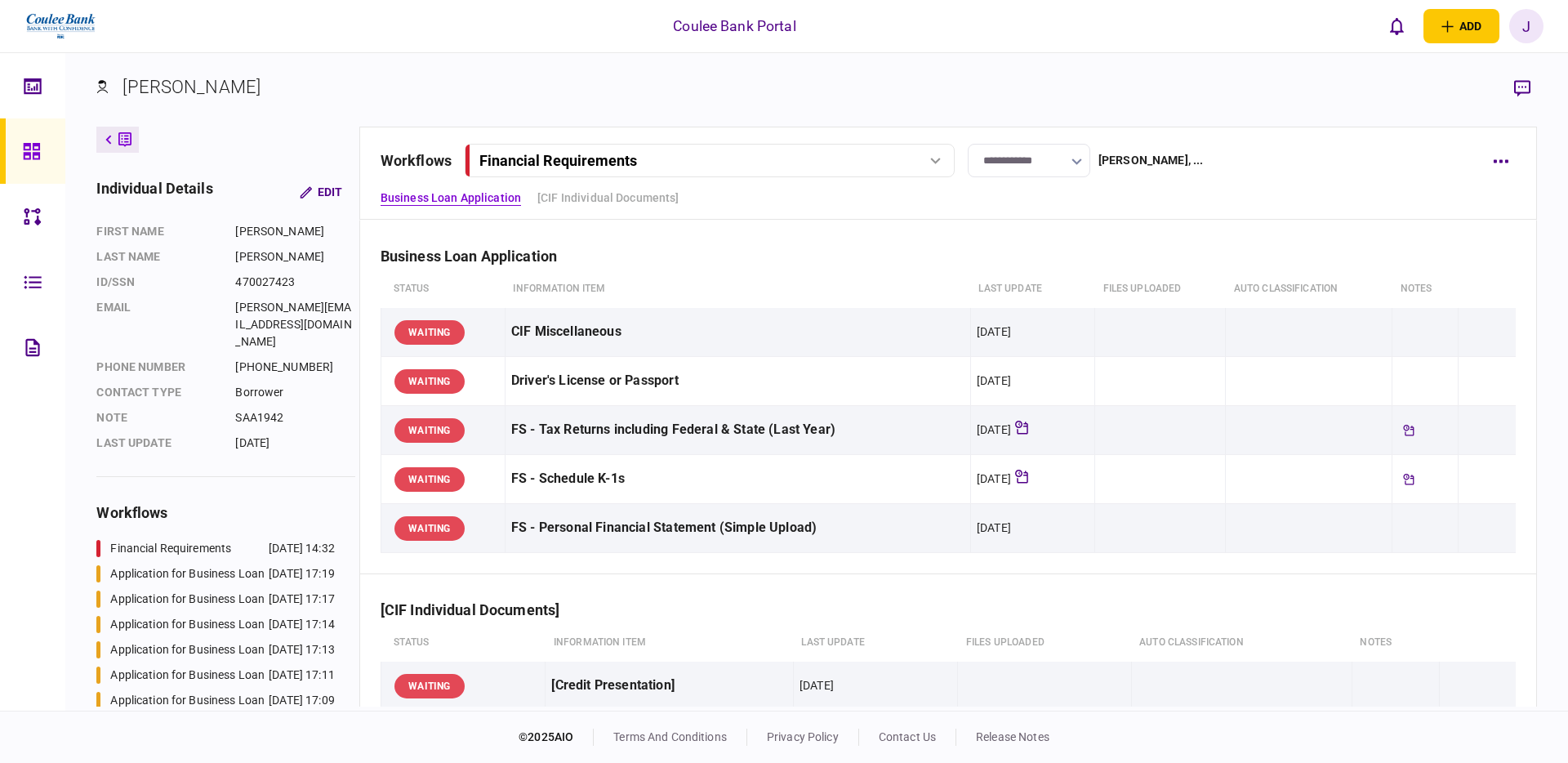
click at [764, 164] on div "Financial Requirements" at bounding box center [690, 161] width 422 height 17
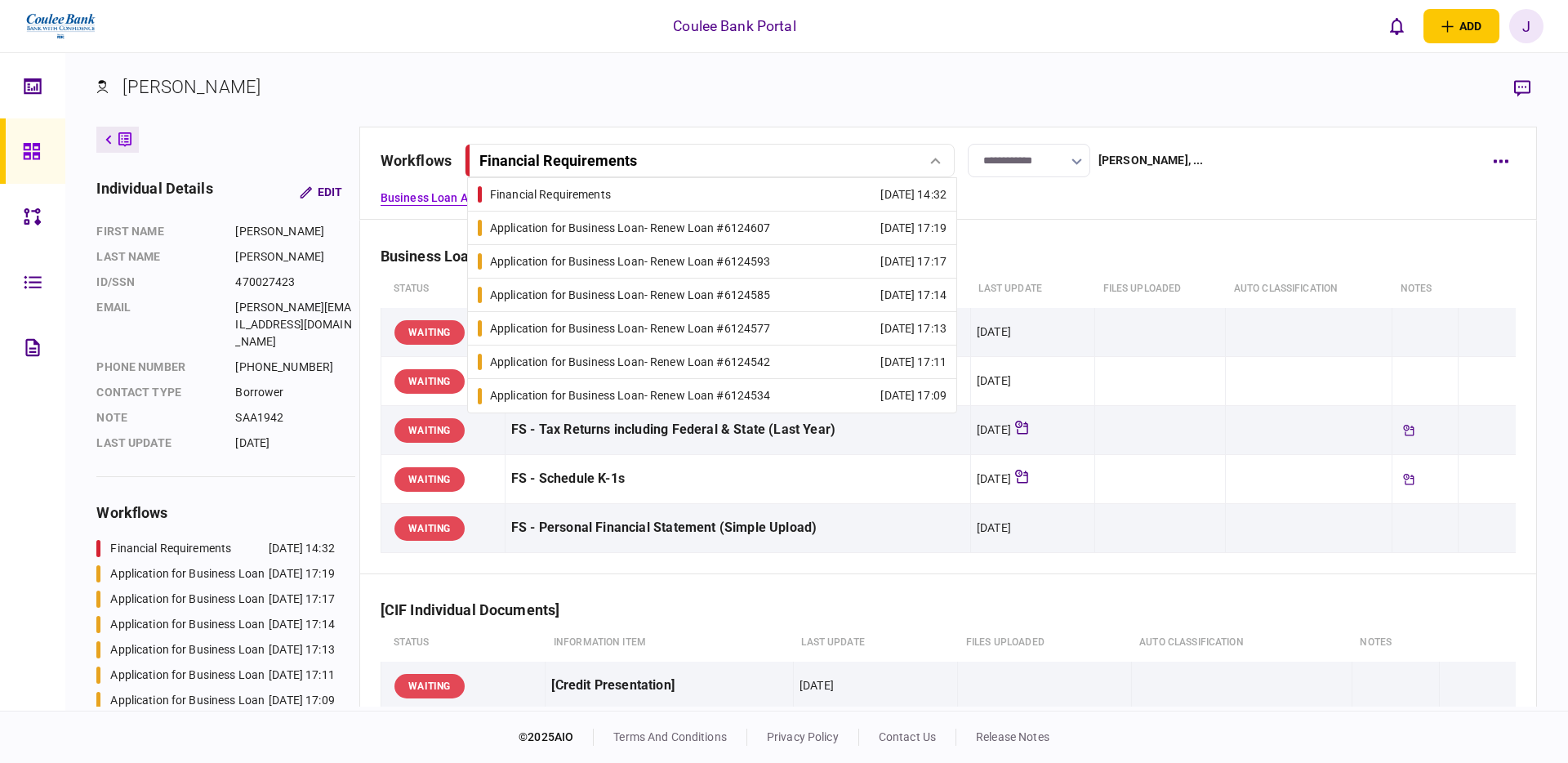
click at [727, 231] on div "Application for Business Loan - Renew Loan #6124607" at bounding box center [630, 228] width 281 height 17
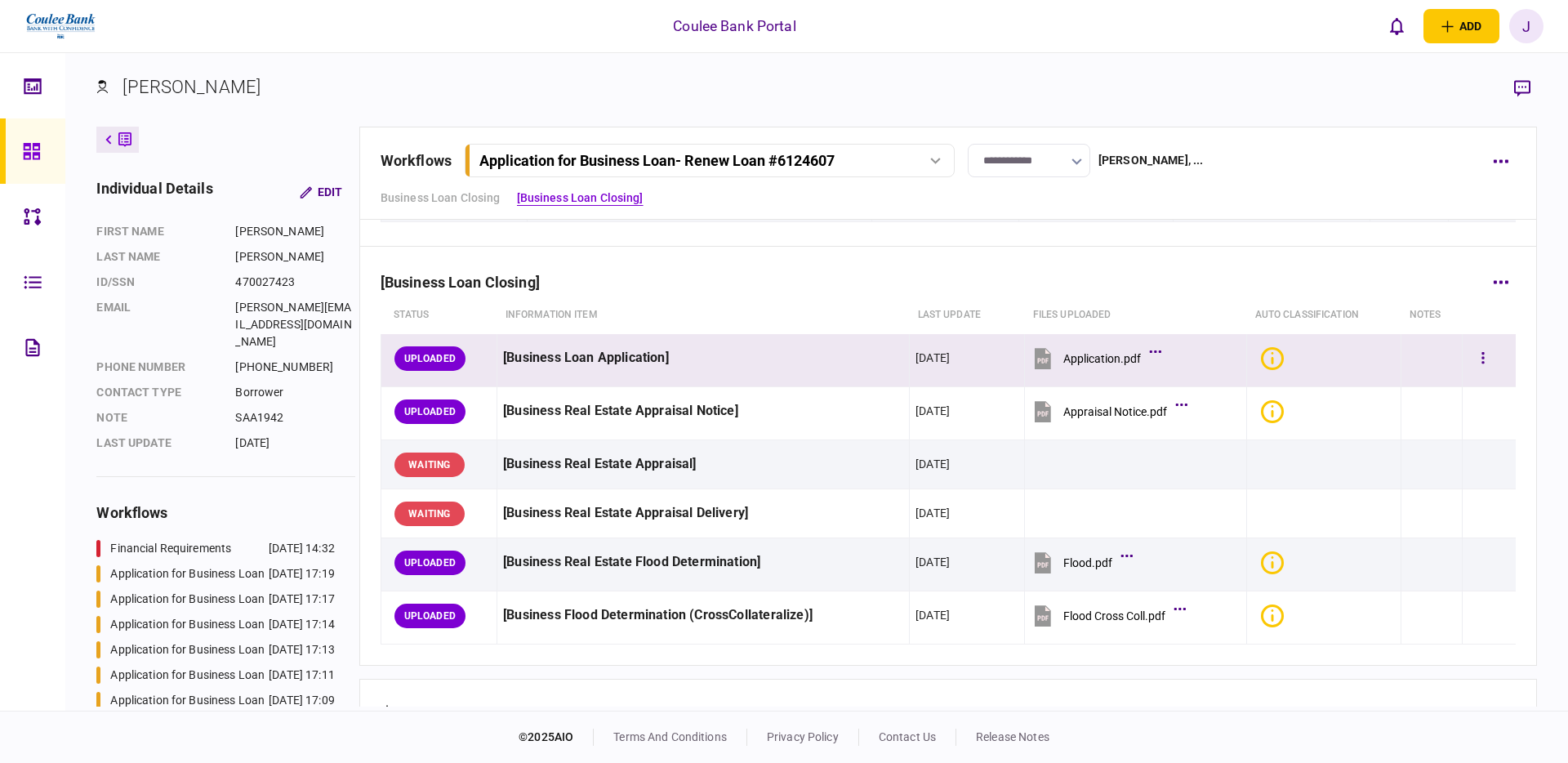
scroll to position [137, 0]
click at [1278, 358] on icon "Bad quality" at bounding box center [1273, 357] width 23 height 23
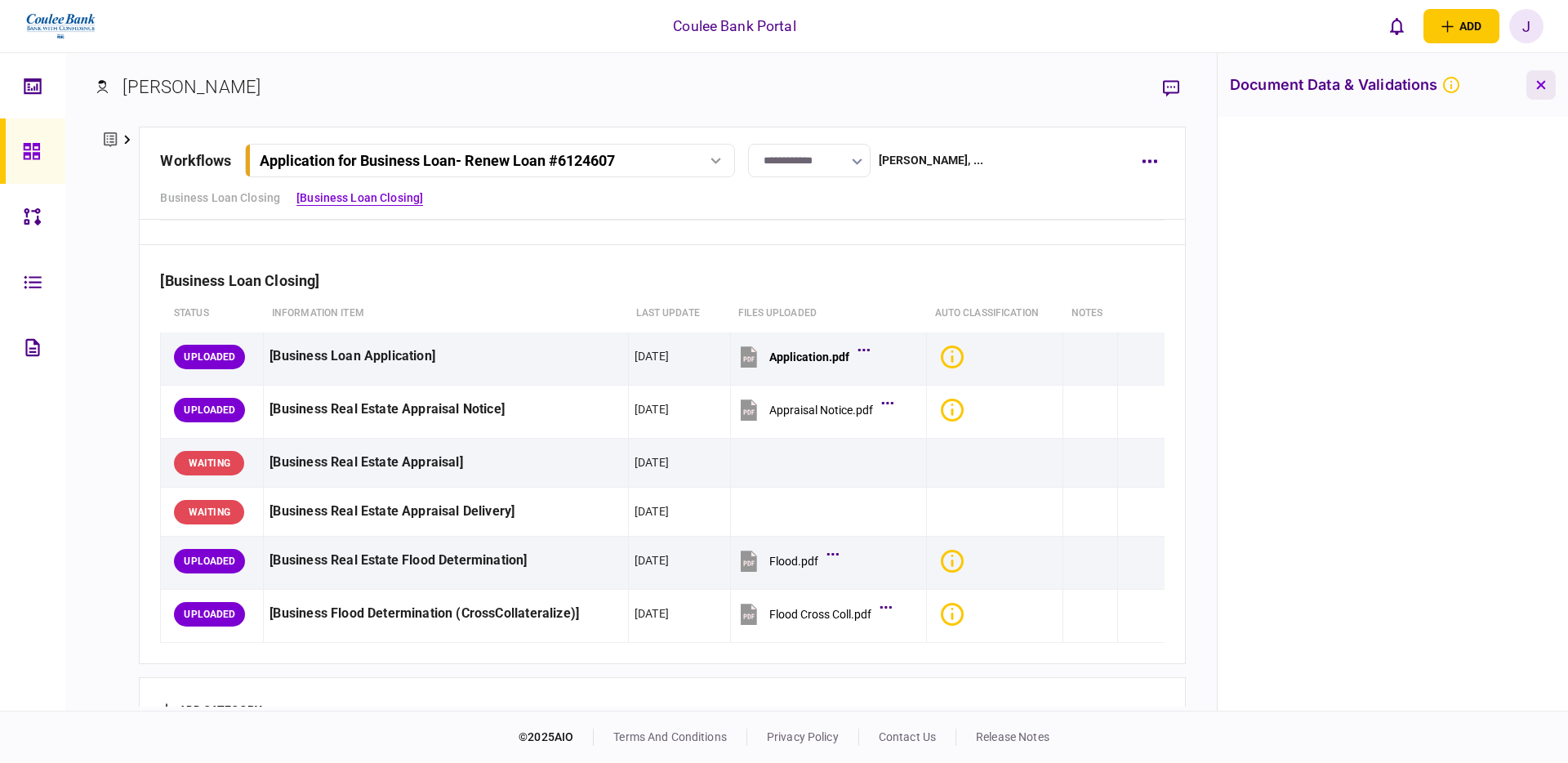
click at [1539, 94] on button "button" at bounding box center [1541, 85] width 30 height 30
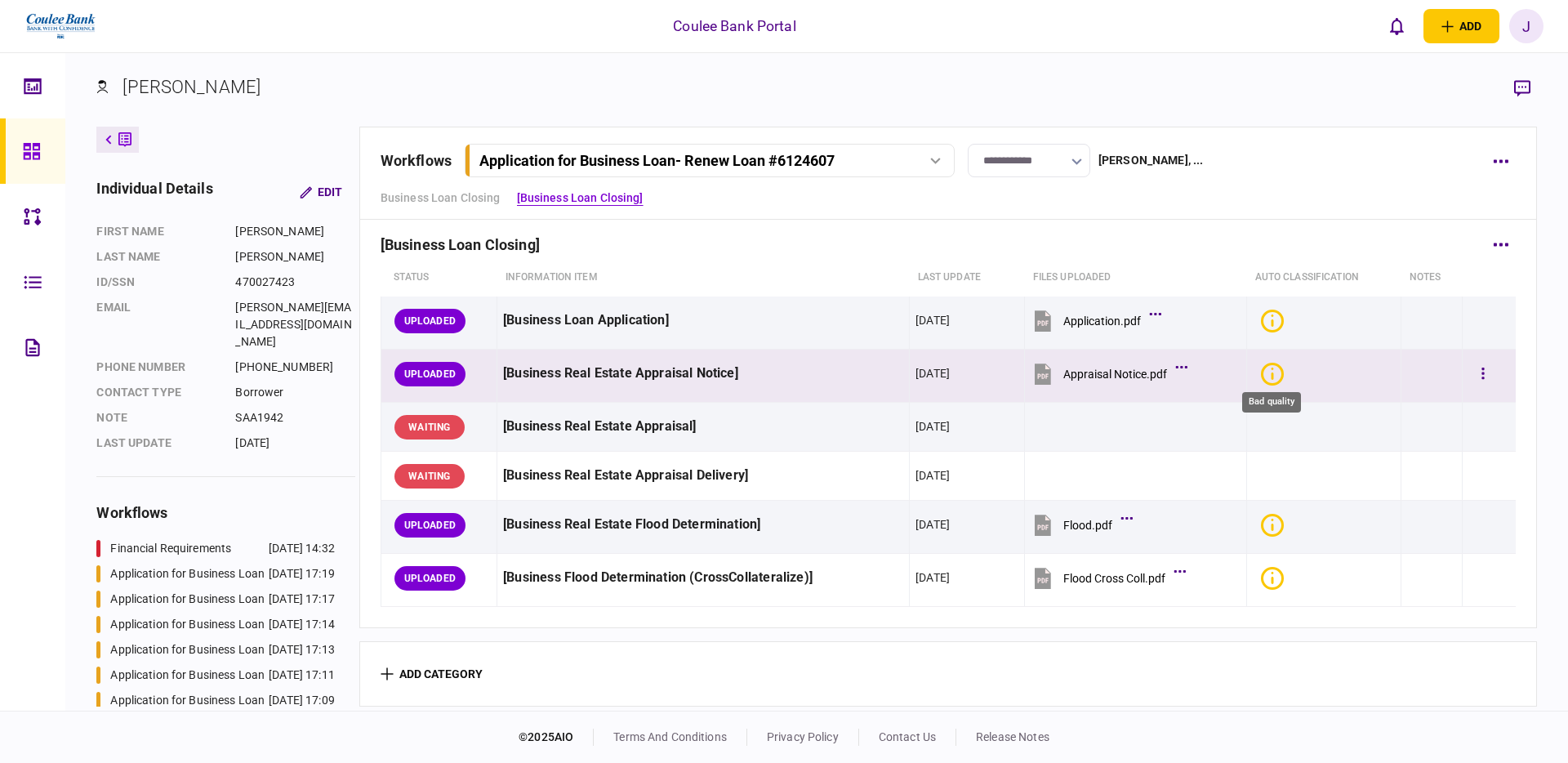
click at [1275, 372] on icon "Bad quality" at bounding box center [1273, 374] width 23 height 23
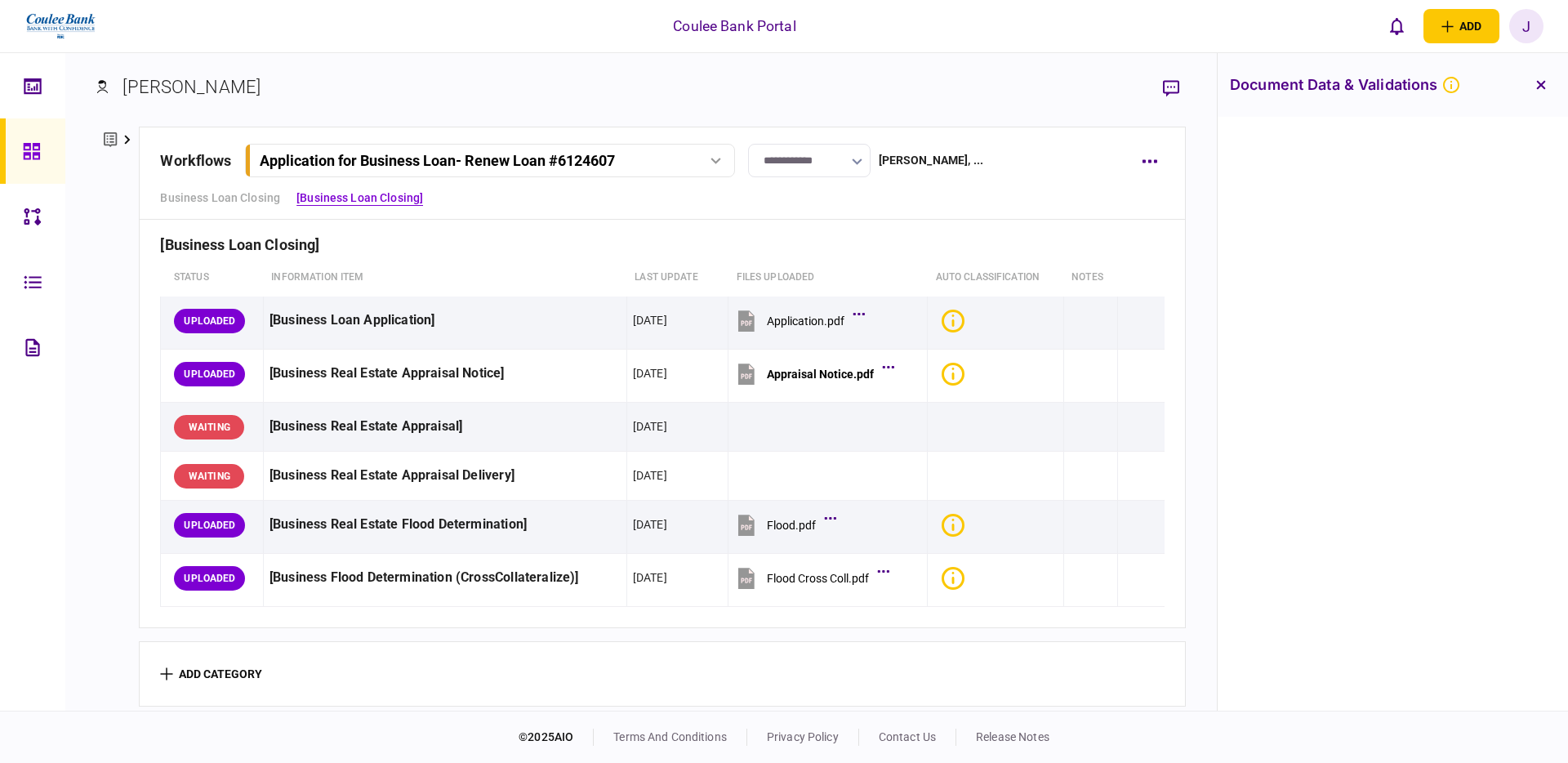
click at [1544, 89] on button "button" at bounding box center [1541, 85] width 30 height 30
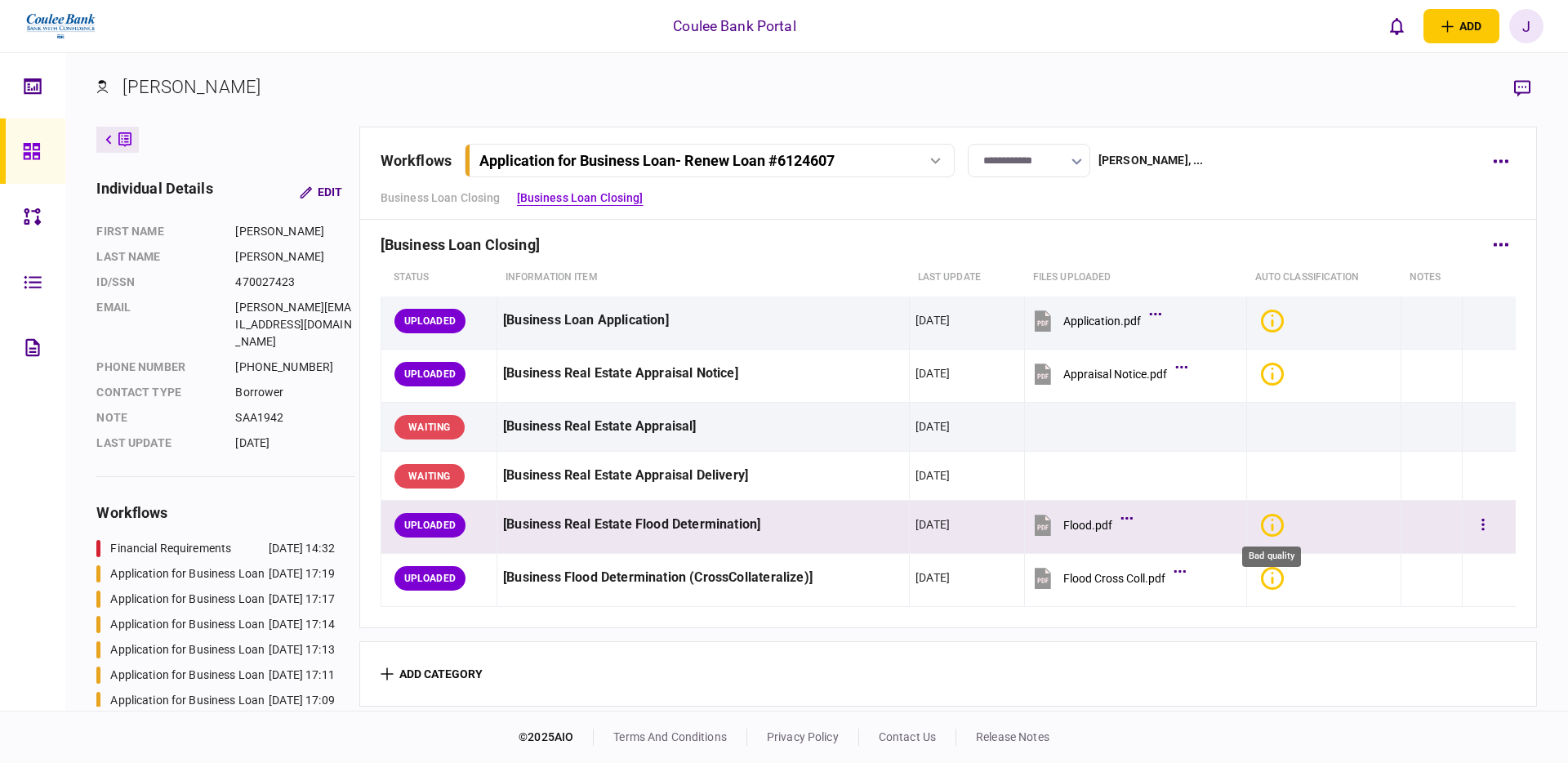
click at [1270, 528] on icon "Bad quality" at bounding box center [1273, 525] width 23 height 23
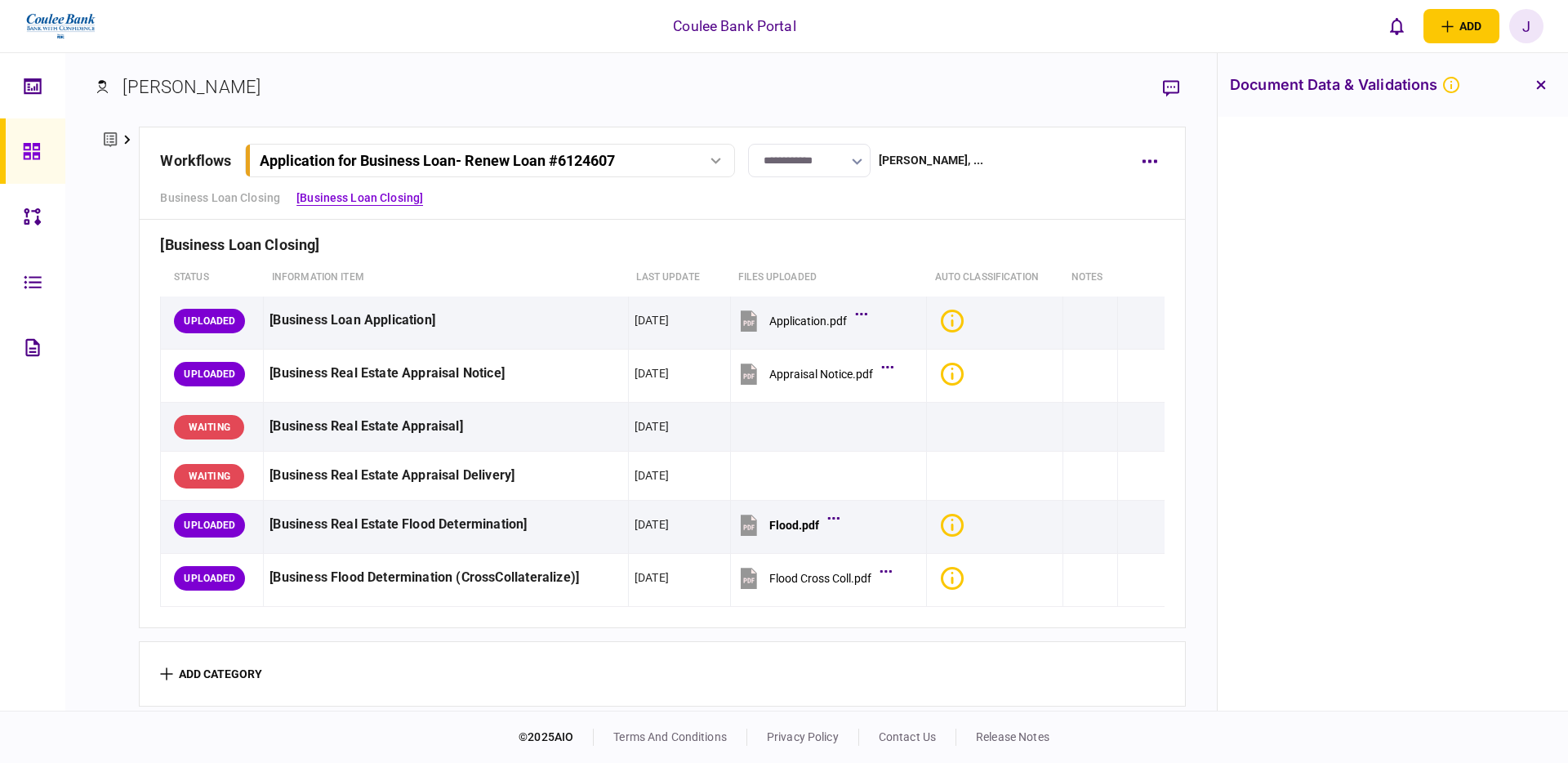
drag, startPoint x: 1547, startPoint y: 89, endPoint x: 1558, endPoint y: 148, distance: 60.0
click at [1547, 89] on button "button" at bounding box center [1541, 85] width 30 height 30
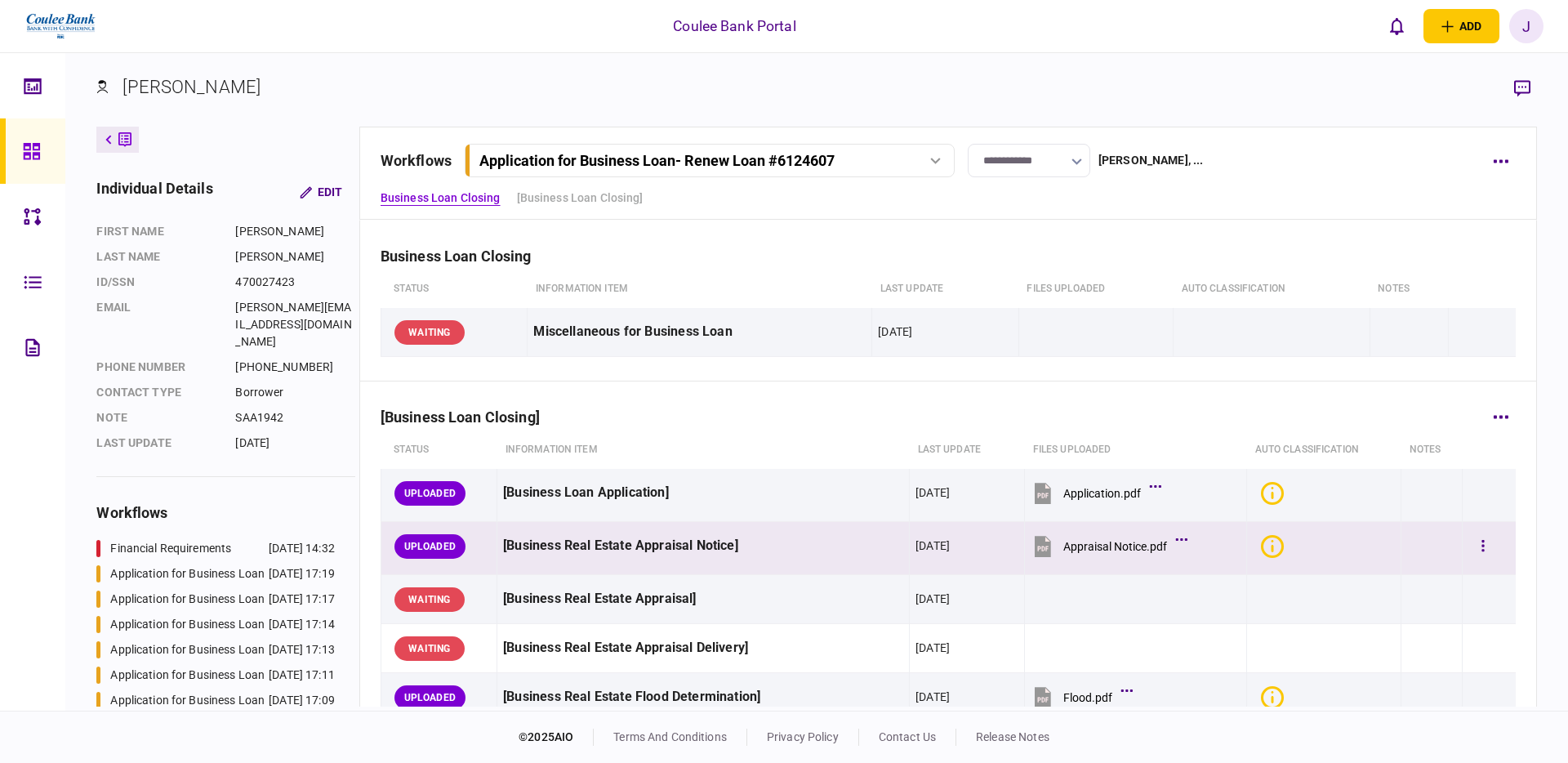
scroll to position [177, 0]
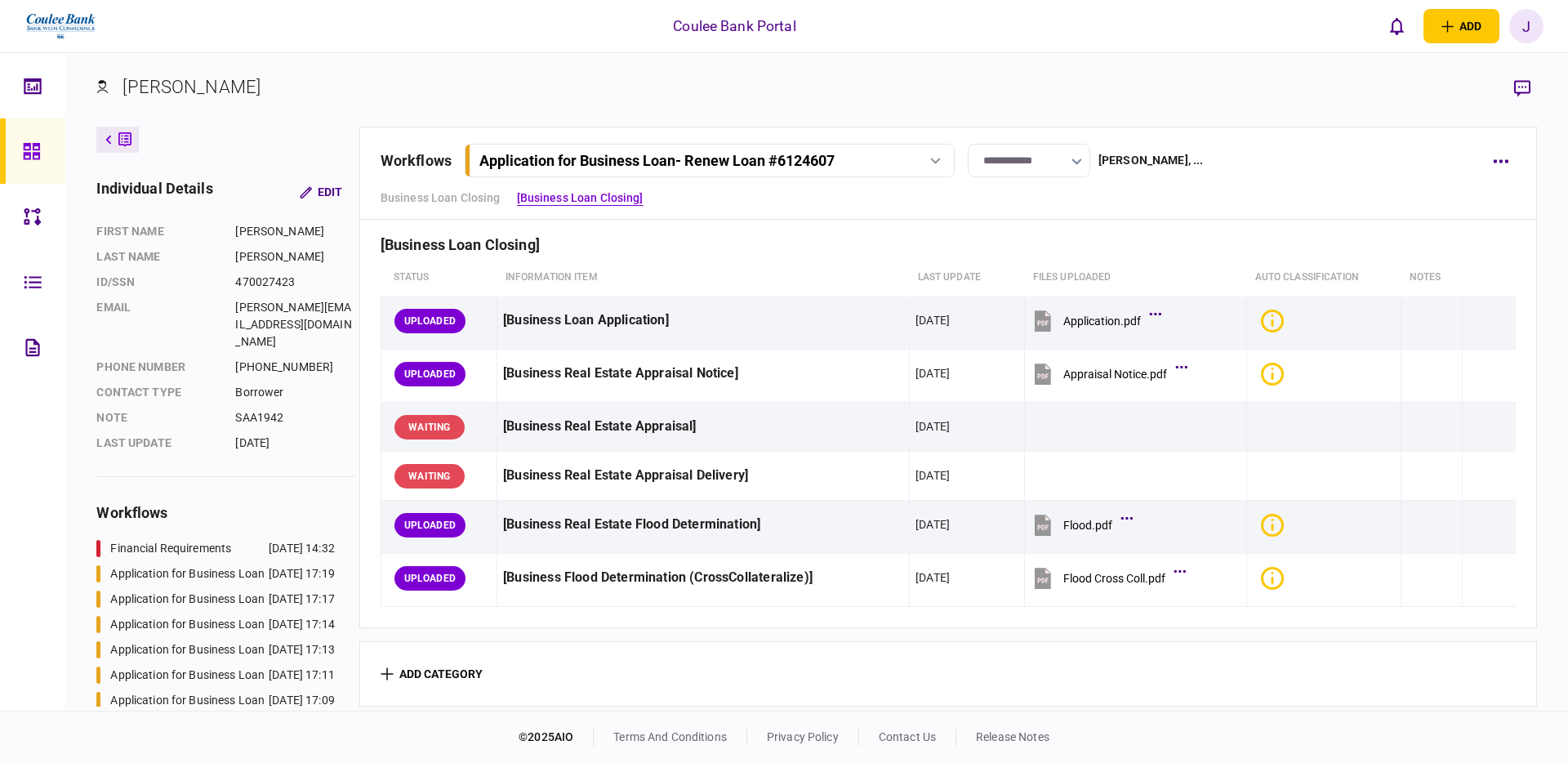
click at [948, 167] on div "Application for Business Loan - Renew Loan #6124607" at bounding box center [708, 161] width 478 height 17
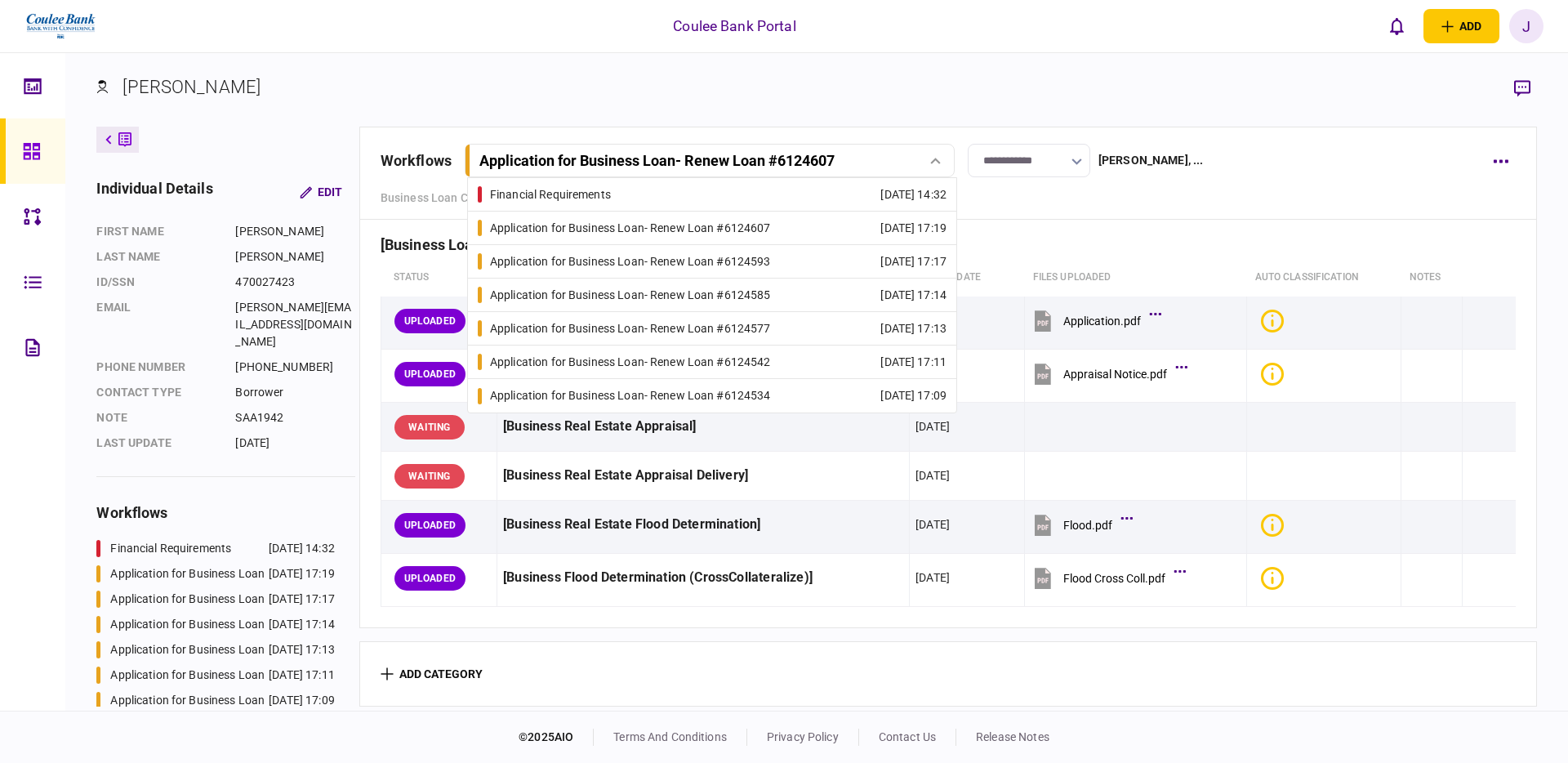
click at [698, 292] on div "Application for Business Loan - Renew Loan #6124585" at bounding box center [630, 295] width 281 height 17
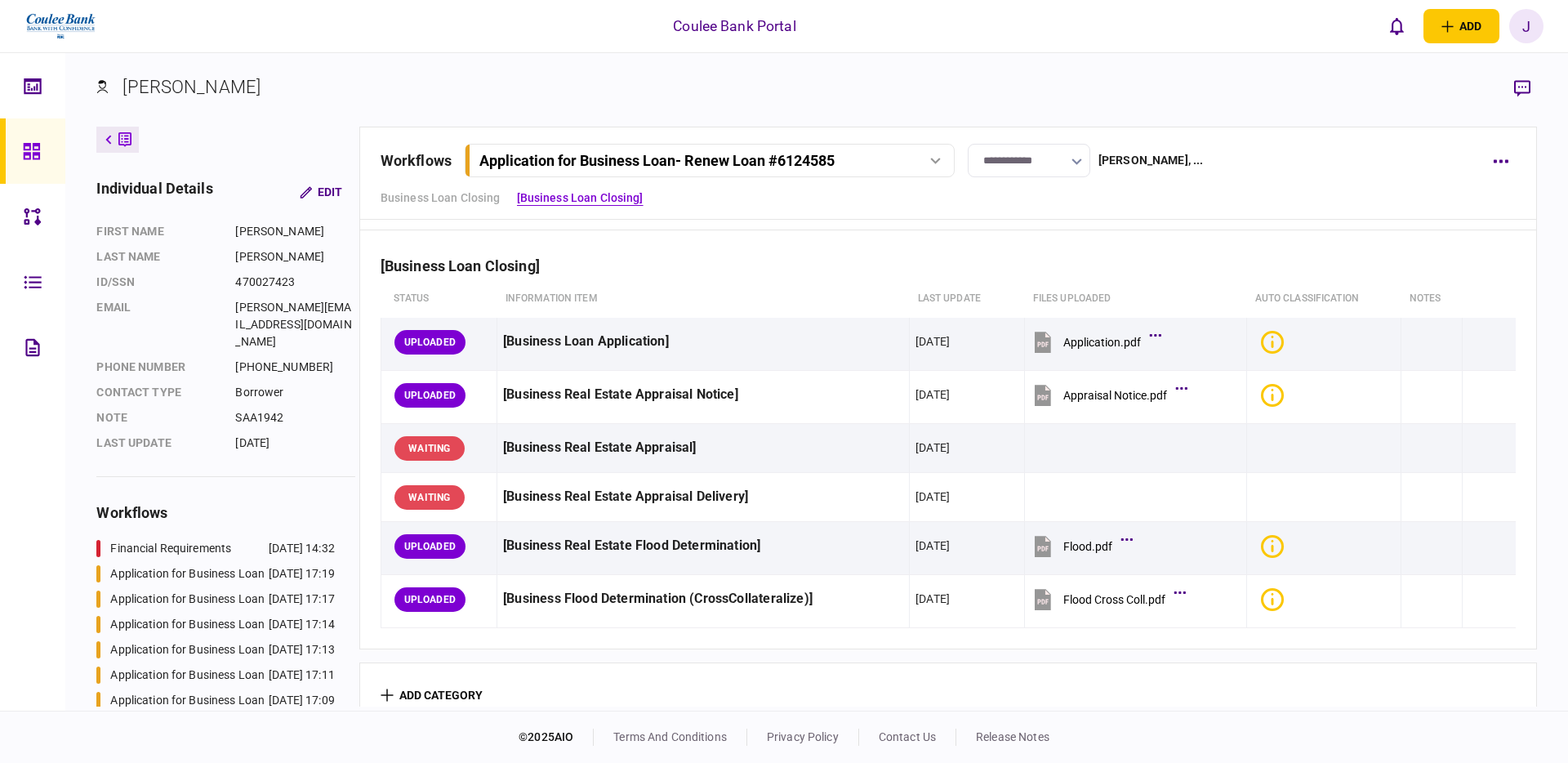
scroll to position [177, 0]
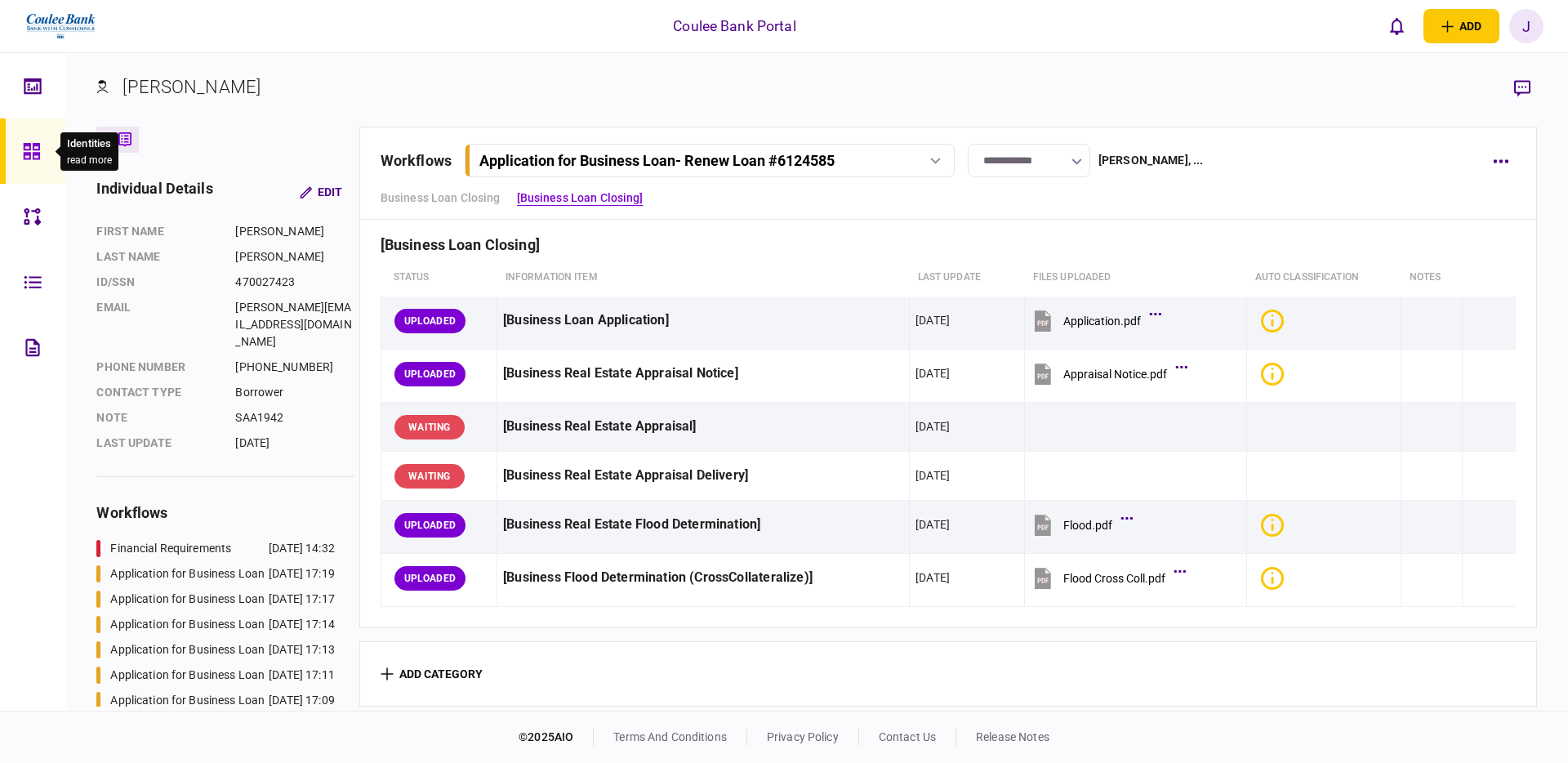
click at [34, 149] on icon at bounding box center [31, 151] width 16 height 16
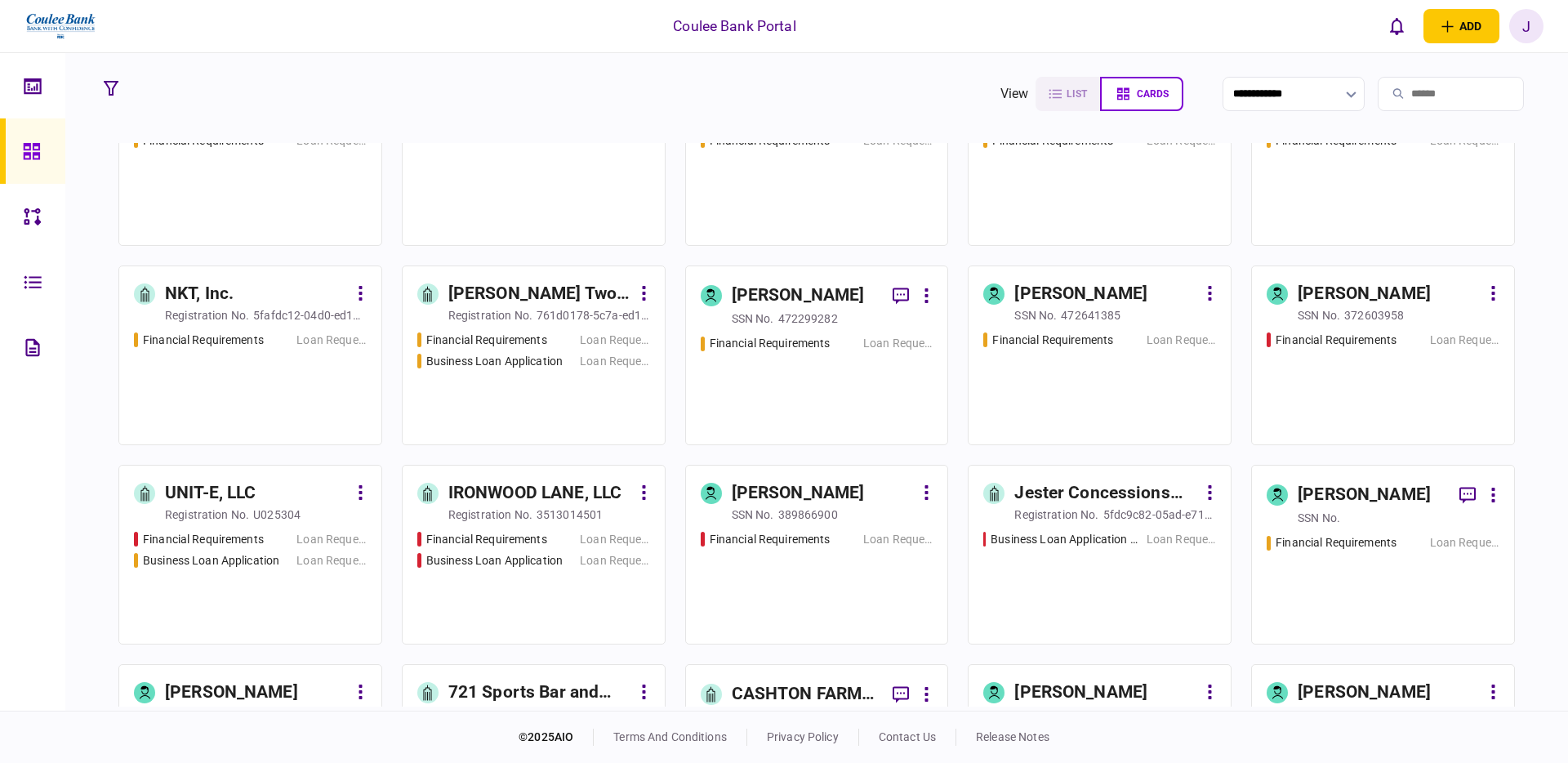
scroll to position [3684, 0]
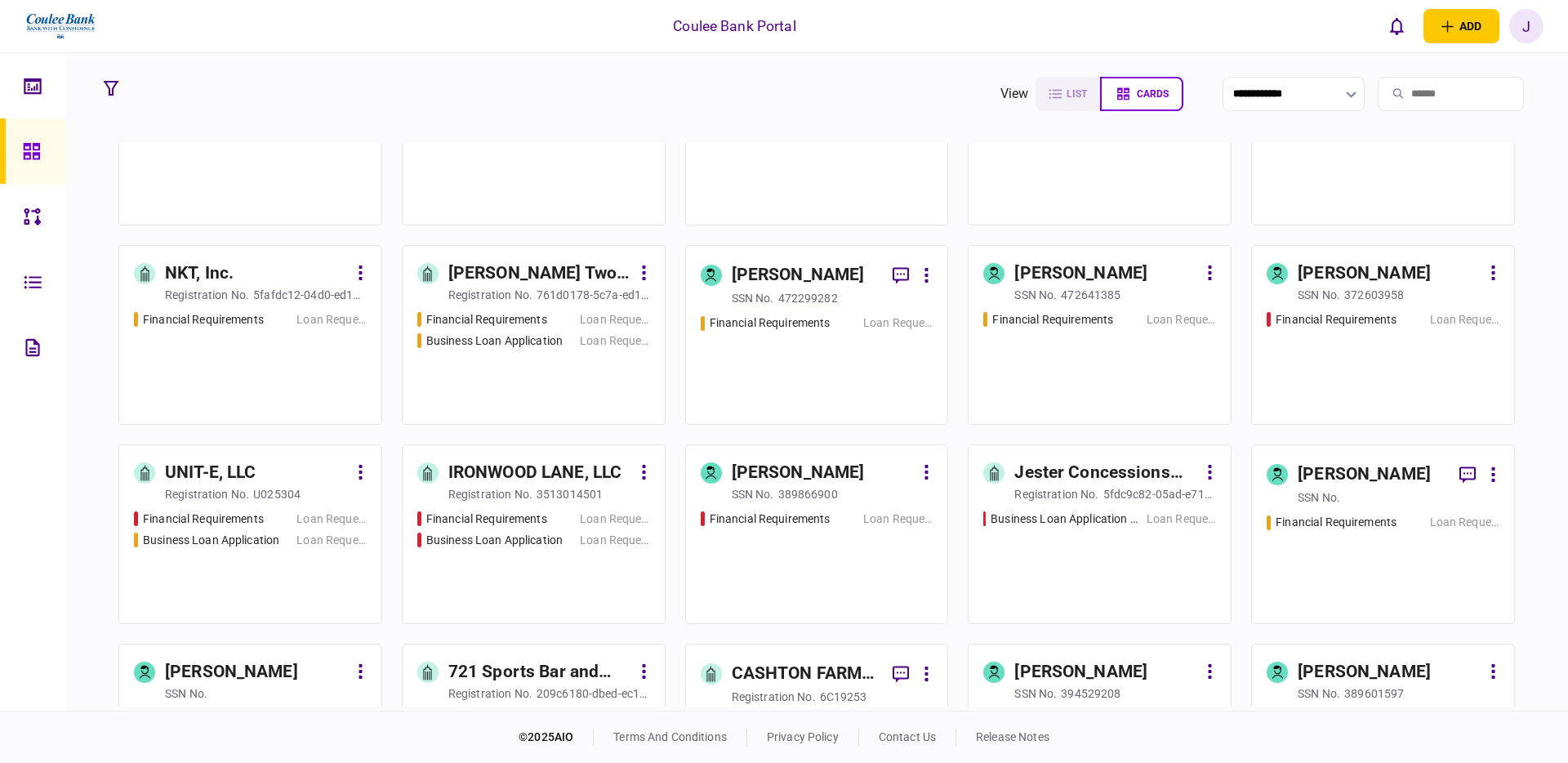
click at [478, 379] on div "Financial Requirements Loan Request Business Loan Application Loan Request" at bounding box center [534, 360] width 233 height 99
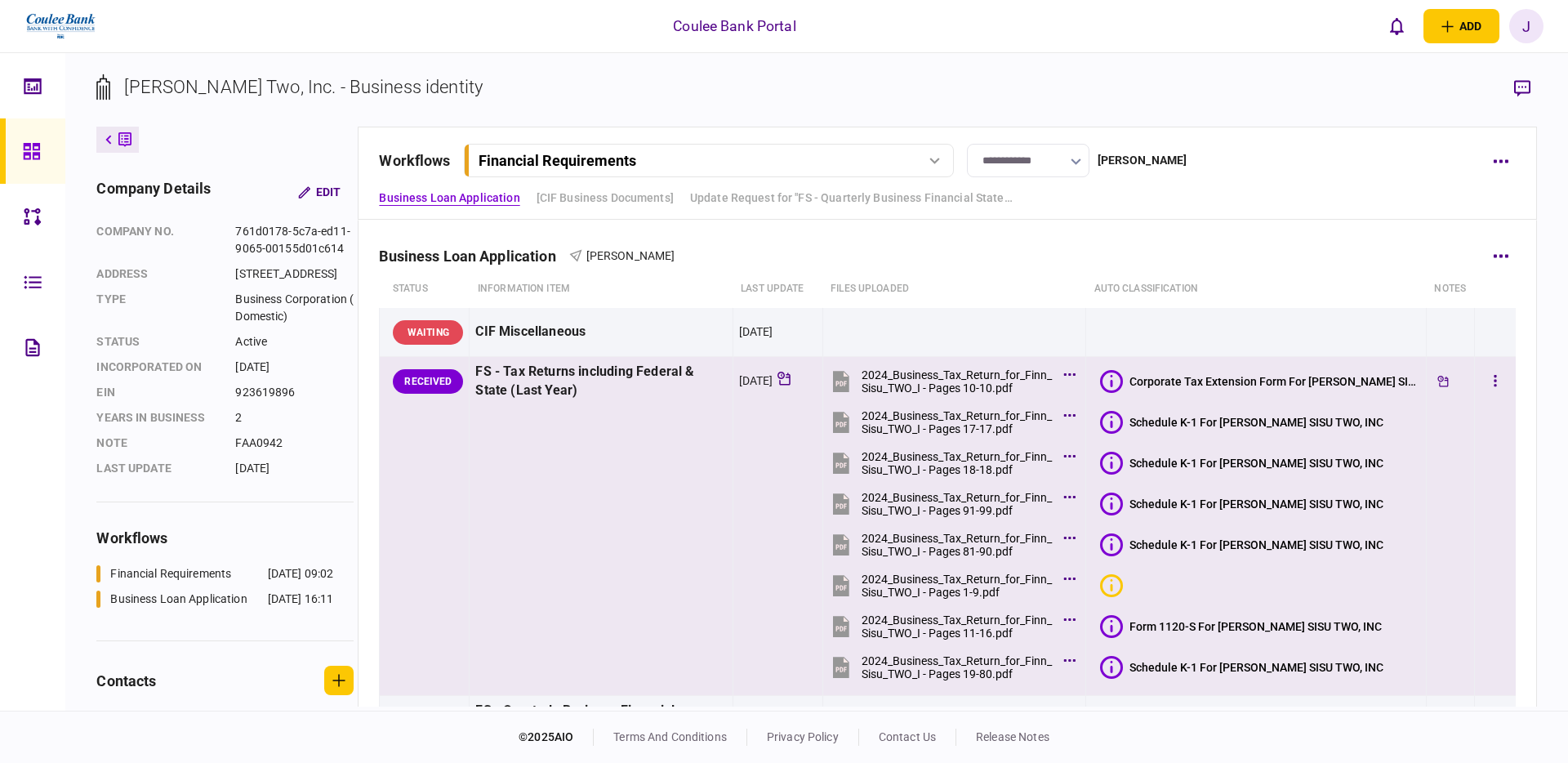
scroll to position [58, 0]
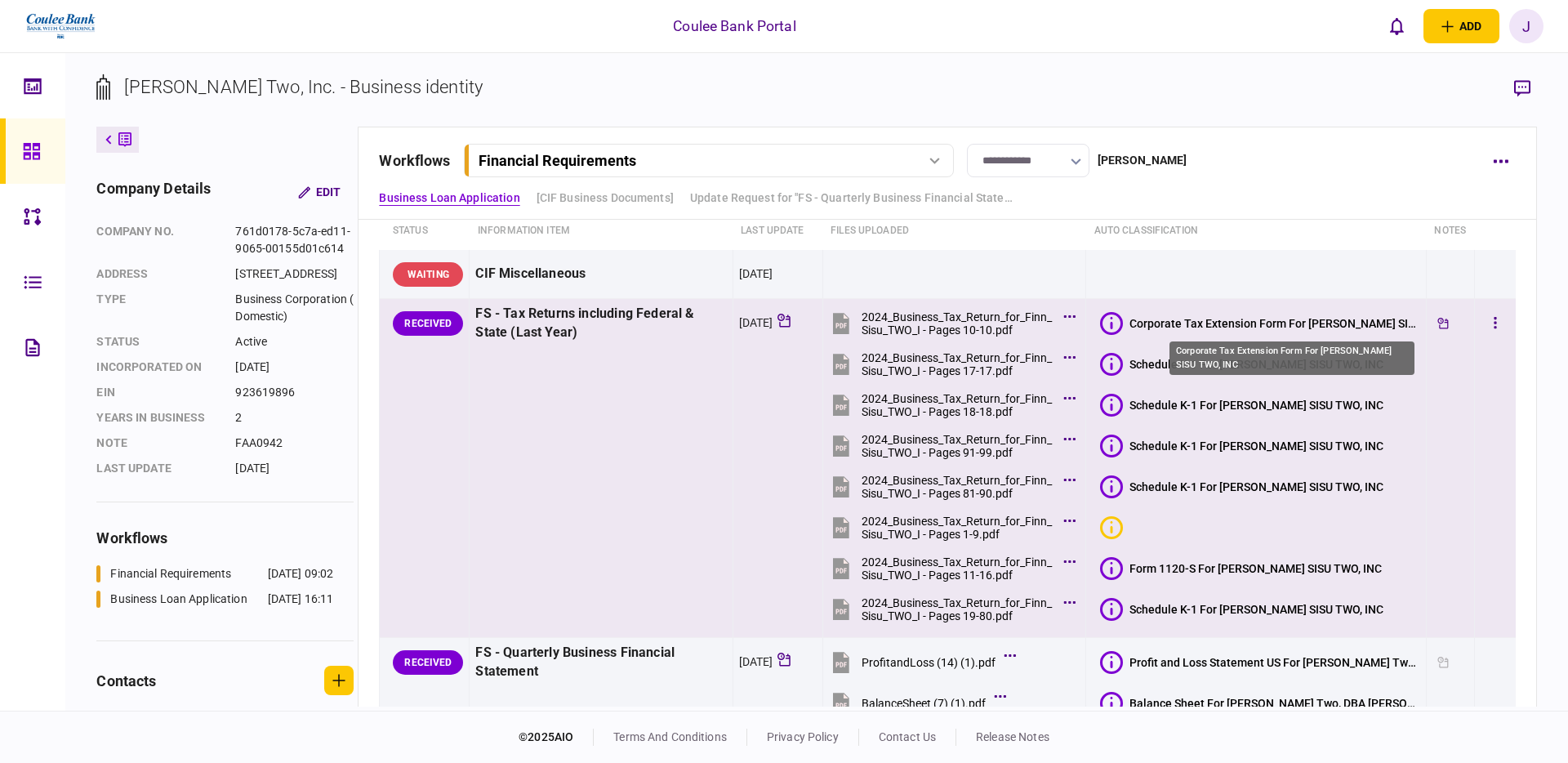
click at [1254, 327] on div "Corporate Tax Extension Form For [PERSON_NAME] SISU TWO, INC" at bounding box center [1275, 323] width 291 height 13
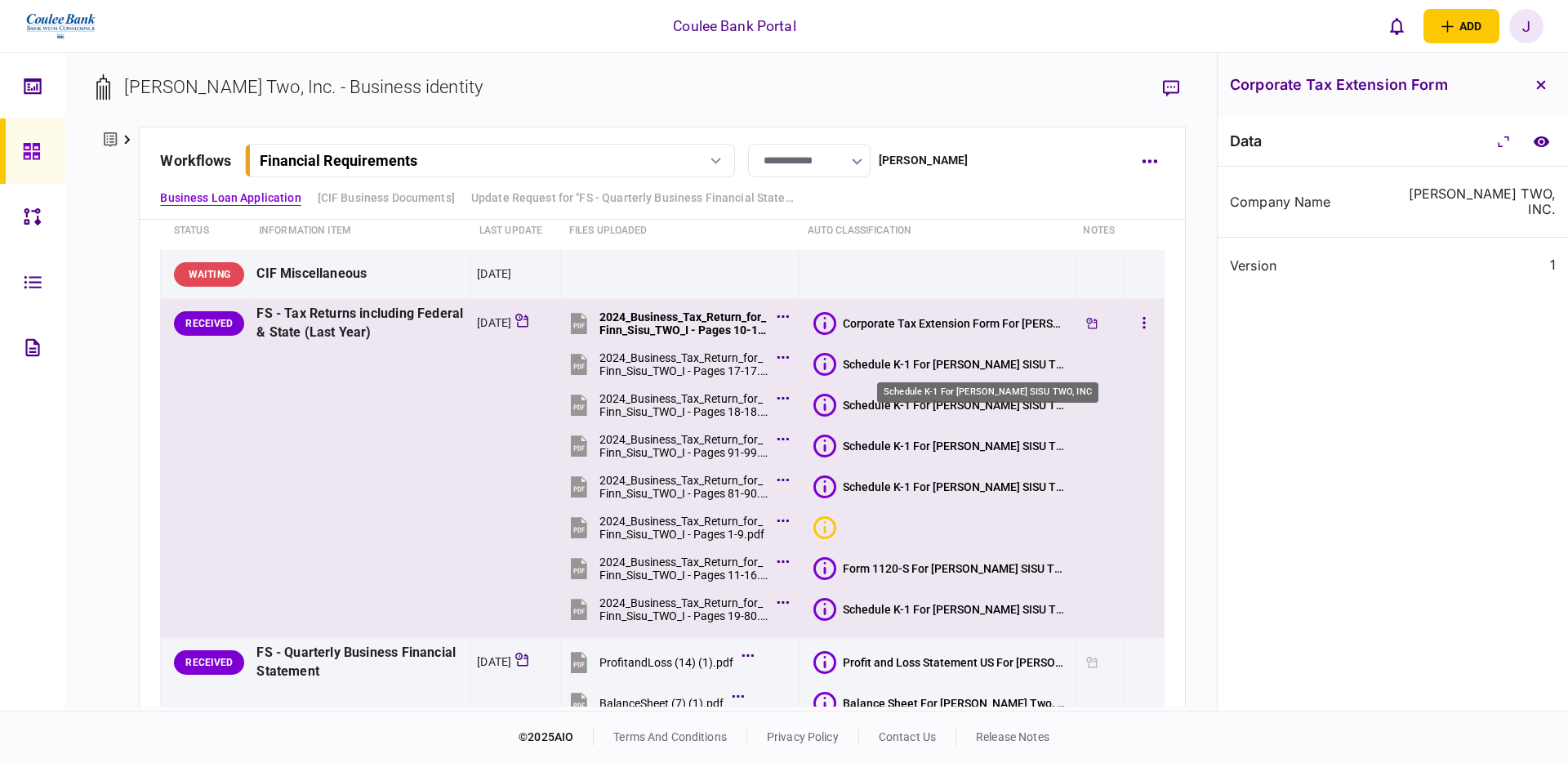
click at [900, 364] on div "Schedule K-1 For [PERSON_NAME] SISU TWO, INC" at bounding box center [955, 365] width 226 height 13
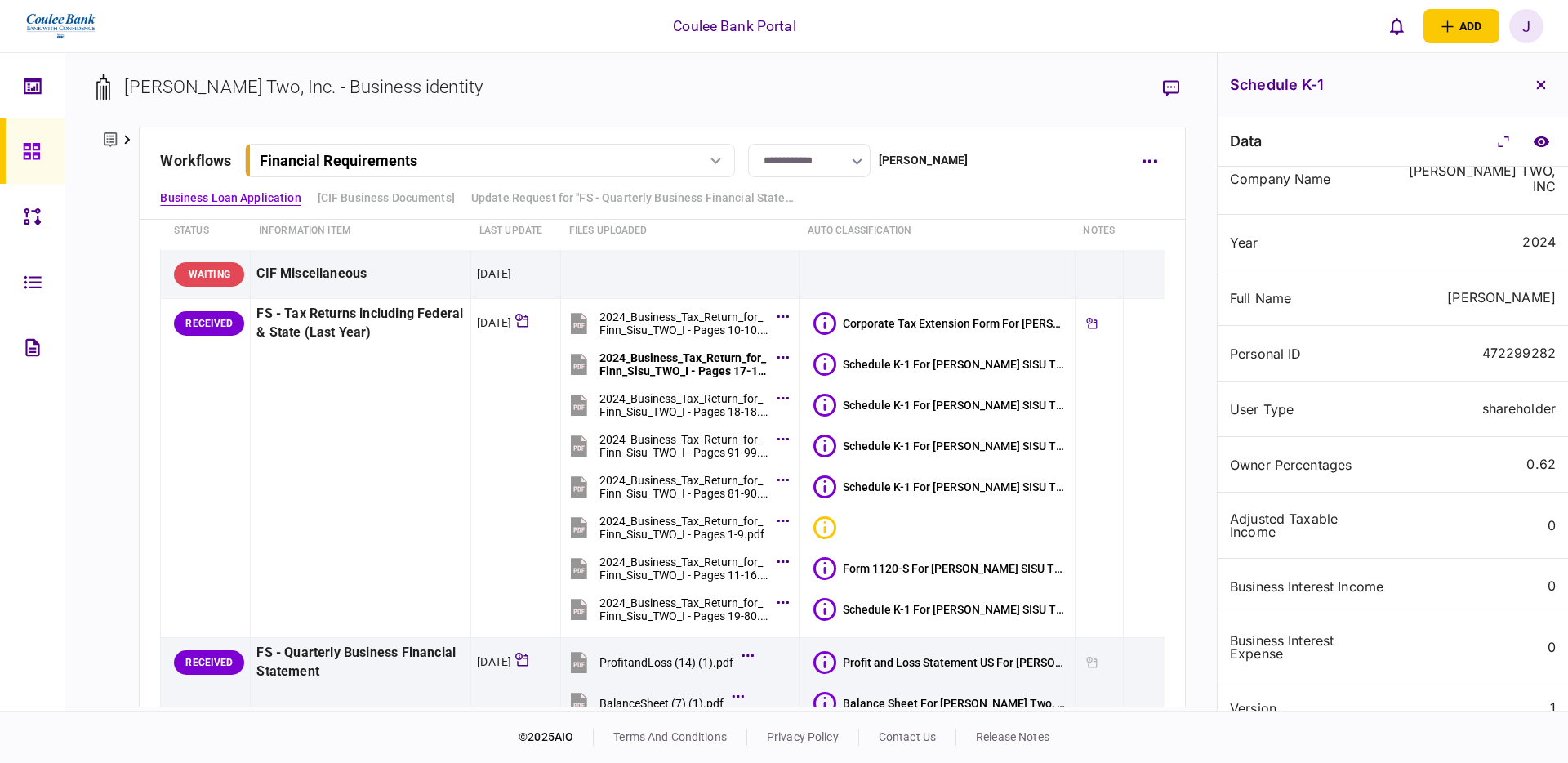
scroll to position [98, 0]
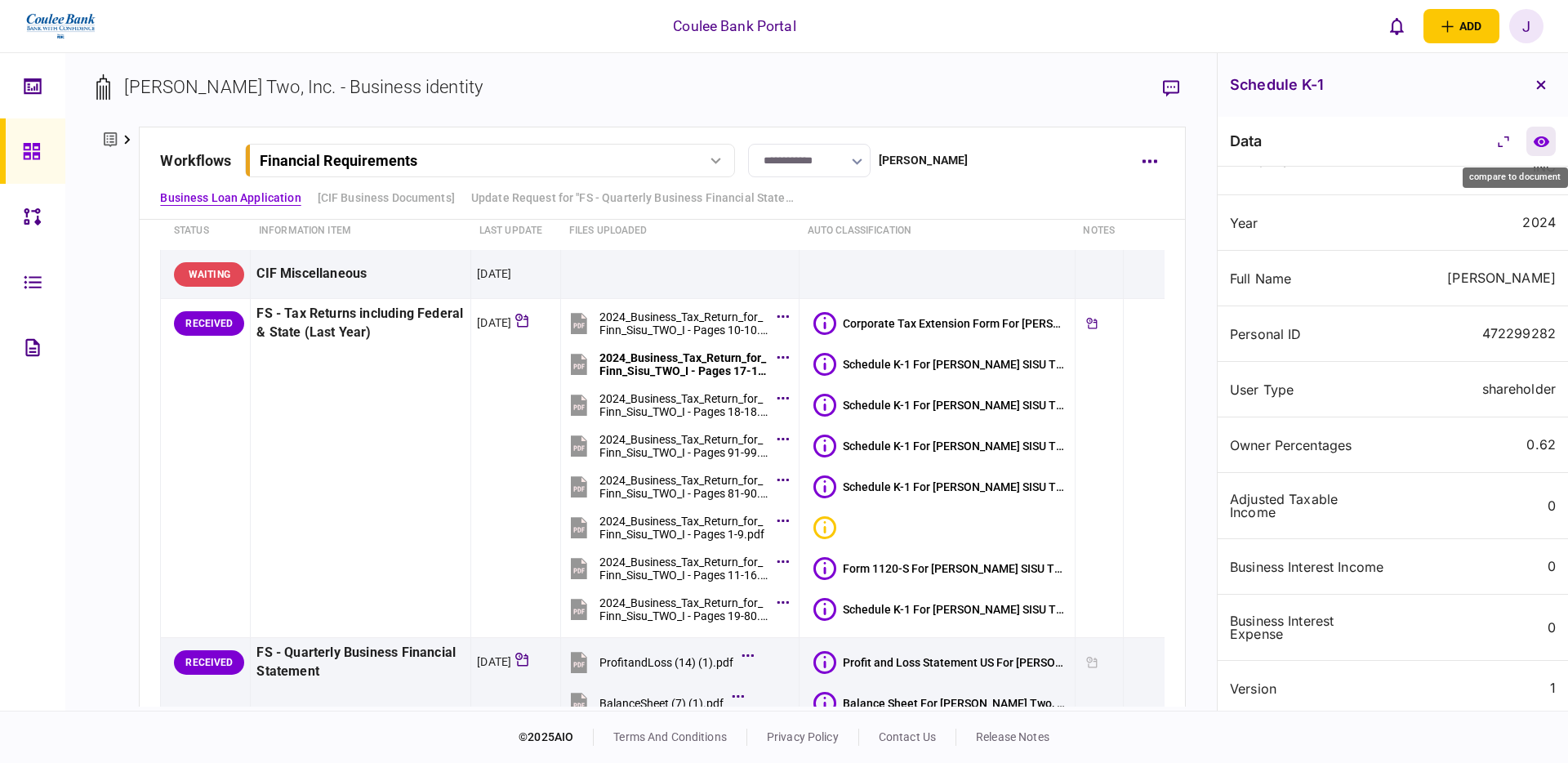
click at [1549, 146] on button "compare to document" at bounding box center [1541, 141] width 30 height 30
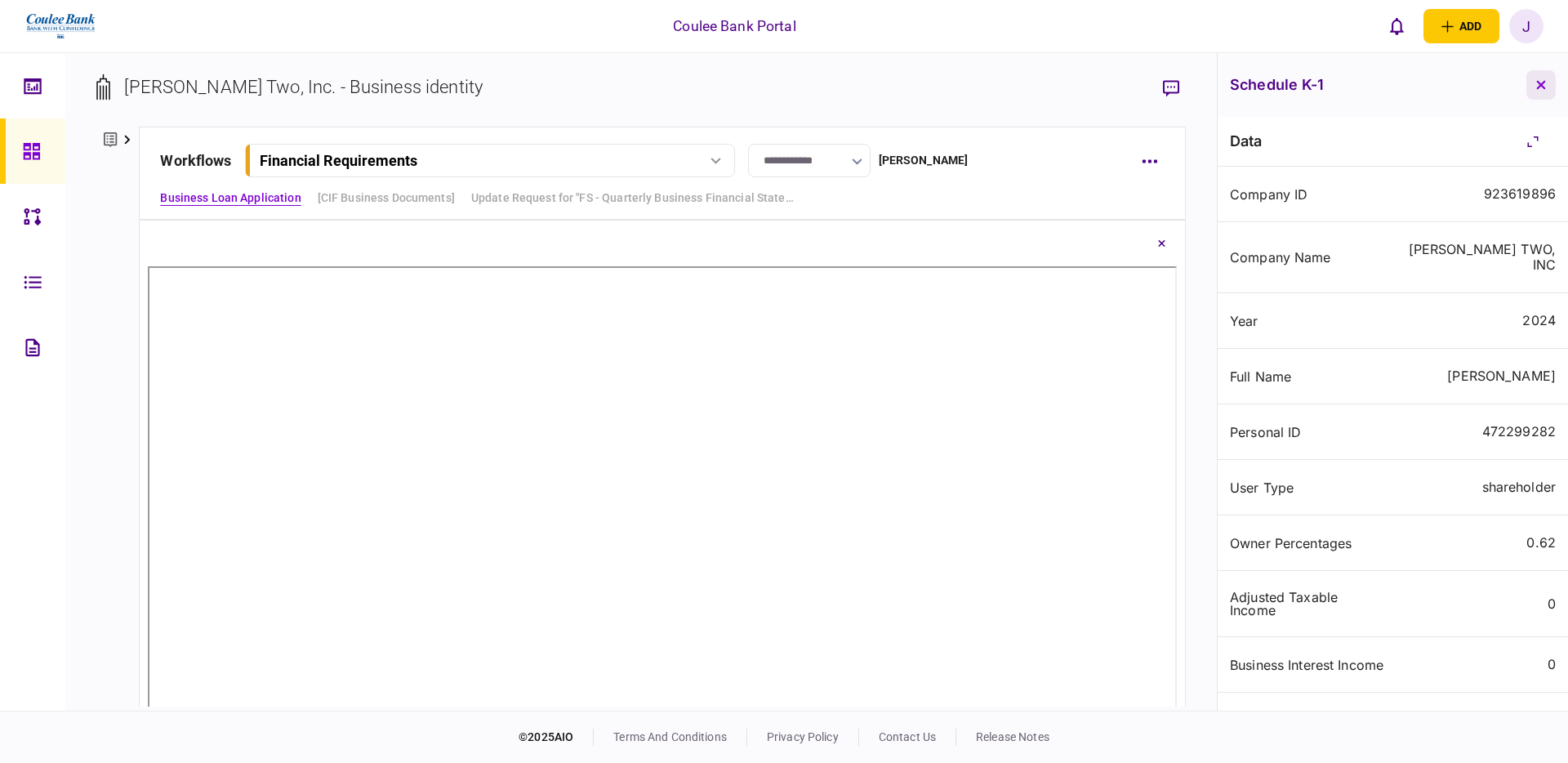
click at [1548, 84] on button "button" at bounding box center [1541, 85] width 30 height 30
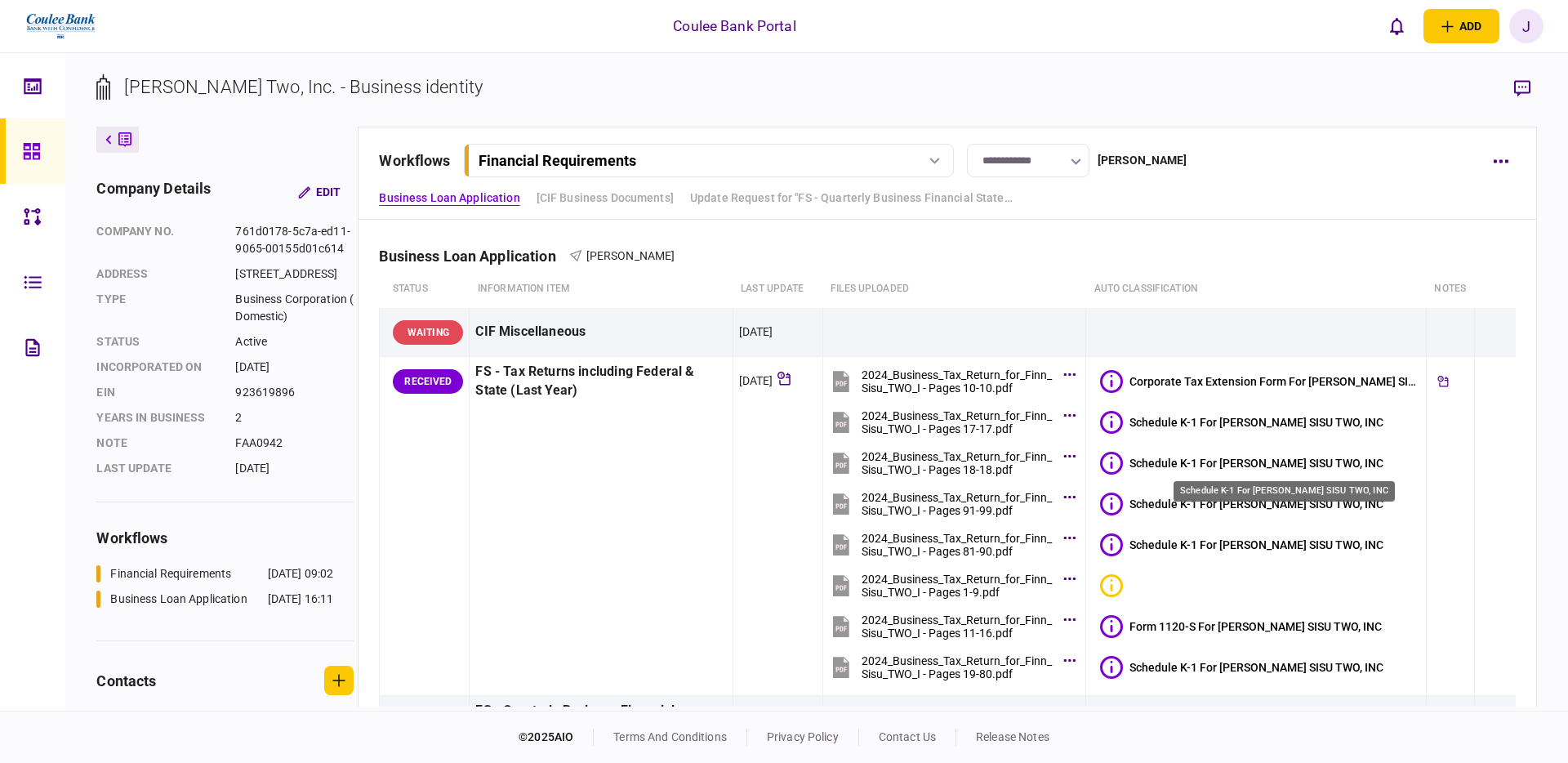
click at [1229, 462] on div "Schedule K-1 For [PERSON_NAME] SISU TWO, INC" at bounding box center [1256, 464] width 254 height 13
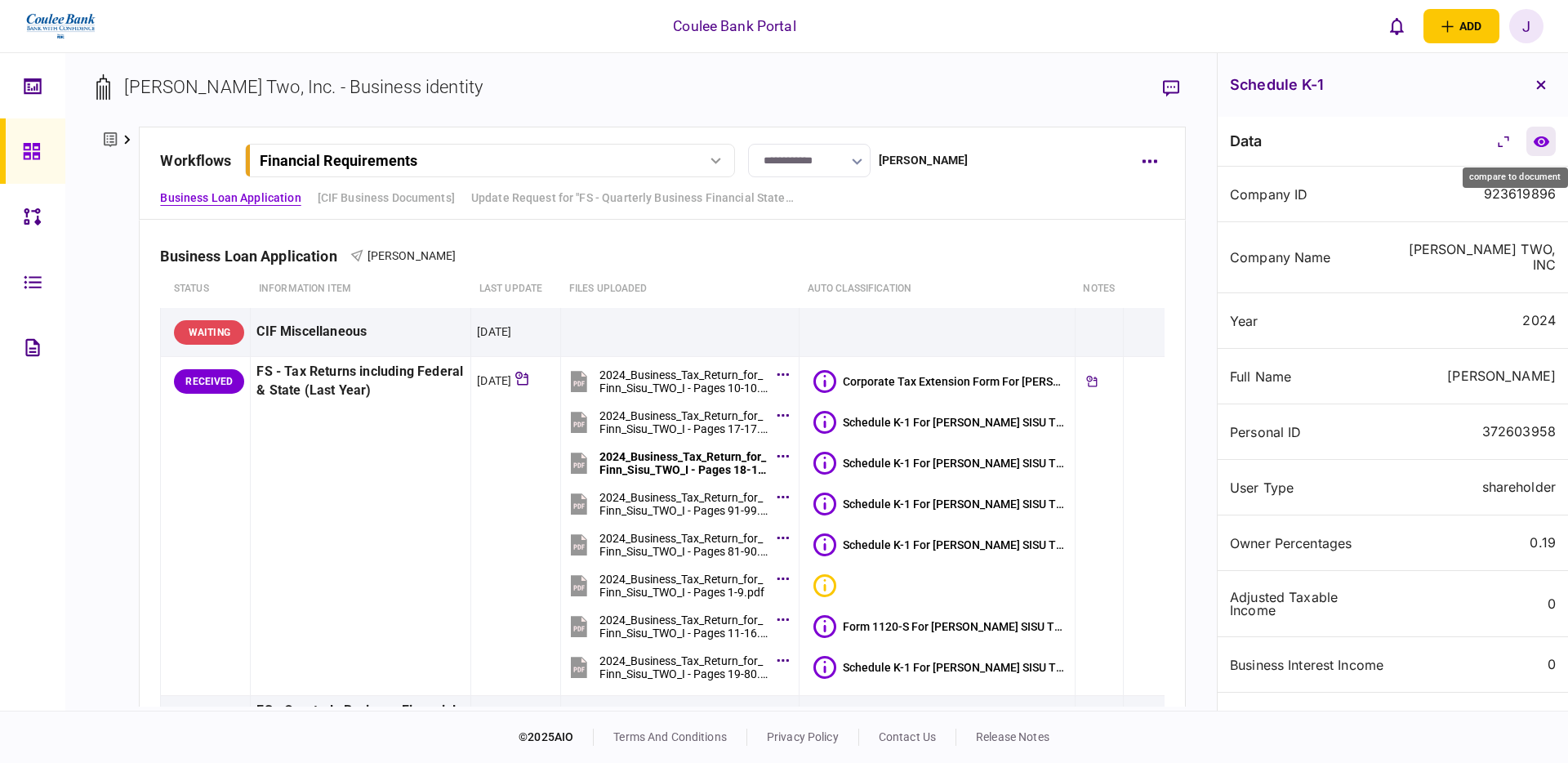
click at [1541, 141] on icon "compare to document" at bounding box center [1540, 140] width 15 height 11
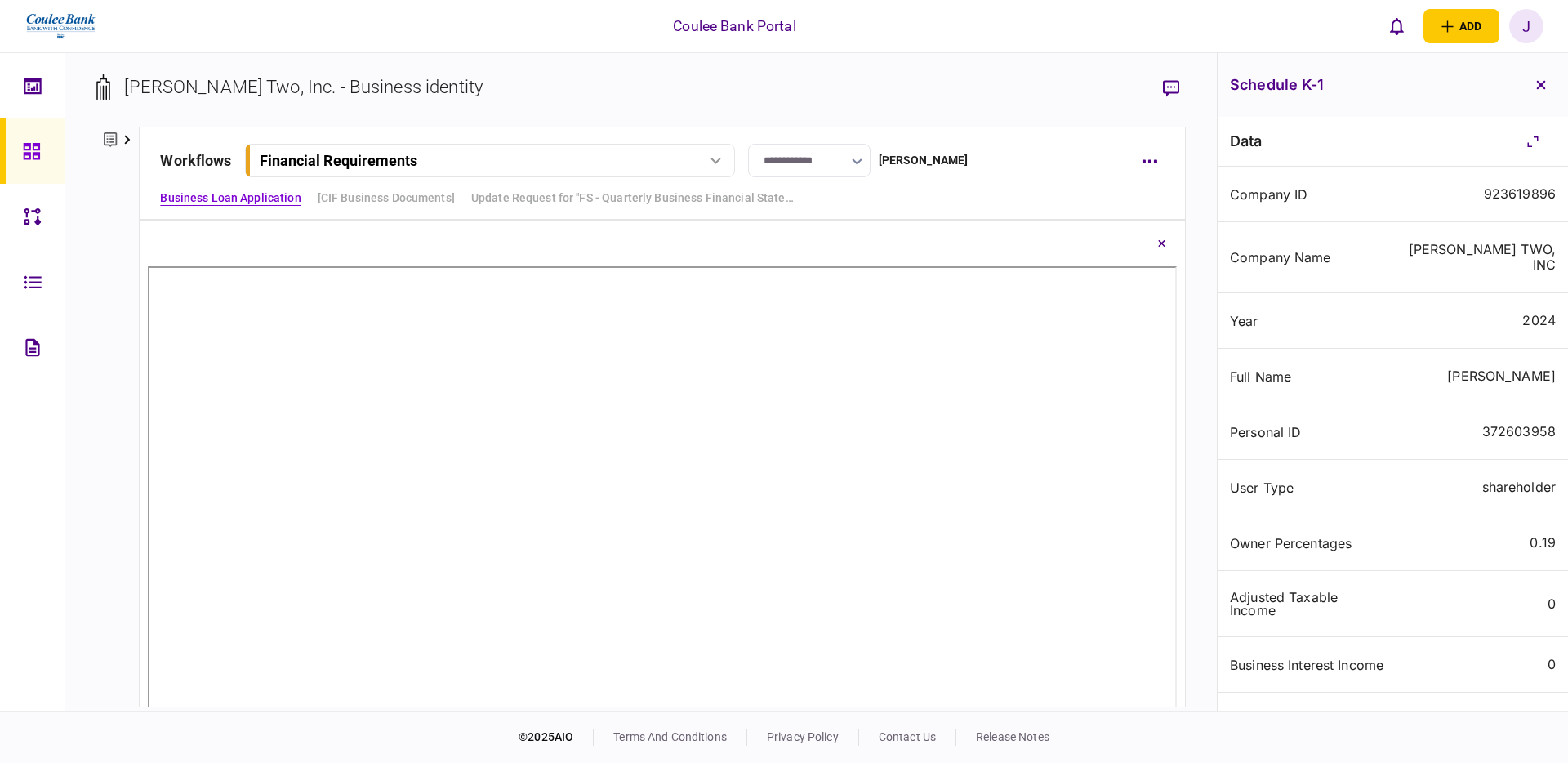
click at [1540, 88] on icon "button" at bounding box center [1541, 85] width 10 height 10
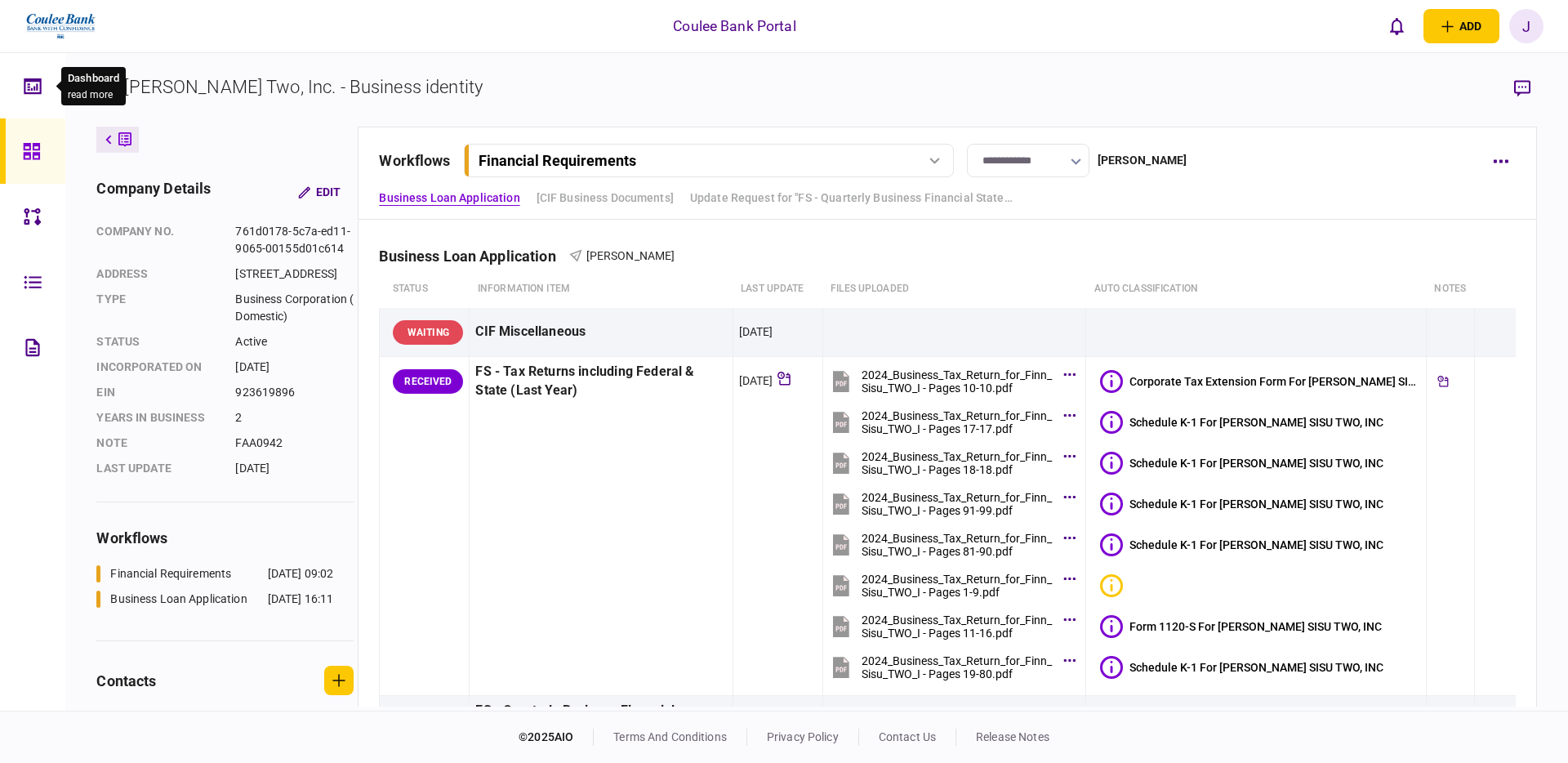
click at [29, 88] on icon at bounding box center [33, 87] width 18 height 19
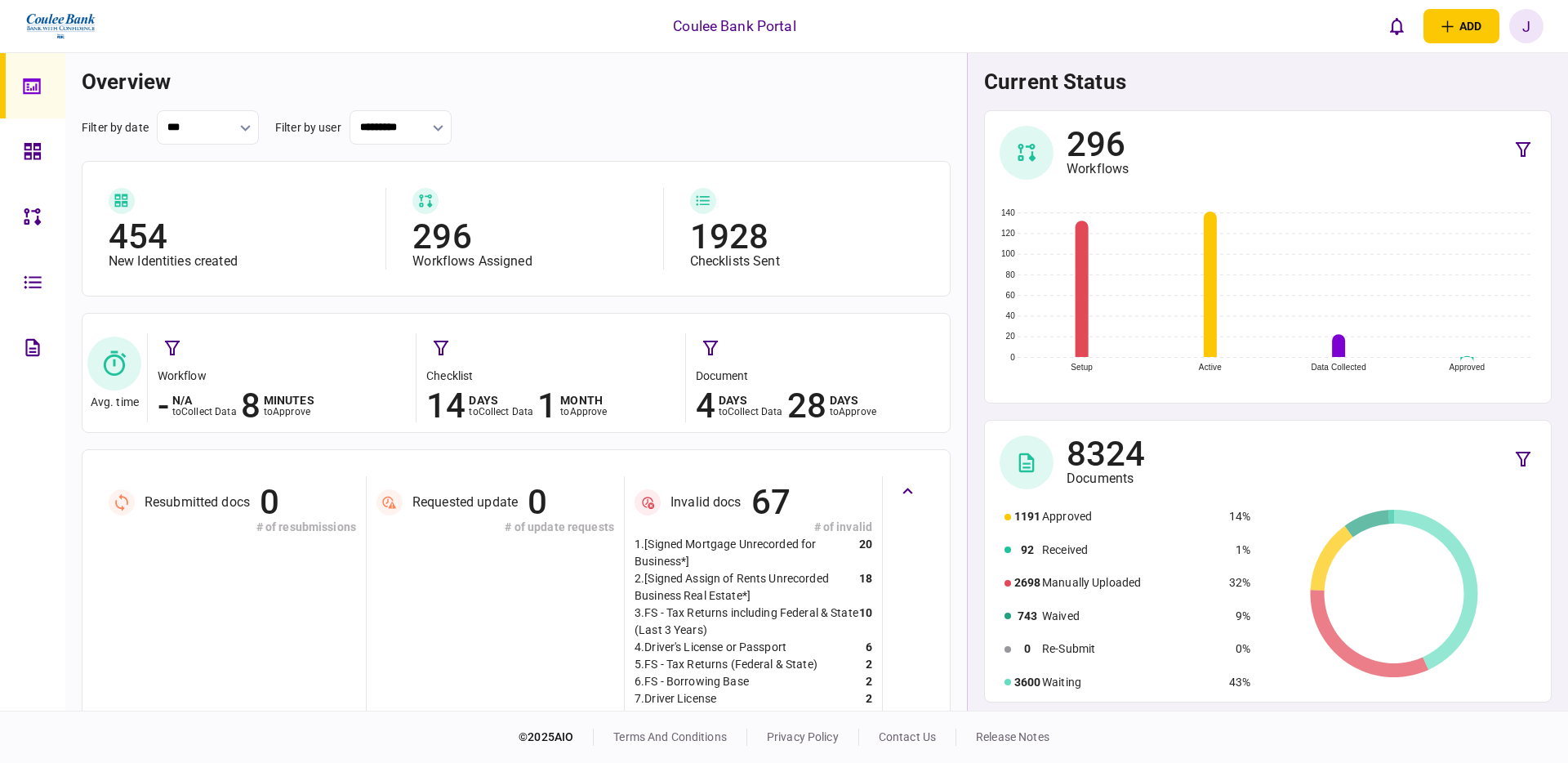
click at [224, 129] on input "***" at bounding box center [208, 128] width 102 height 35
click at [194, 281] on span "this month" at bounding box center [207, 289] width 66 height 15
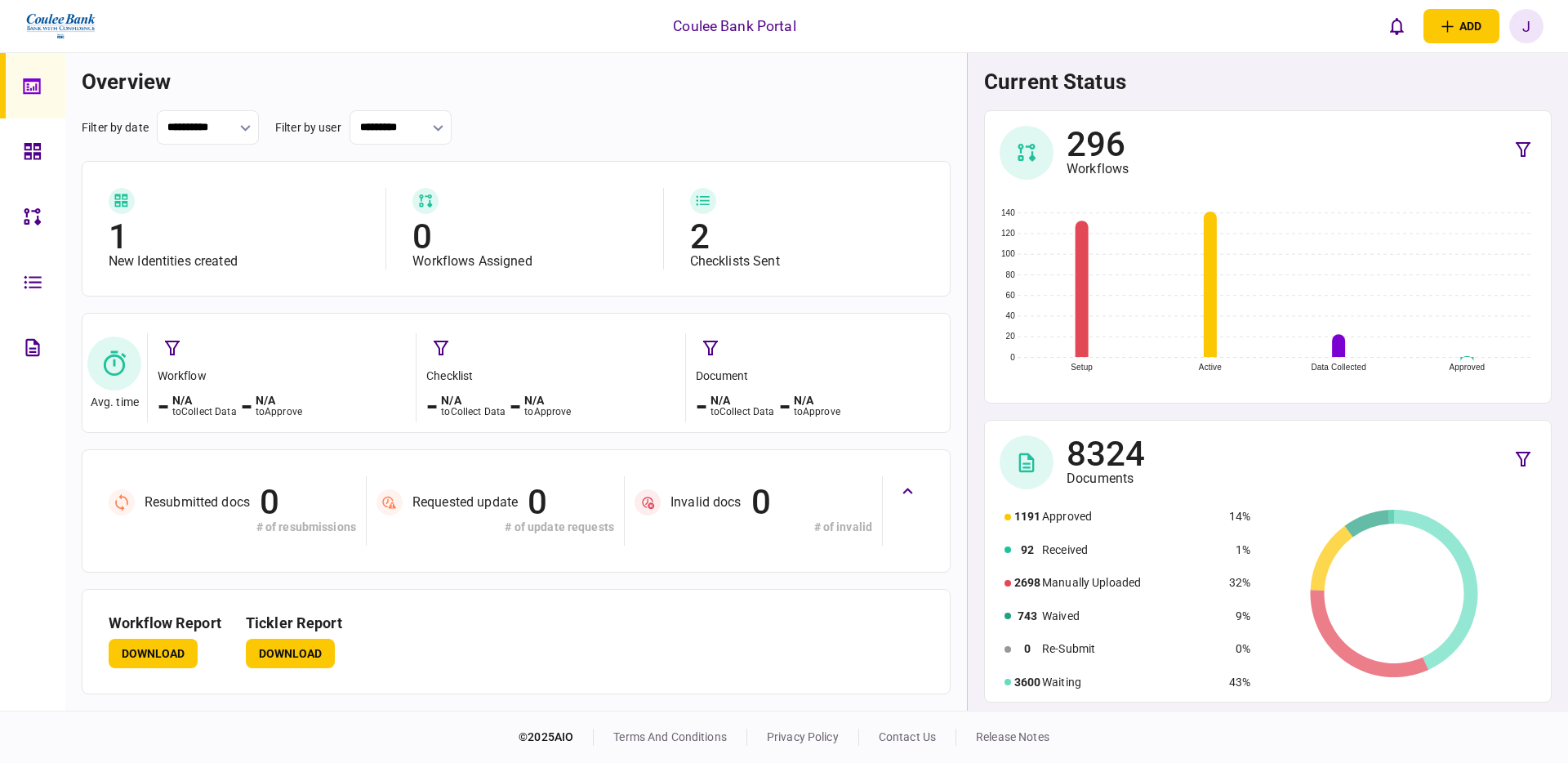
click at [251, 128] on input "**********" at bounding box center [208, 128] width 102 height 35
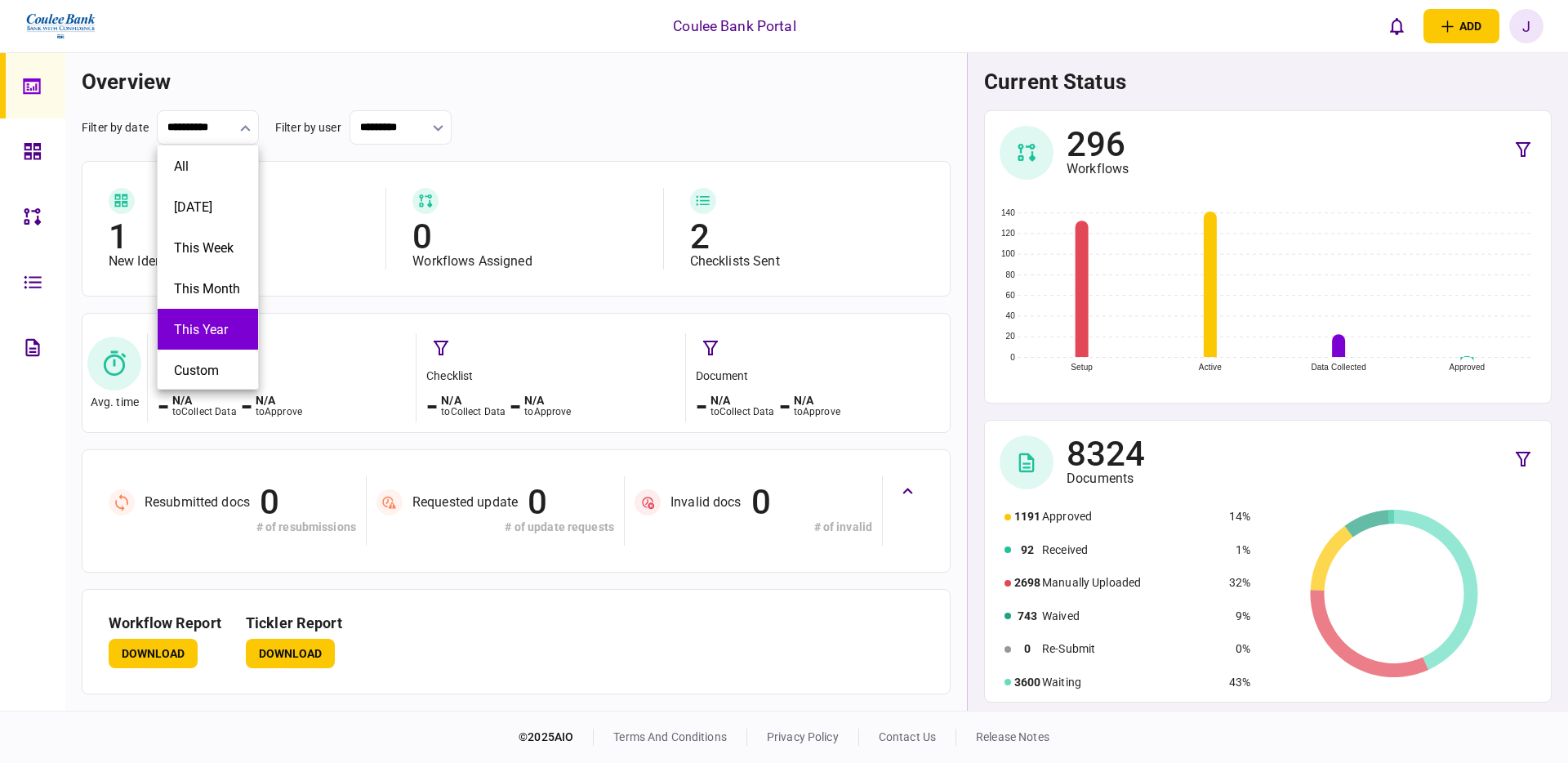
click at [207, 311] on li "this year" at bounding box center [208, 329] width 100 height 40
type input "*********"
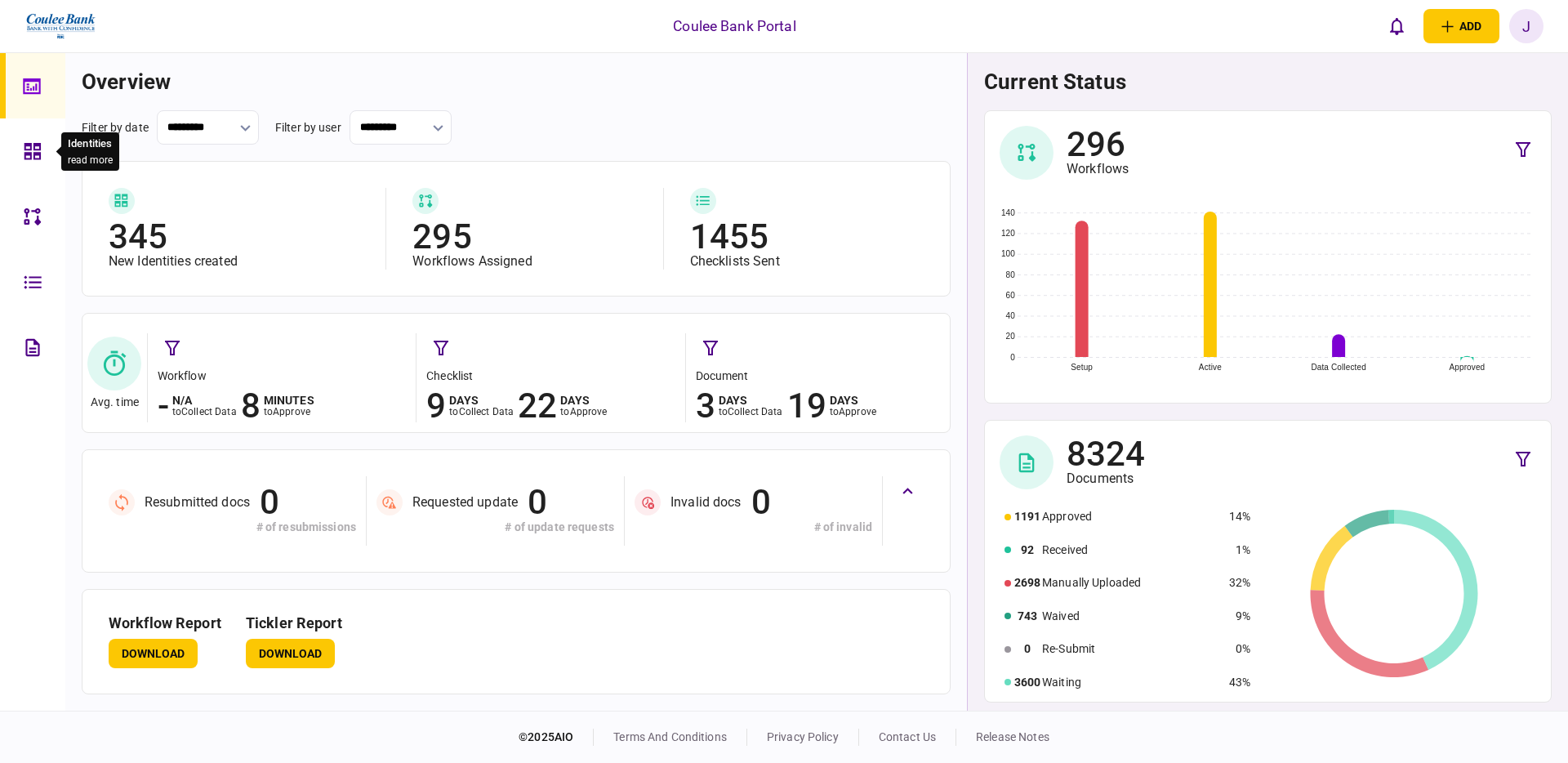
drag, startPoint x: 27, startPoint y: 150, endPoint x: 47, endPoint y: 155, distance: 20.6
click at [27, 150] on icon at bounding box center [33, 152] width 18 height 19
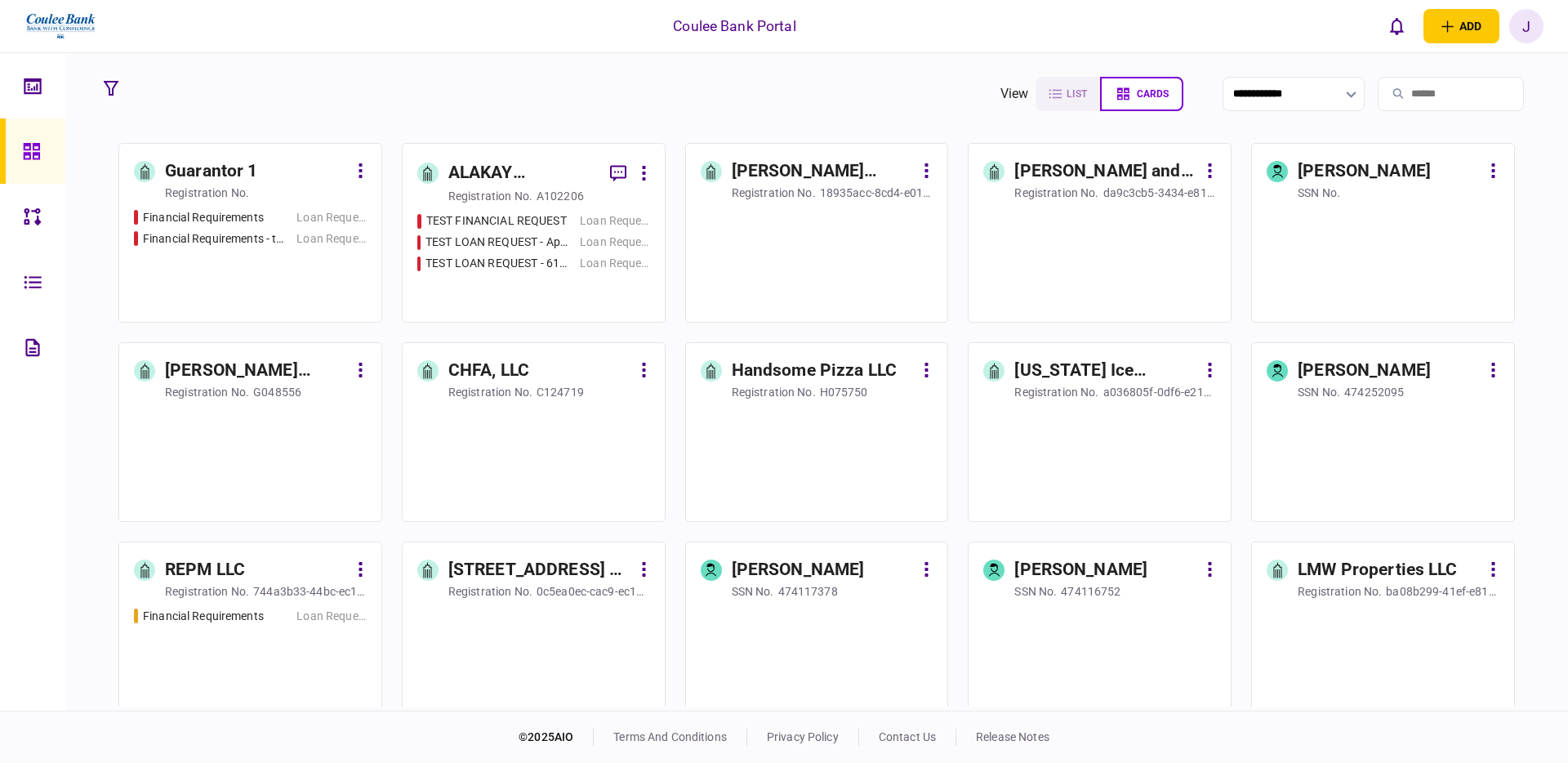
click at [531, 276] on div "TEST FINANCIAL REQUEST Loan Request TEST LOAN REQUEST - App #9999 Loan Request …" at bounding box center [534, 260] width 233 height 94
